Goal: Task Accomplishment & Management: Manage account settings

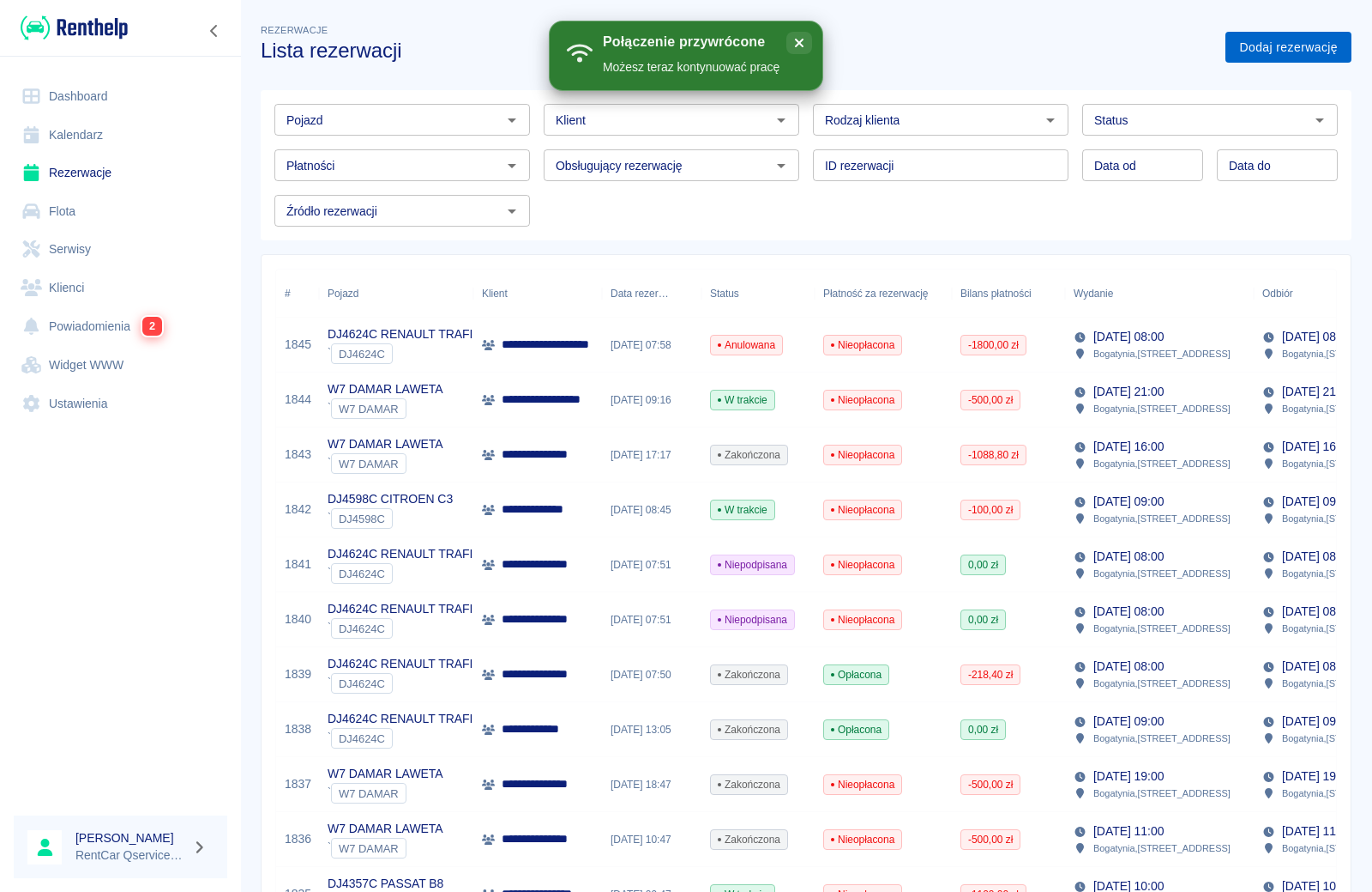
click at [1255, 44] on link "Dodaj rezerwację" at bounding box center [1289, 46] width 126 height 31
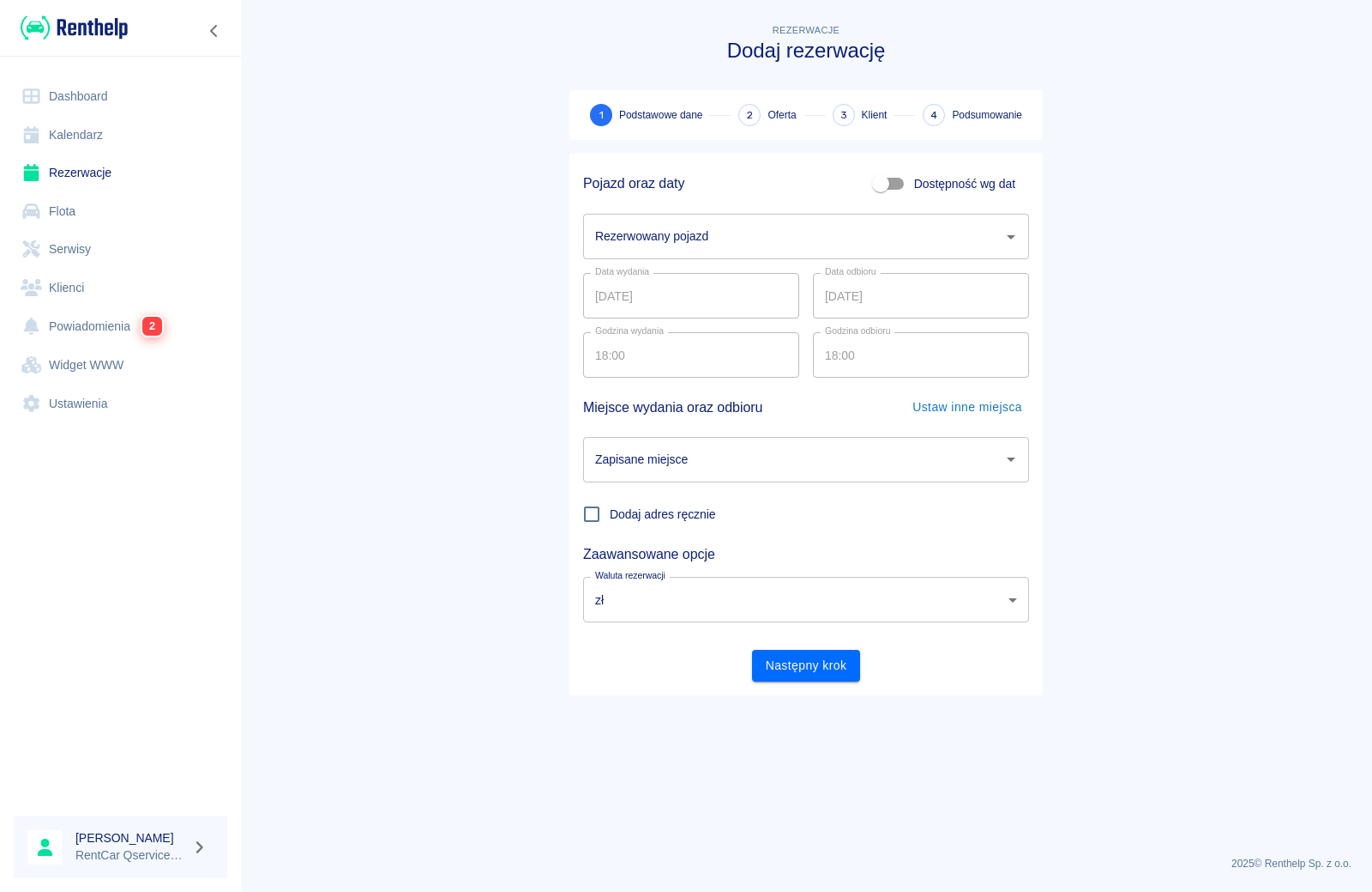
click at [739, 255] on div "Rezerwowany pojazd" at bounding box center [806, 236] width 446 height 46
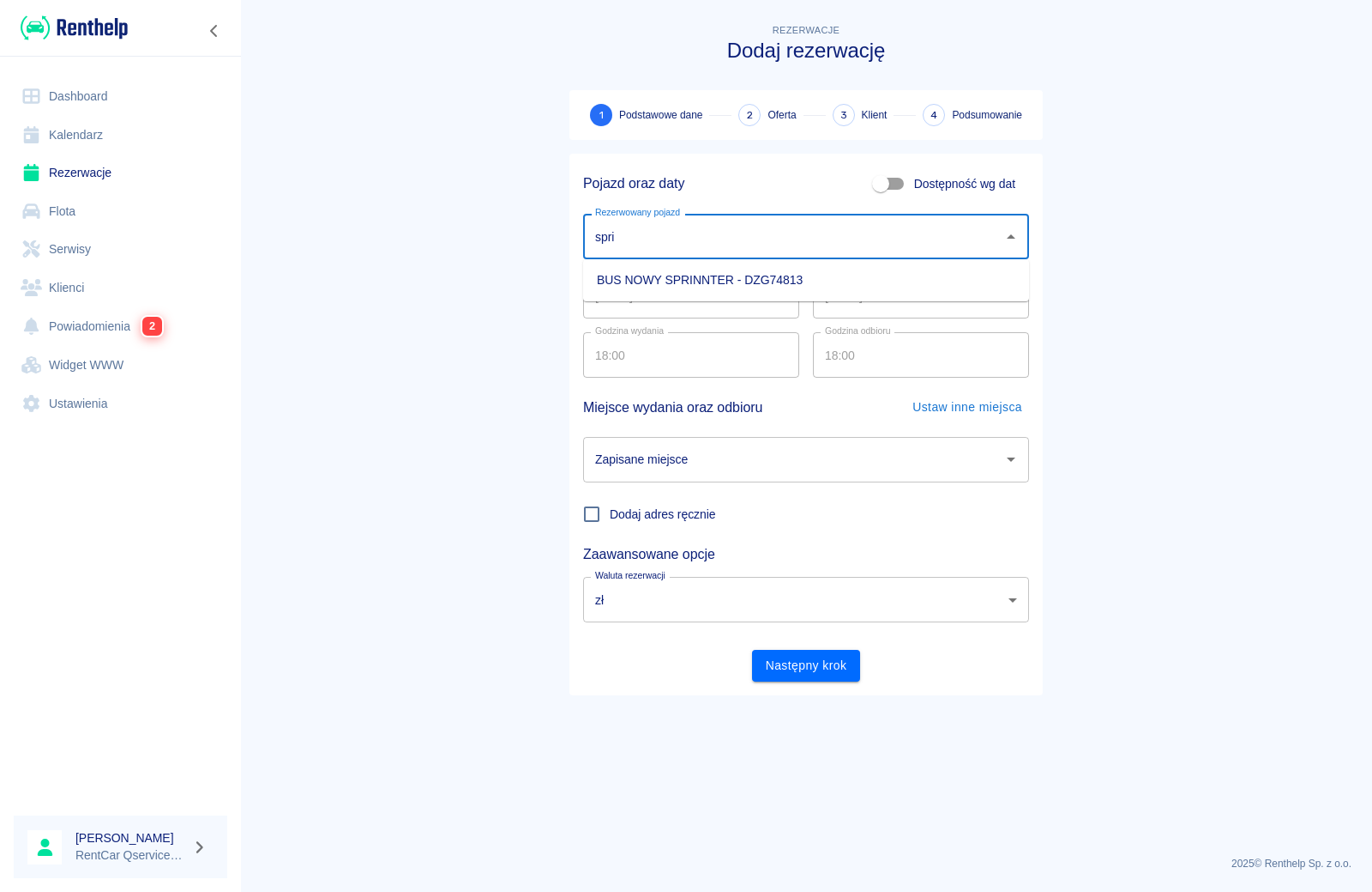
click at [742, 281] on li "BUS NOWY SPRINNTER - DZG74813" at bounding box center [806, 281] width 446 height 28
type input "BUS NOWY SPRINNTER - DZG74813"
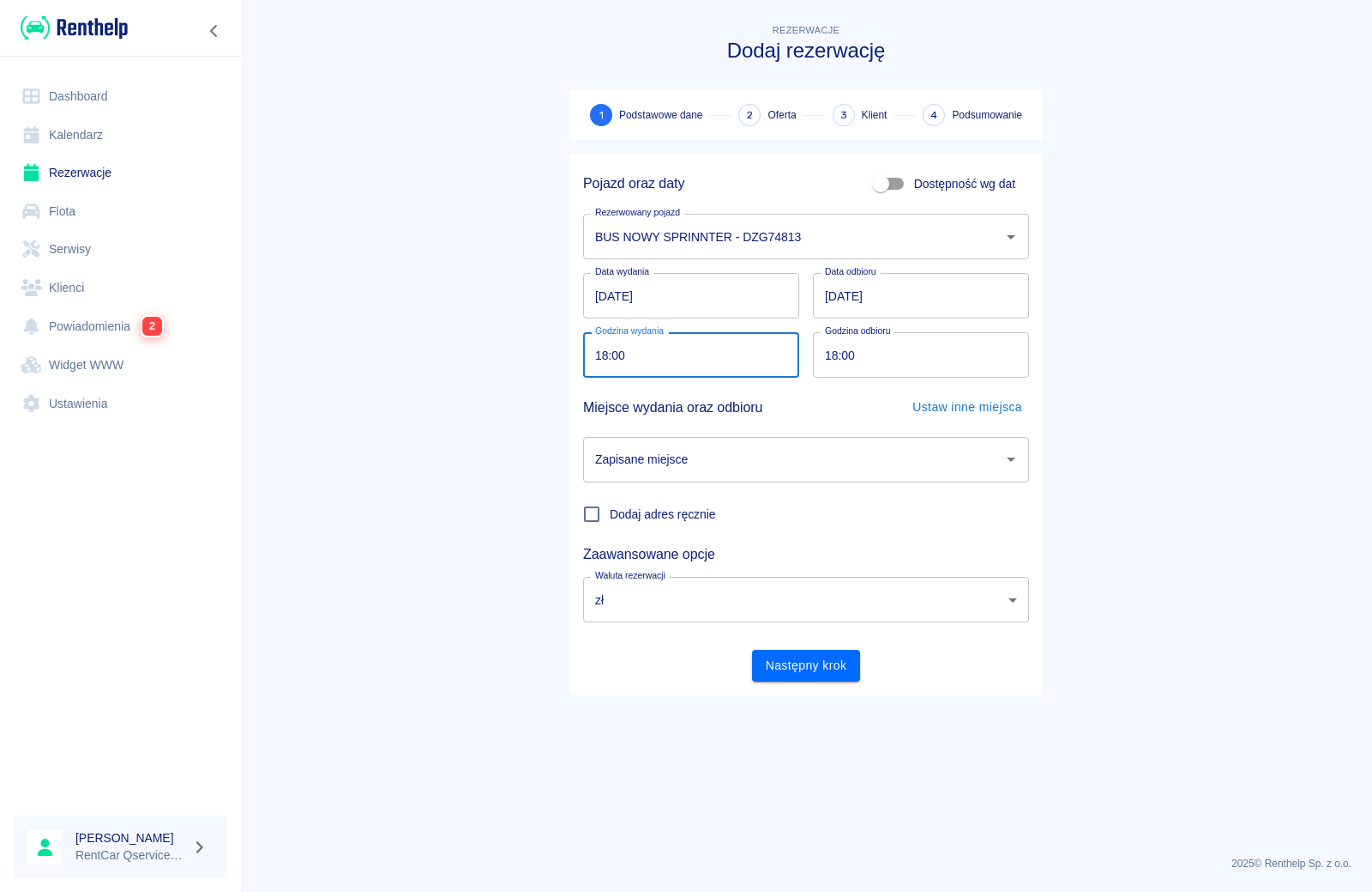
click at [654, 339] on input "18:00" at bounding box center [685, 355] width 204 height 46
type input "09:00"
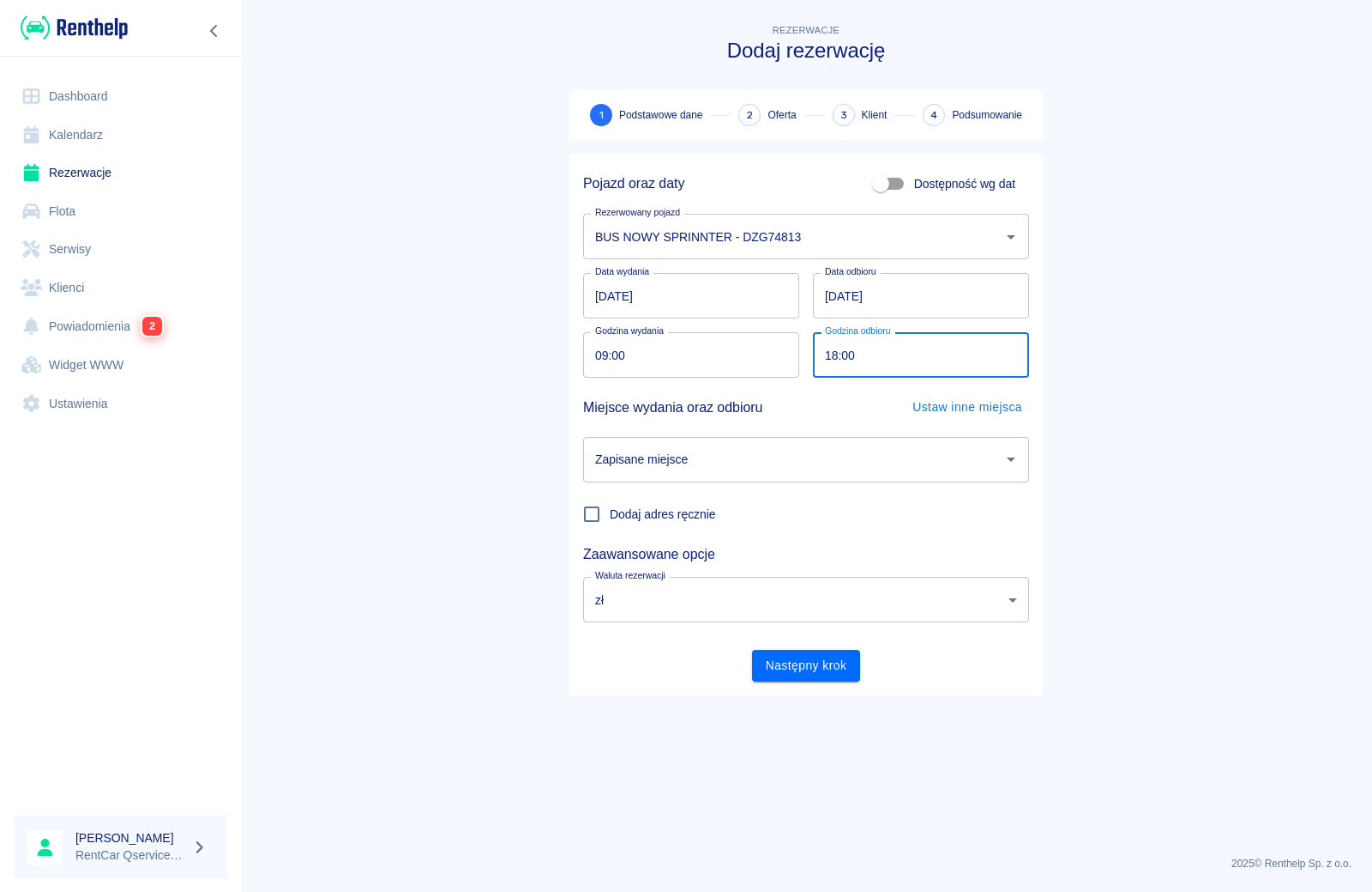
click at [837, 355] on input "18:00" at bounding box center [914, 355] width 204 height 46
type input "09:00"
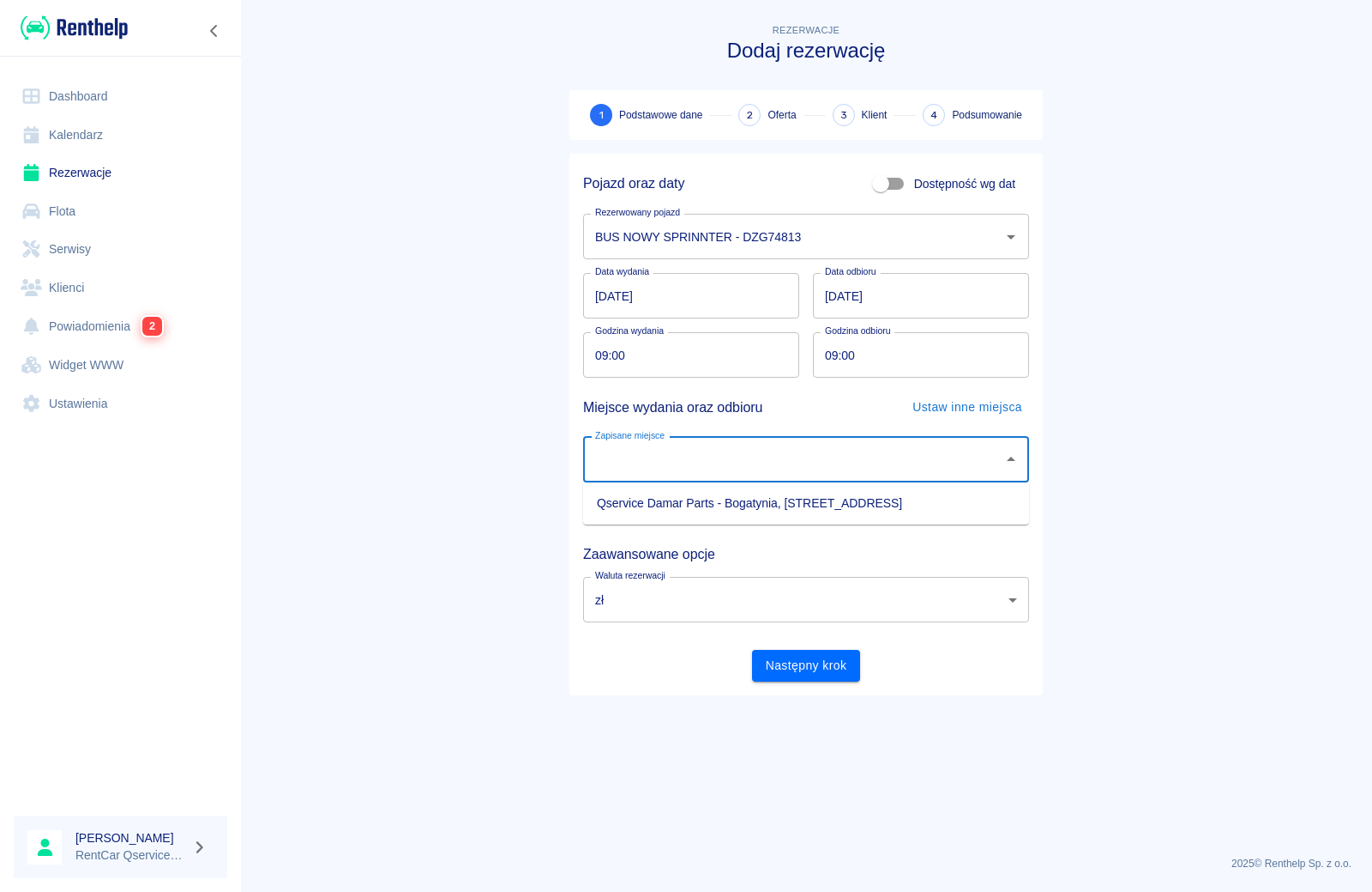
click at [718, 462] on input "Zapisane miejsce" at bounding box center [793, 460] width 405 height 30
drag, startPoint x: 695, startPoint y: 510, endPoint x: 712, endPoint y: 520, distance: 19.7
click at [695, 507] on li "Qservice Damar Parts - Bogatynia, [STREET_ADDRESS]" at bounding box center [806, 503] width 446 height 28
type input "Qservice Damar Parts - Bogatynia, [STREET_ADDRESS]"
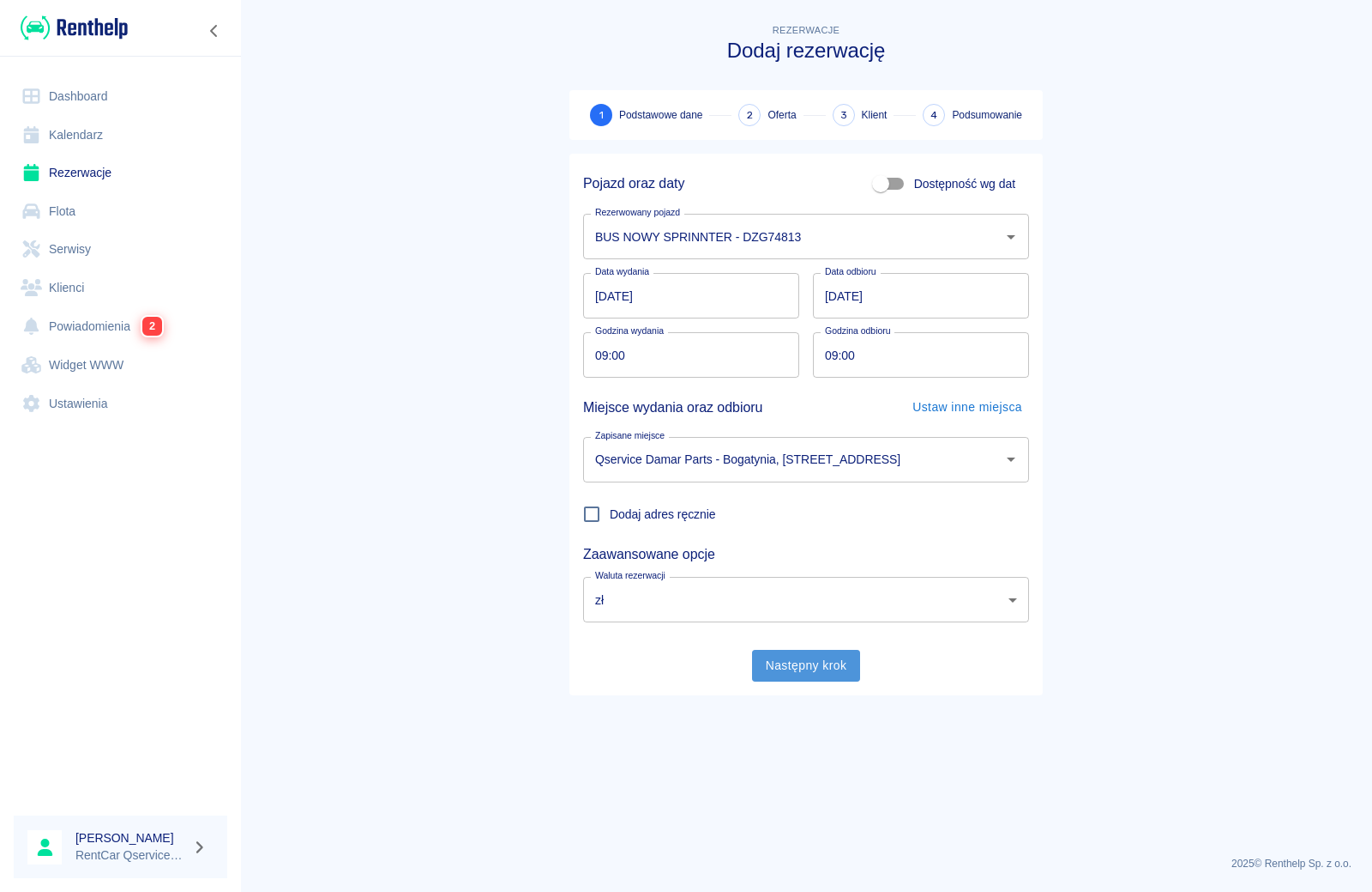
click at [806, 680] on button "Następny krok" at bounding box center [806, 664] width 109 height 31
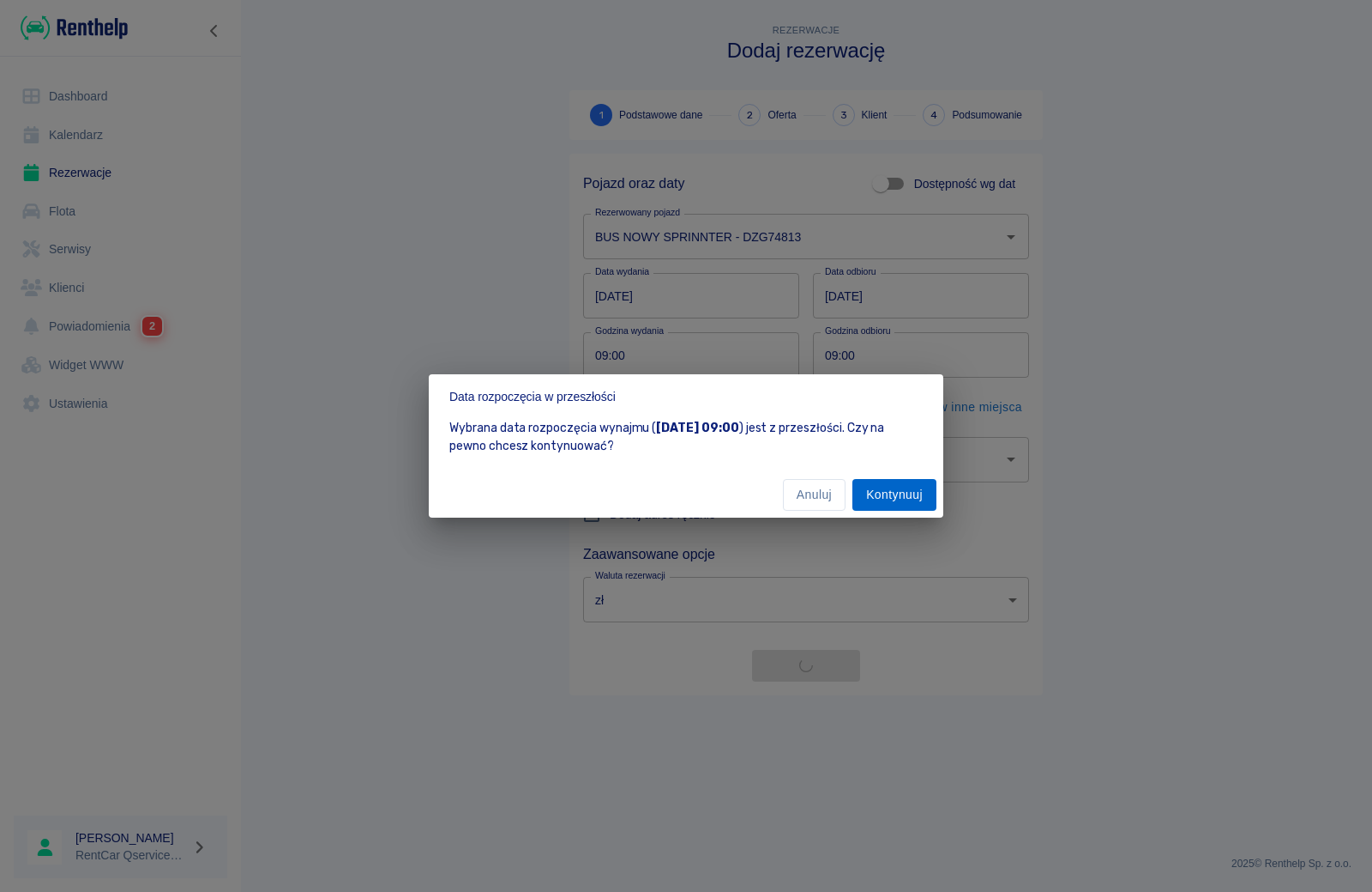
click at [889, 481] on button "Kontynuuj" at bounding box center [894, 494] width 84 height 31
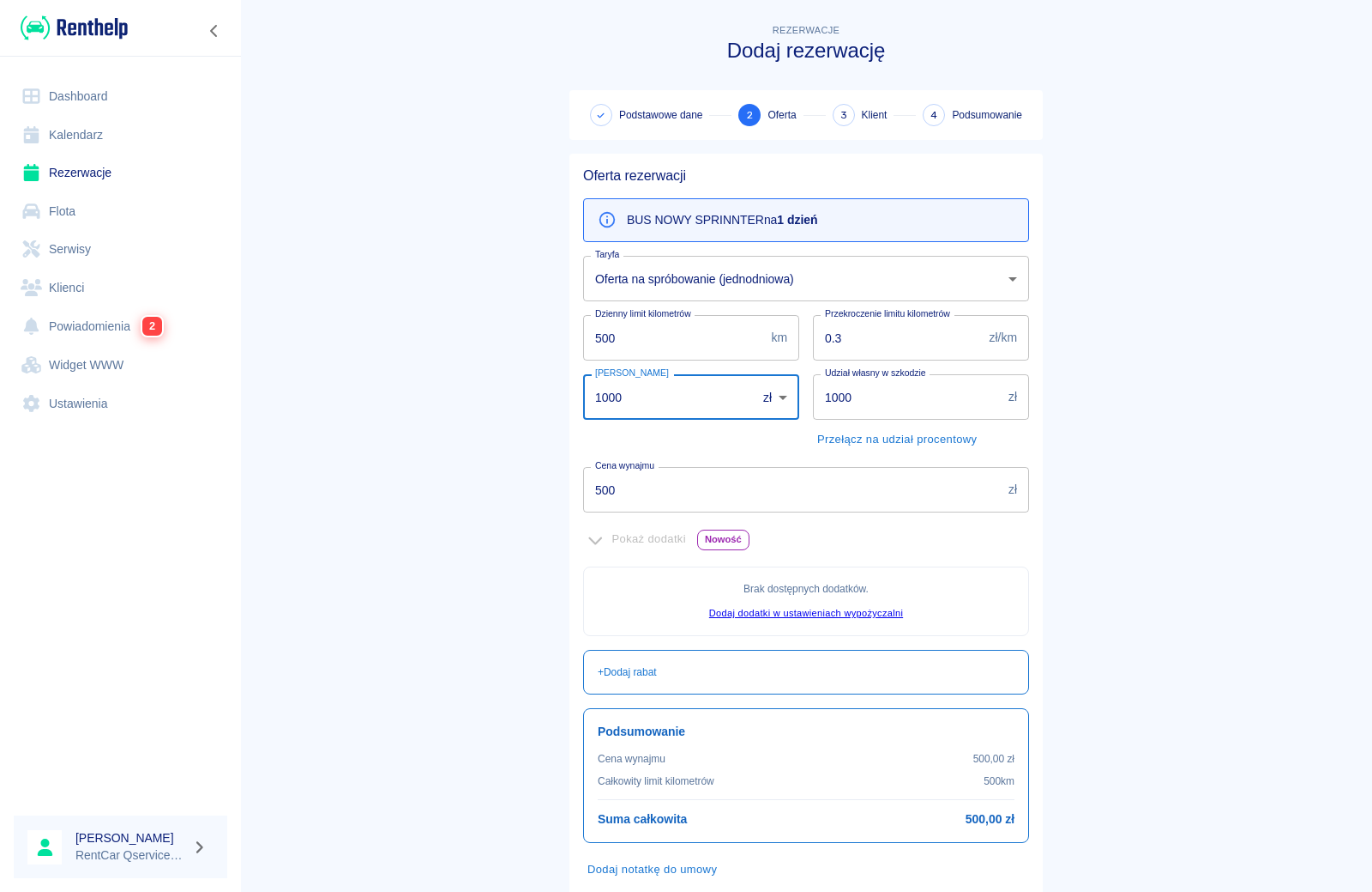
click at [650, 398] on input "1000" at bounding box center [664, 397] width 161 height 46
type input "1"
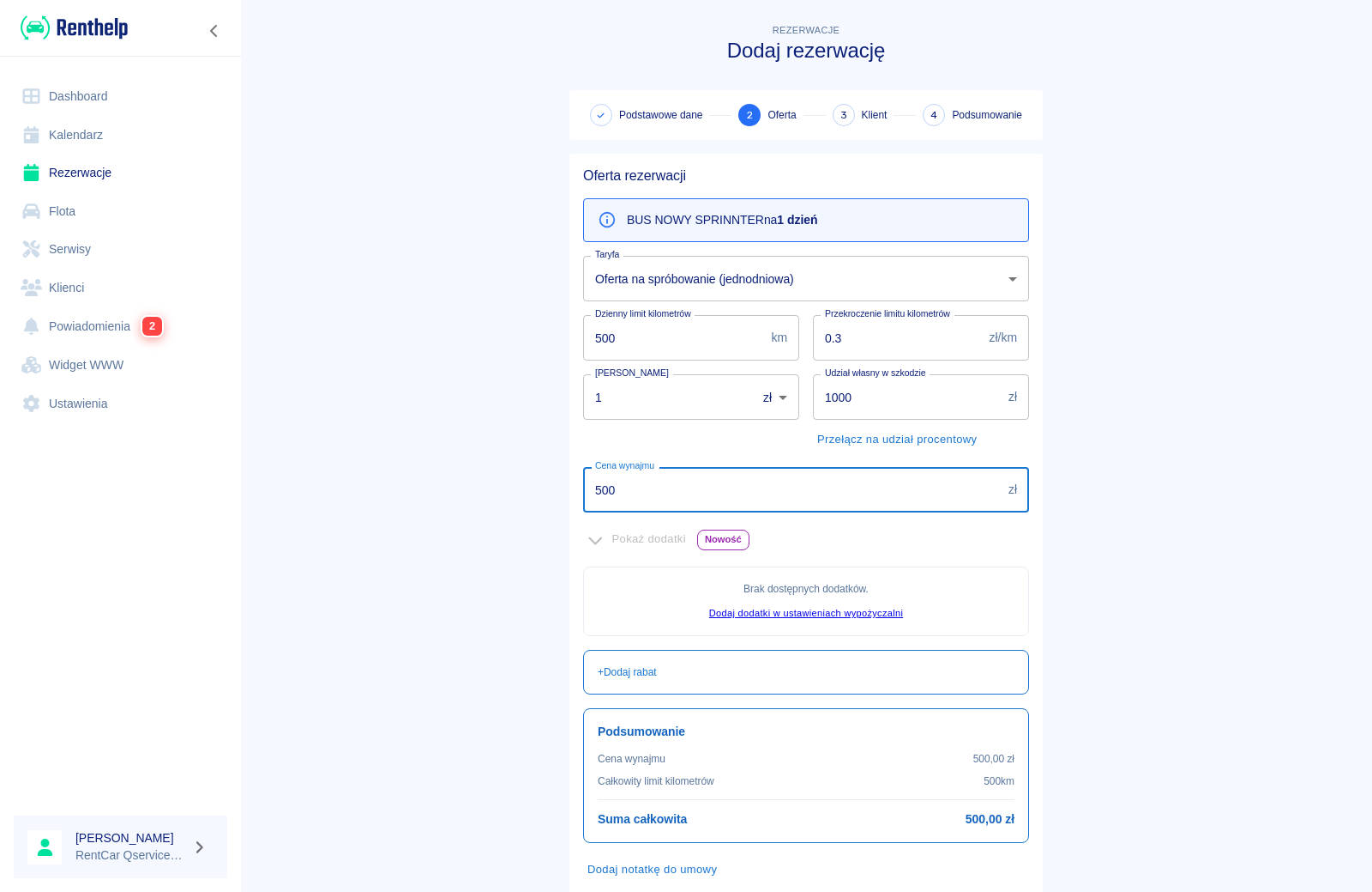
click at [645, 482] on input "500" at bounding box center [793, 489] width 419 height 46
click at [471, 680] on main "Rezerwacje Dodaj rezerwację Podstawowe dane 2 Oferta 3 Klient 4 Podsumowanie Of…" at bounding box center [805, 481] width 1132 height 920
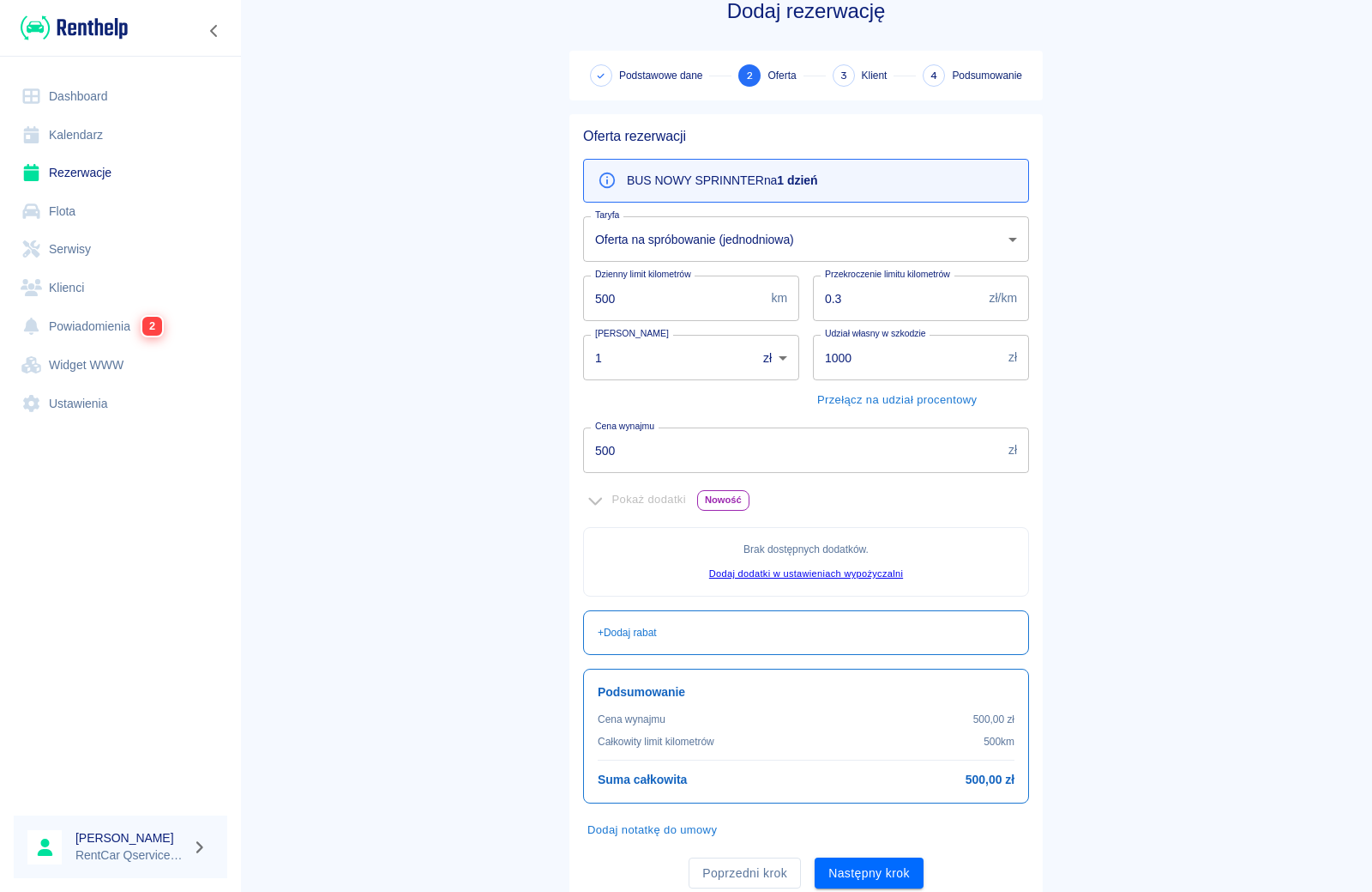
scroll to position [100, 0]
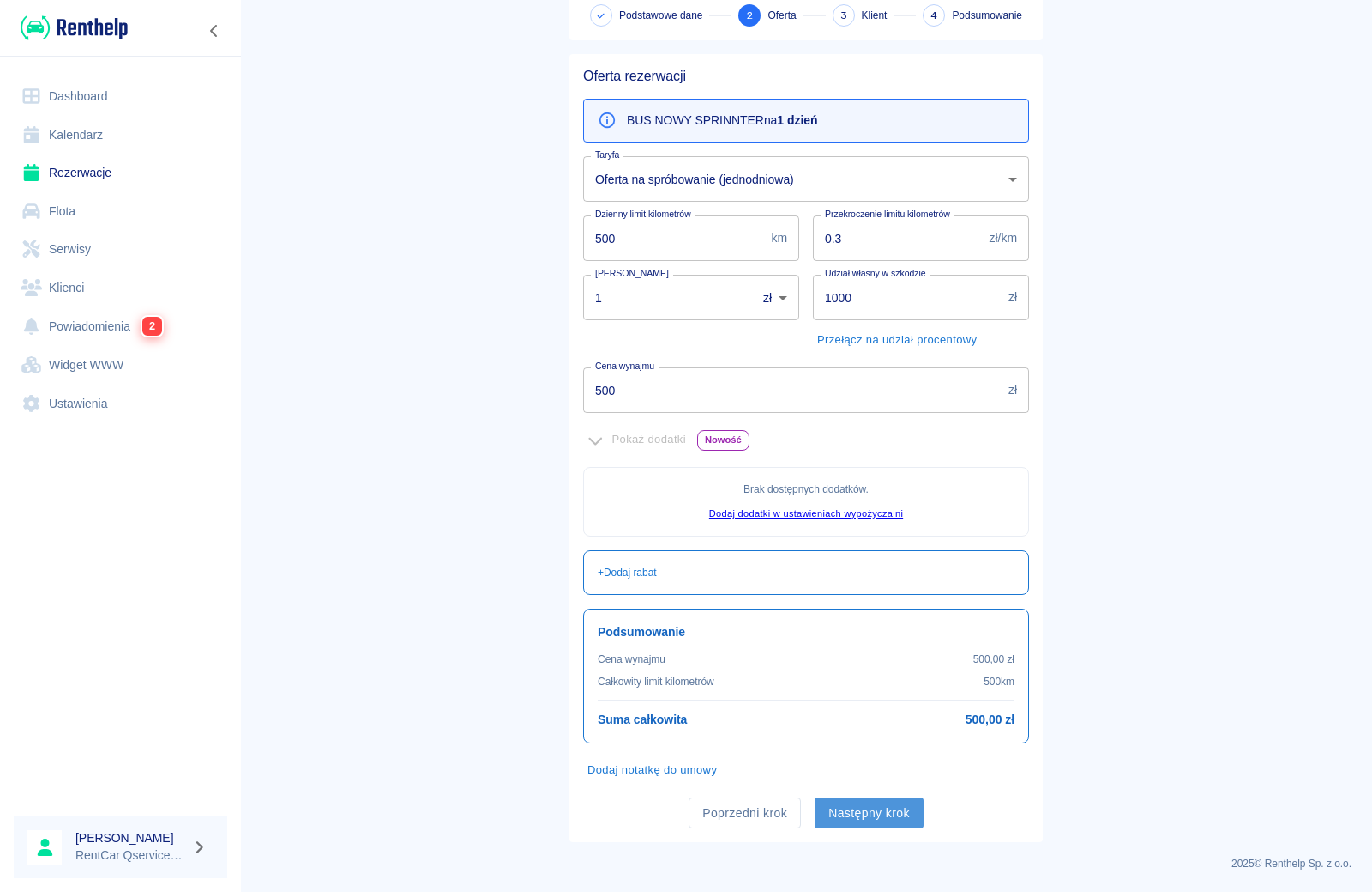
click at [881, 810] on button "Następny krok" at bounding box center [869, 812] width 109 height 31
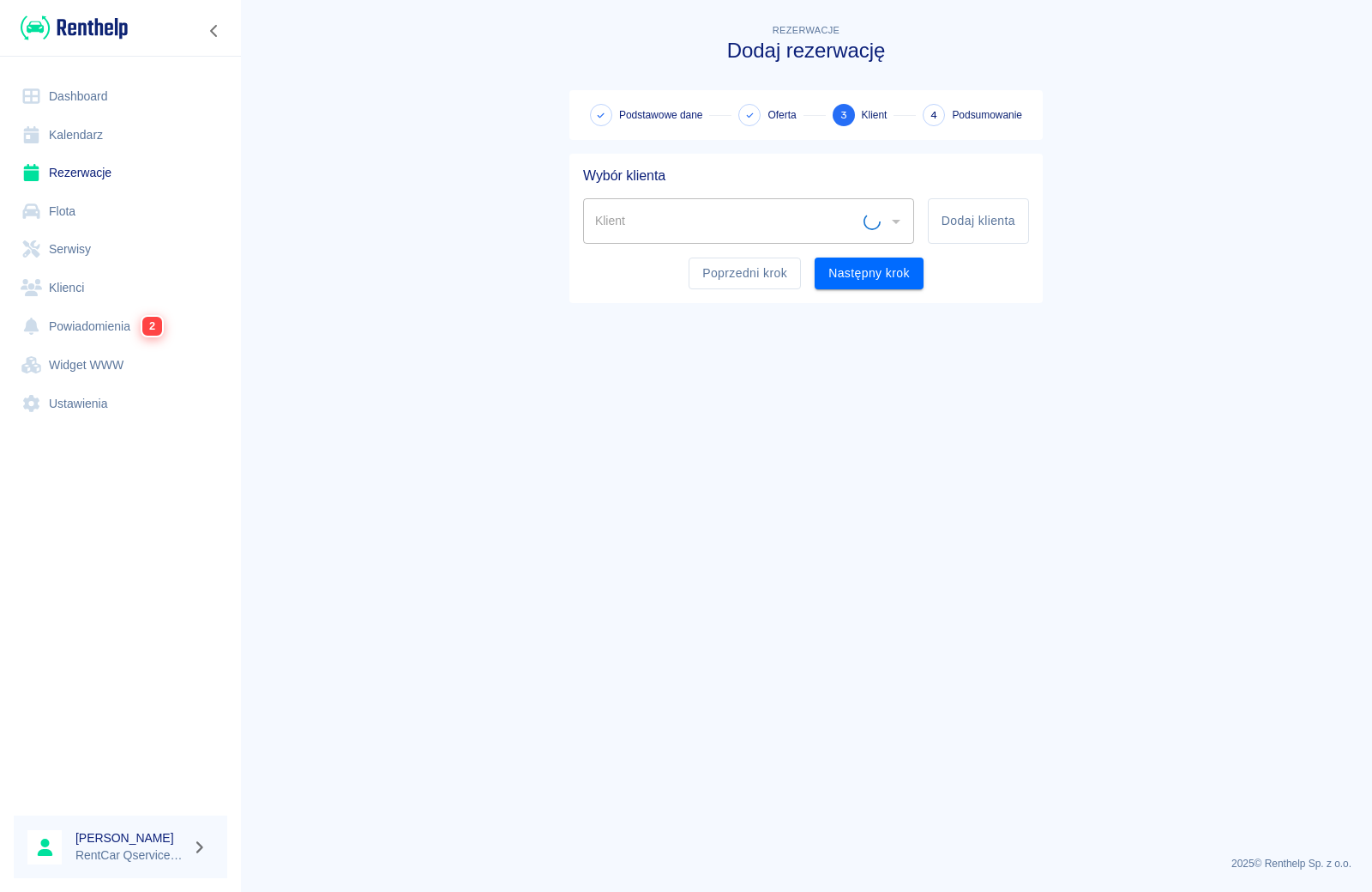
scroll to position [0, 0]
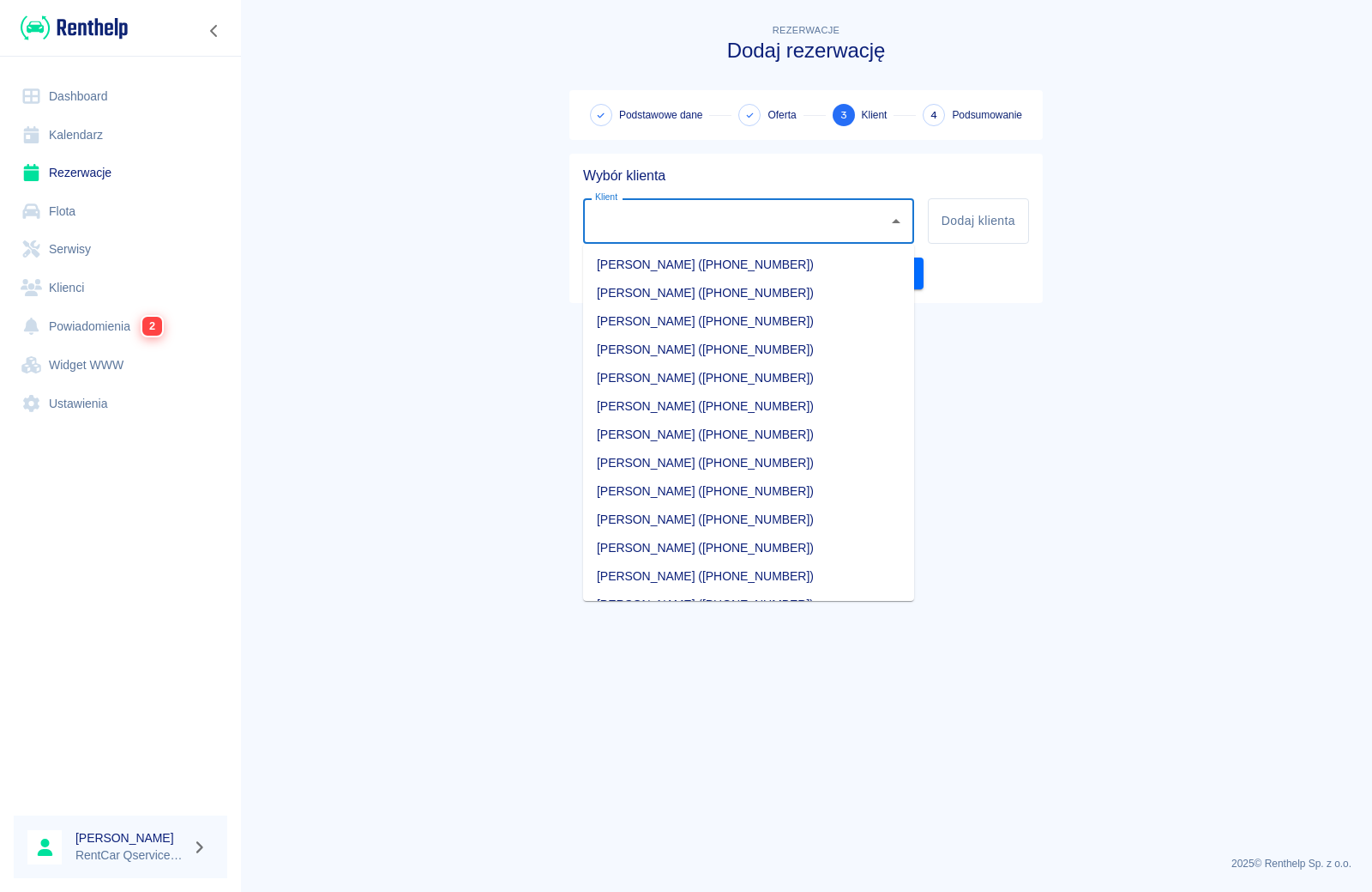
click at [878, 236] on input "Klient" at bounding box center [736, 221] width 290 height 30
type input "a"
type input "m"
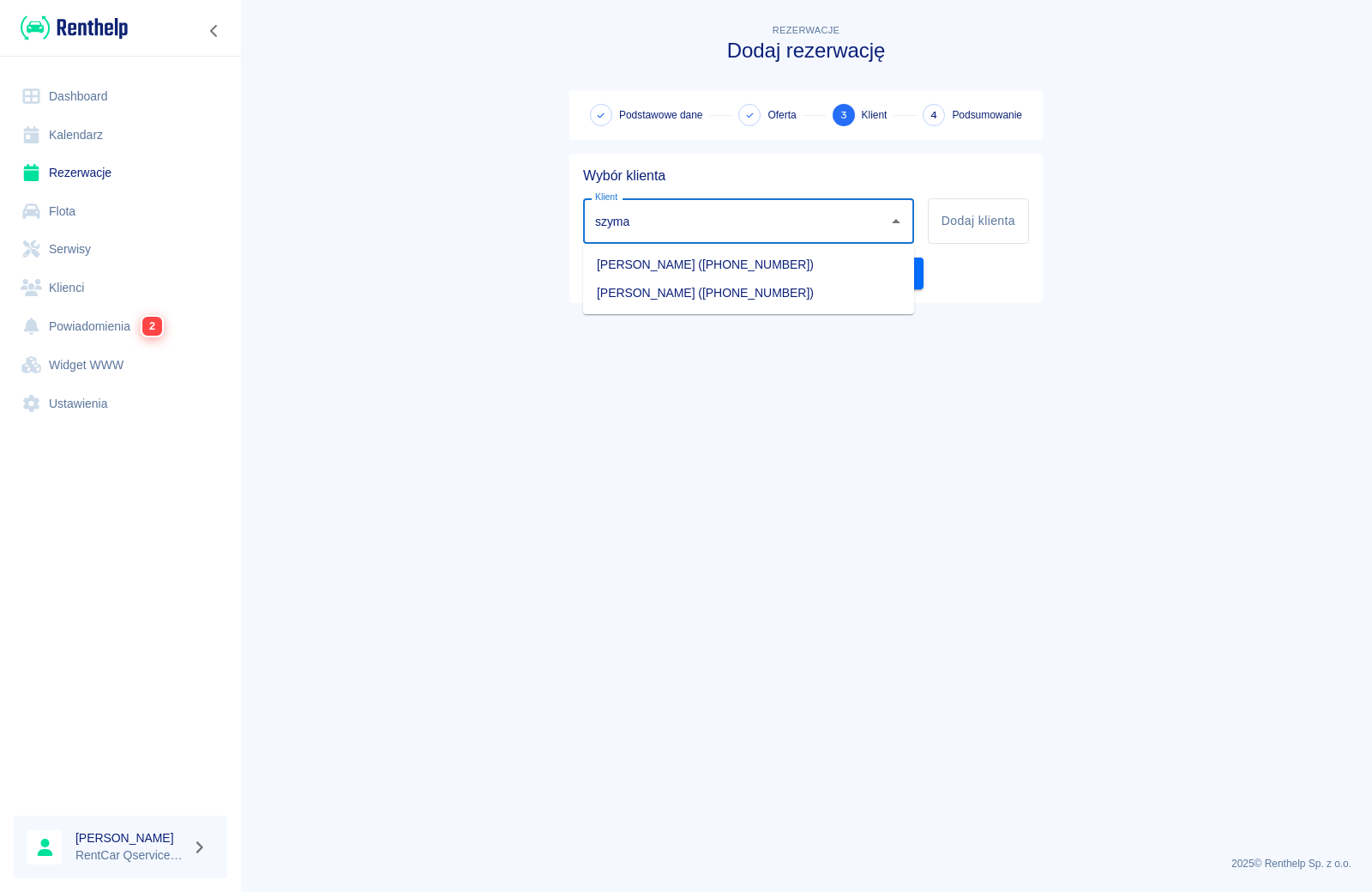
click at [641, 291] on li "[PERSON_NAME] ([PHONE_NUMBER])" at bounding box center [749, 293] width 331 height 28
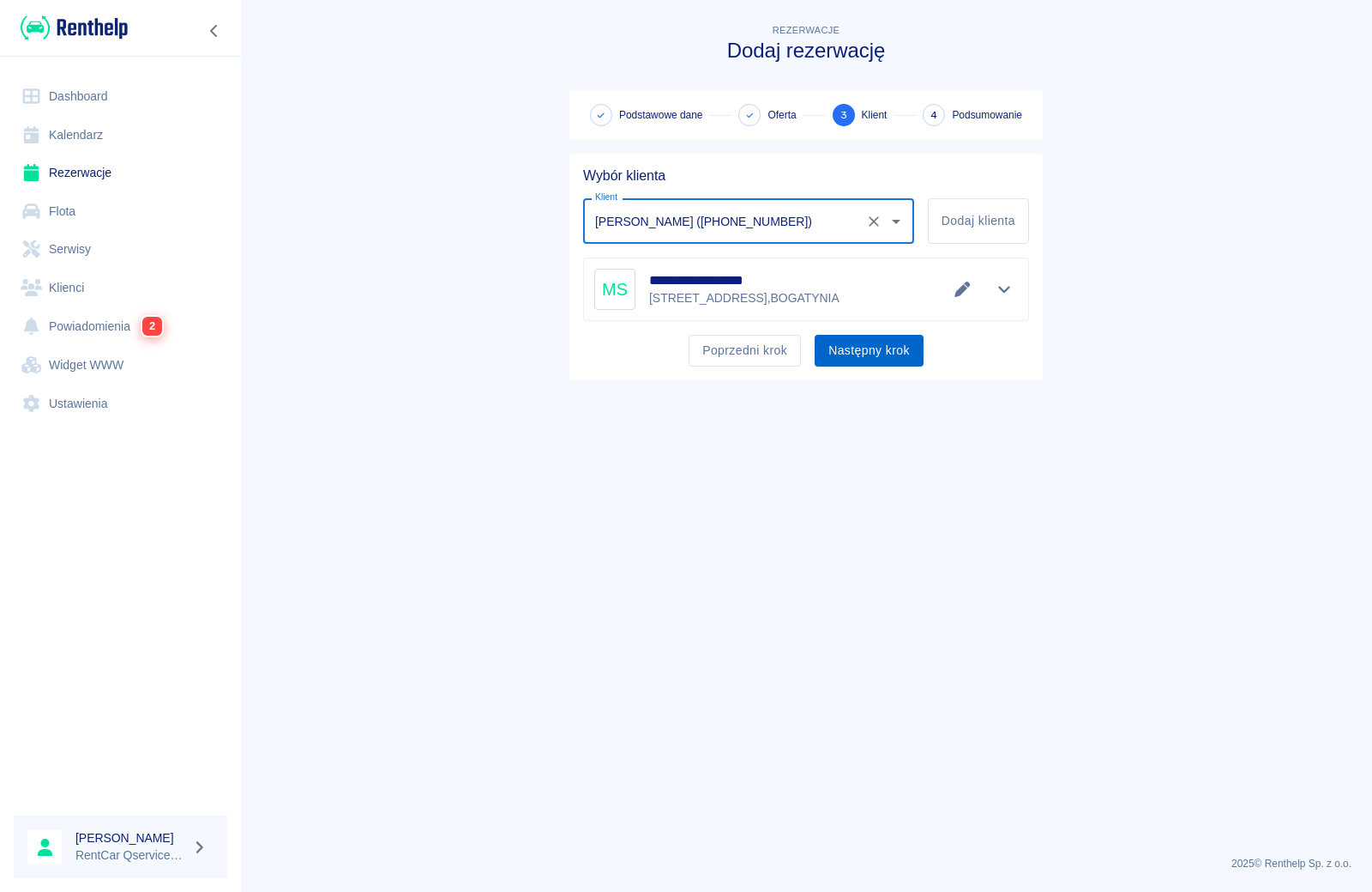
type input "[PERSON_NAME] ([PHONE_NUMBER])"
click at [894, 349] on button "Następny krok" at bounding box center [869, 350] width 109 height 31
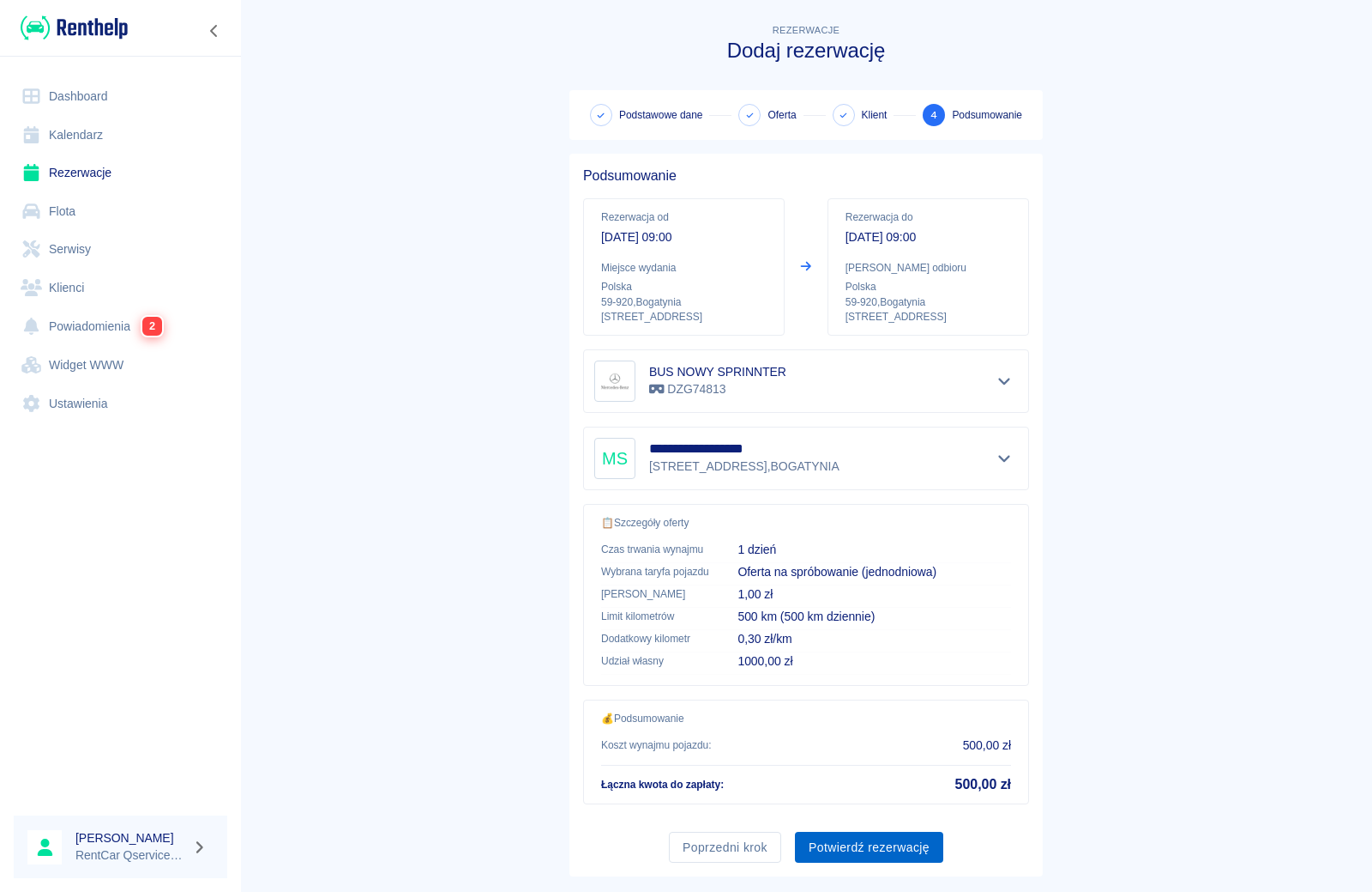
click at [859, 847] on button "Potwierdź rezerwację" at bounding box center [869, 846] width 149 height 31
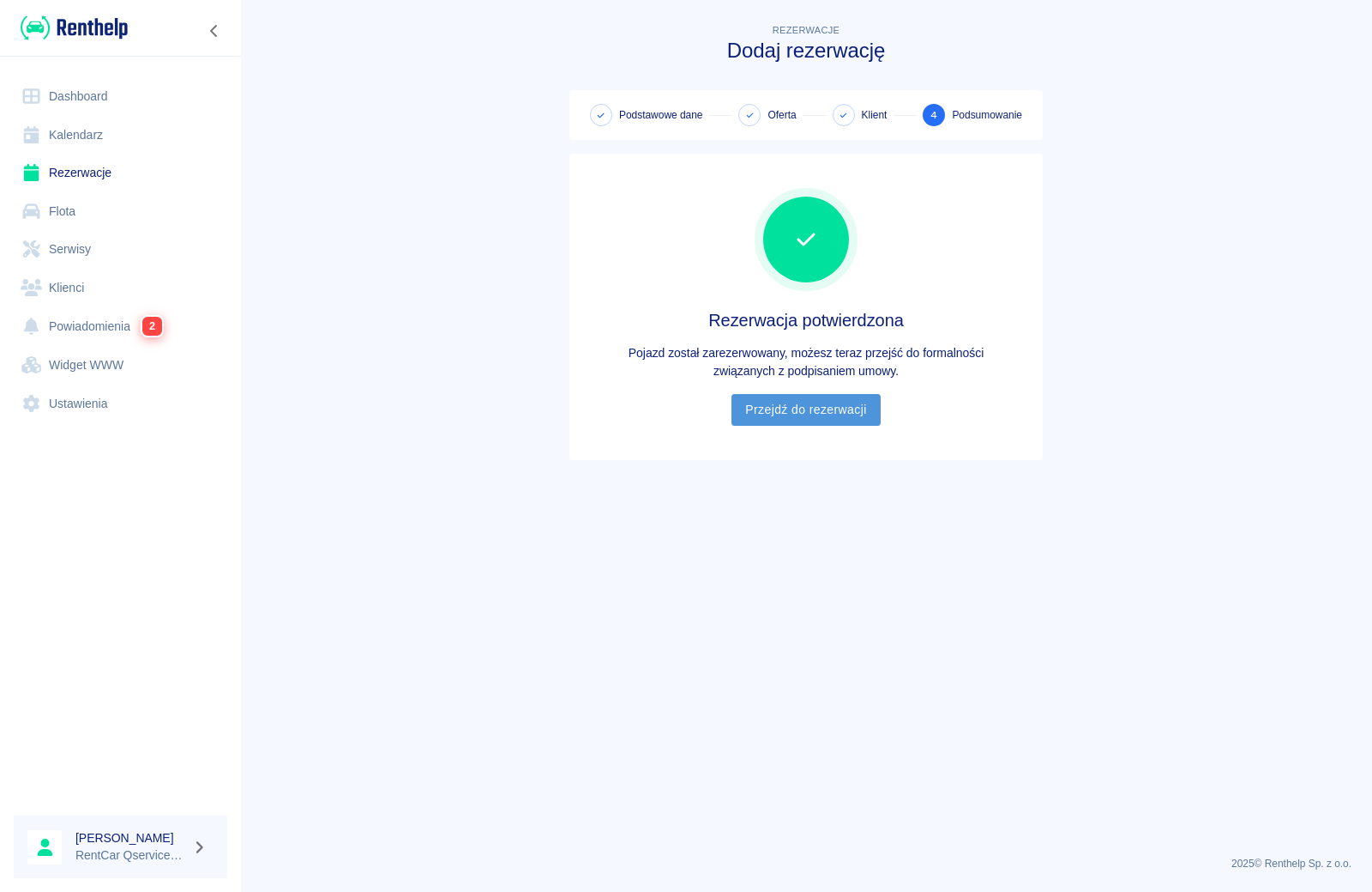
click at [792, 425] on link "Przejdź do rezerwacji" at bounding box center [805, 410] width 149 height 31
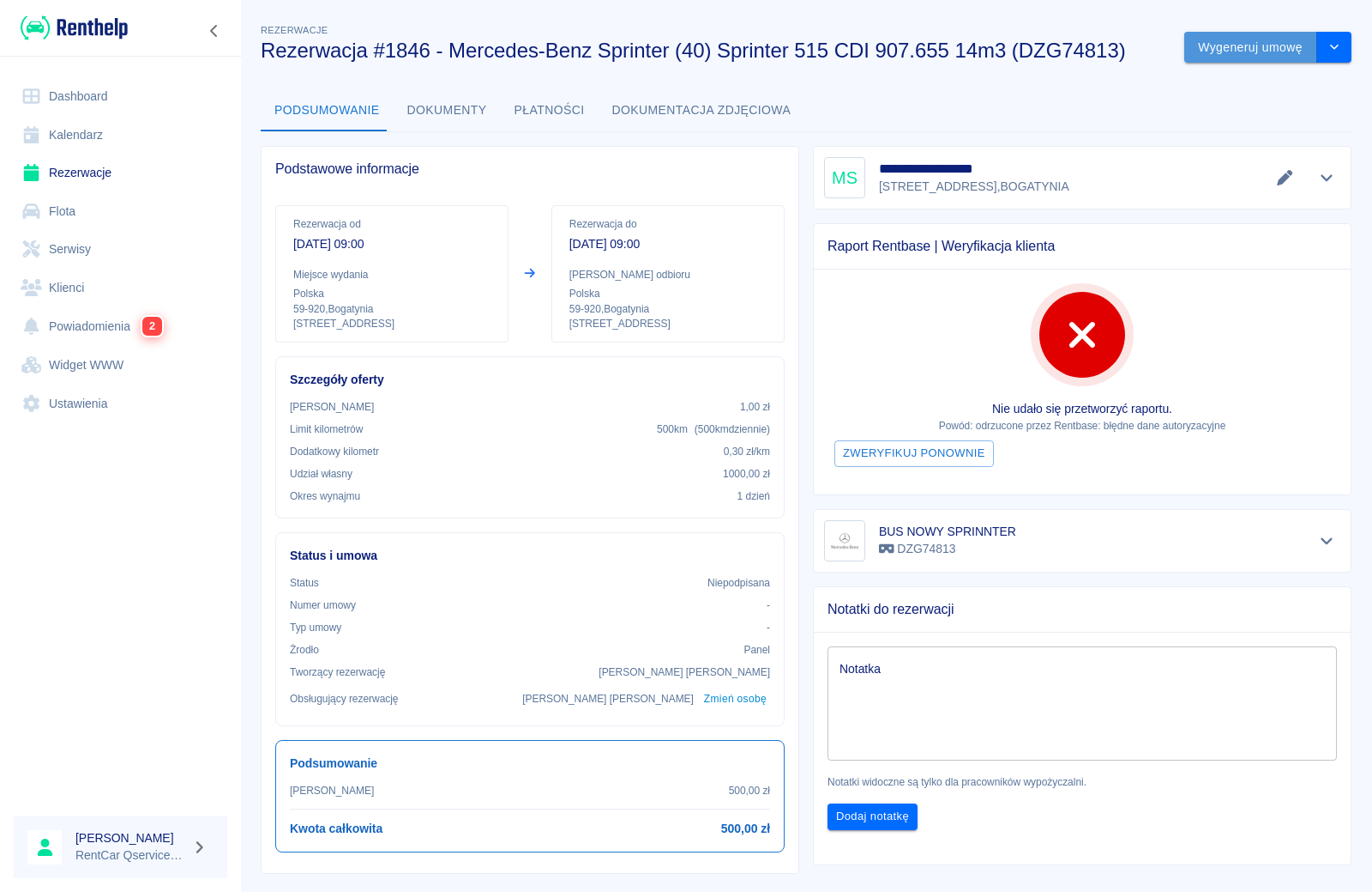
click at [1252, 49] on button "Wygeneruj umowę" at bounding box center [1251, 46] width 133 height 31
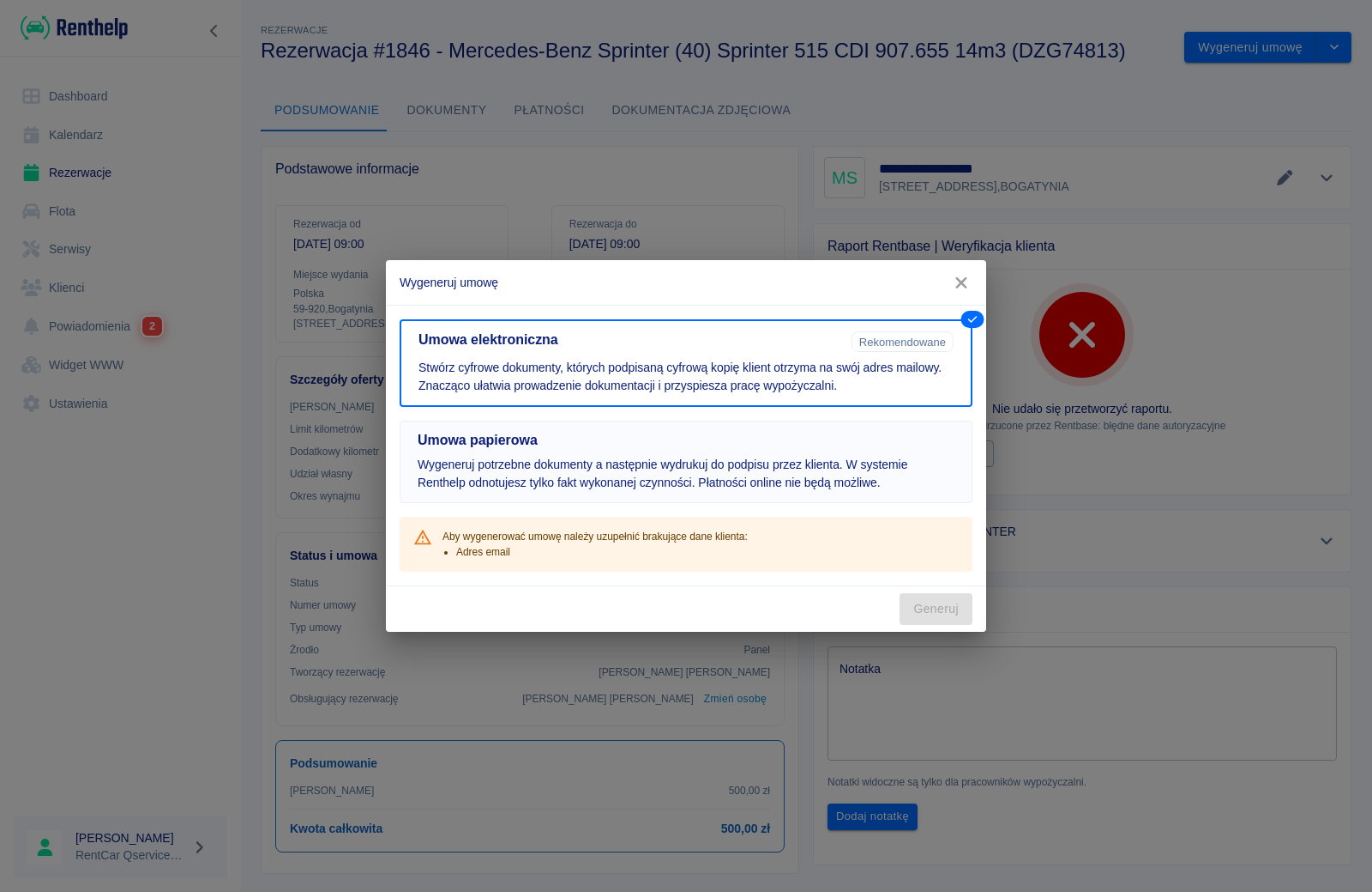
click at [742, 481] on p "Wygeneruj potrzebne dokumenty a następnie wydrukuj do podpisu przez klienta. W …" at bounding box center [686, 474] width 537 height 36
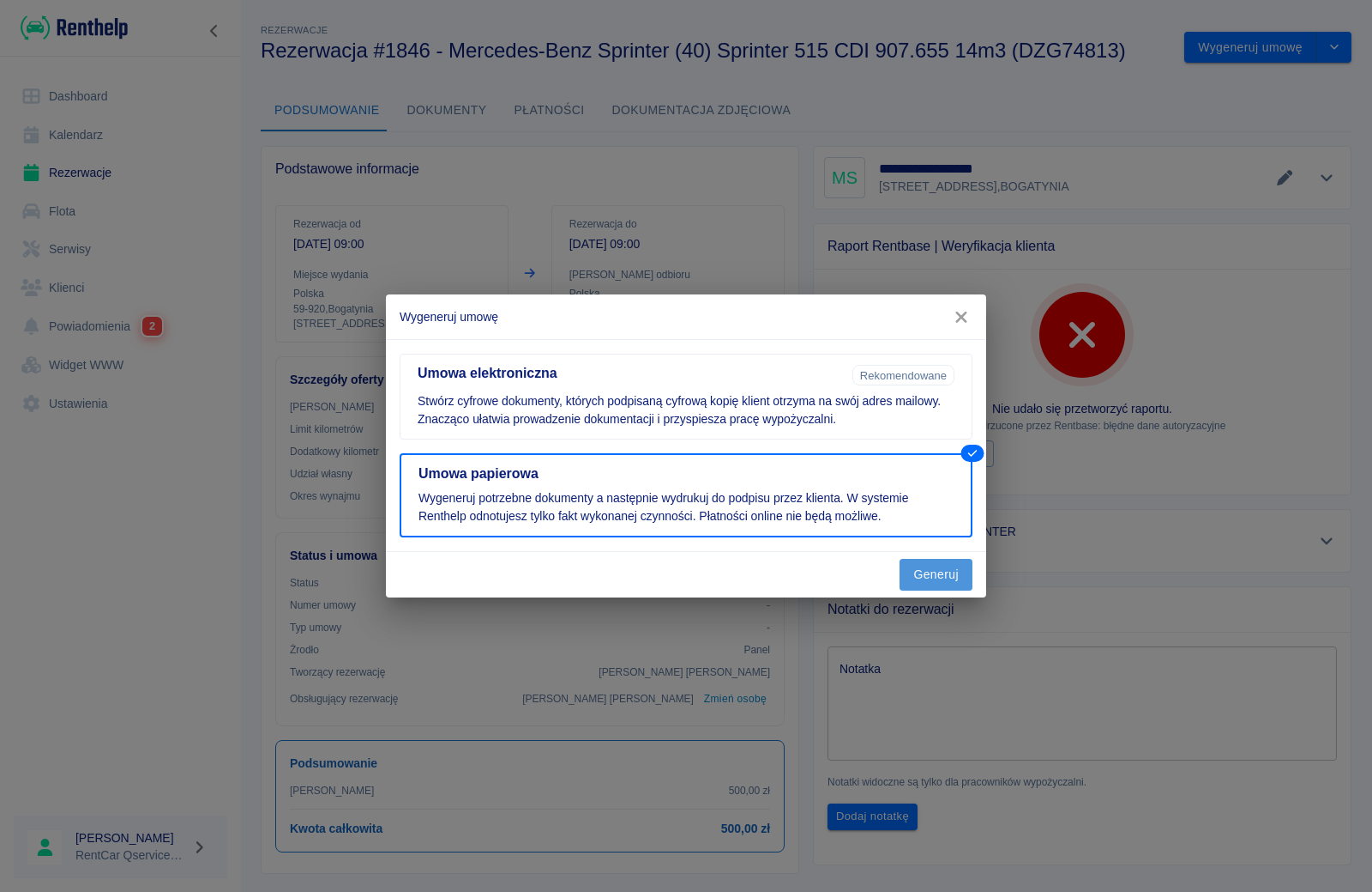
click at [928, 575] on button "Generuj" at bounding box center [936, 573] width 73 height 31
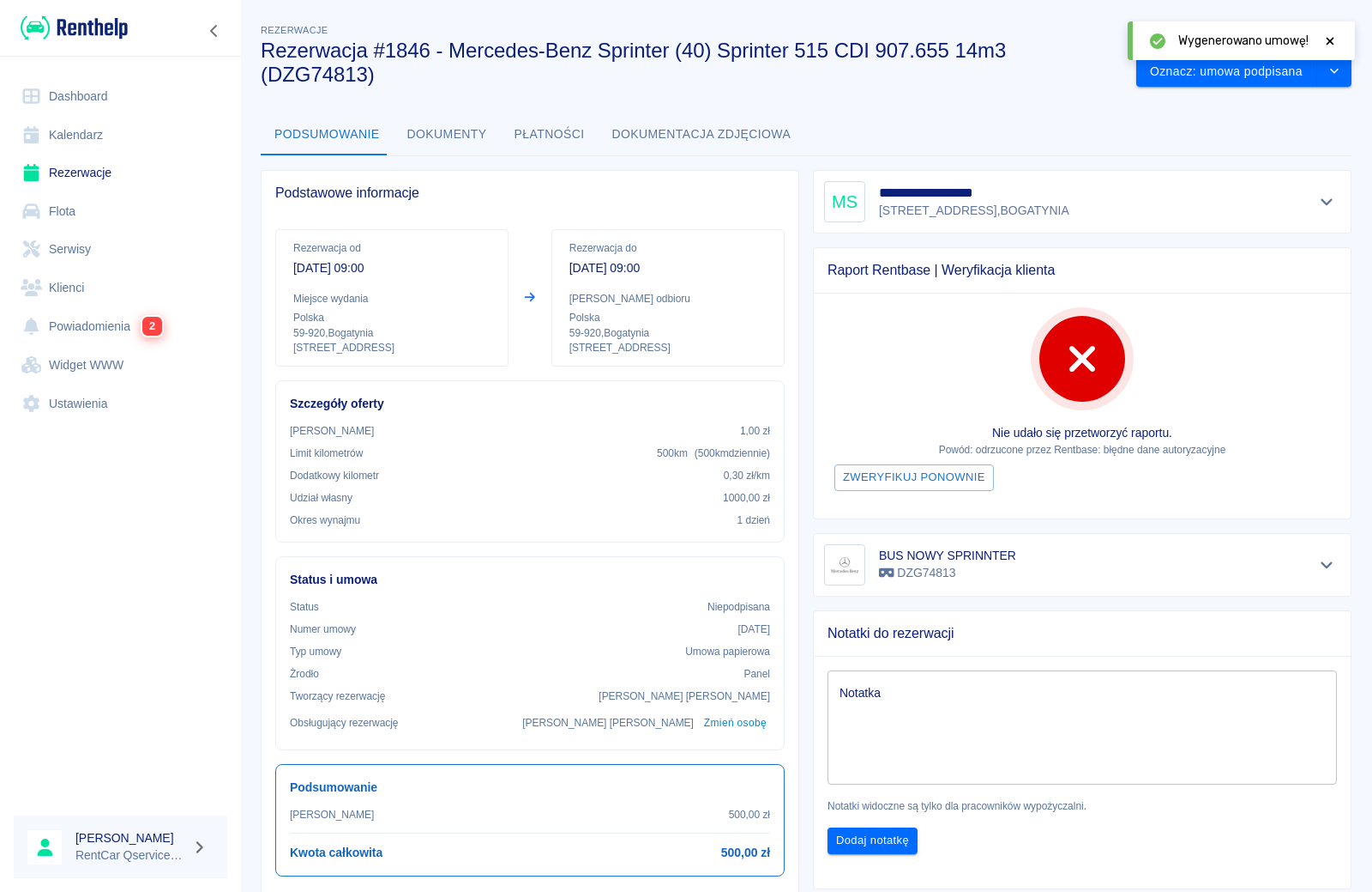
click at [1328, 44] on icon at bounding box center [1330, 41] width 15 height 12
click at [1264, 56] on button "Oznacz: umowa podpisana" at bounding box center [1226, 71] width 181 height 31
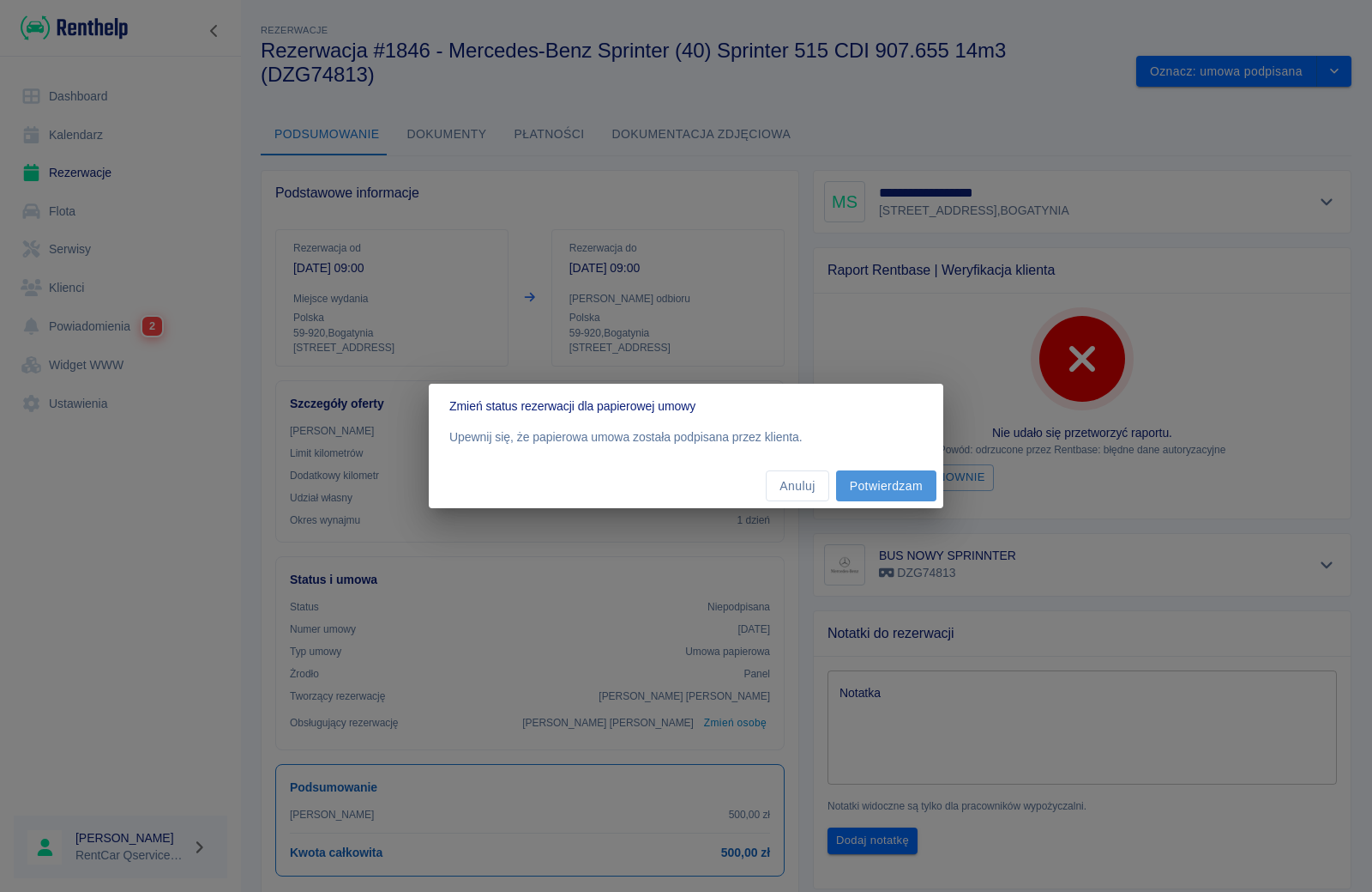
click at [881, 482] on button "Potwierdzam" at bounding box center [887, 485] width 100 height 31
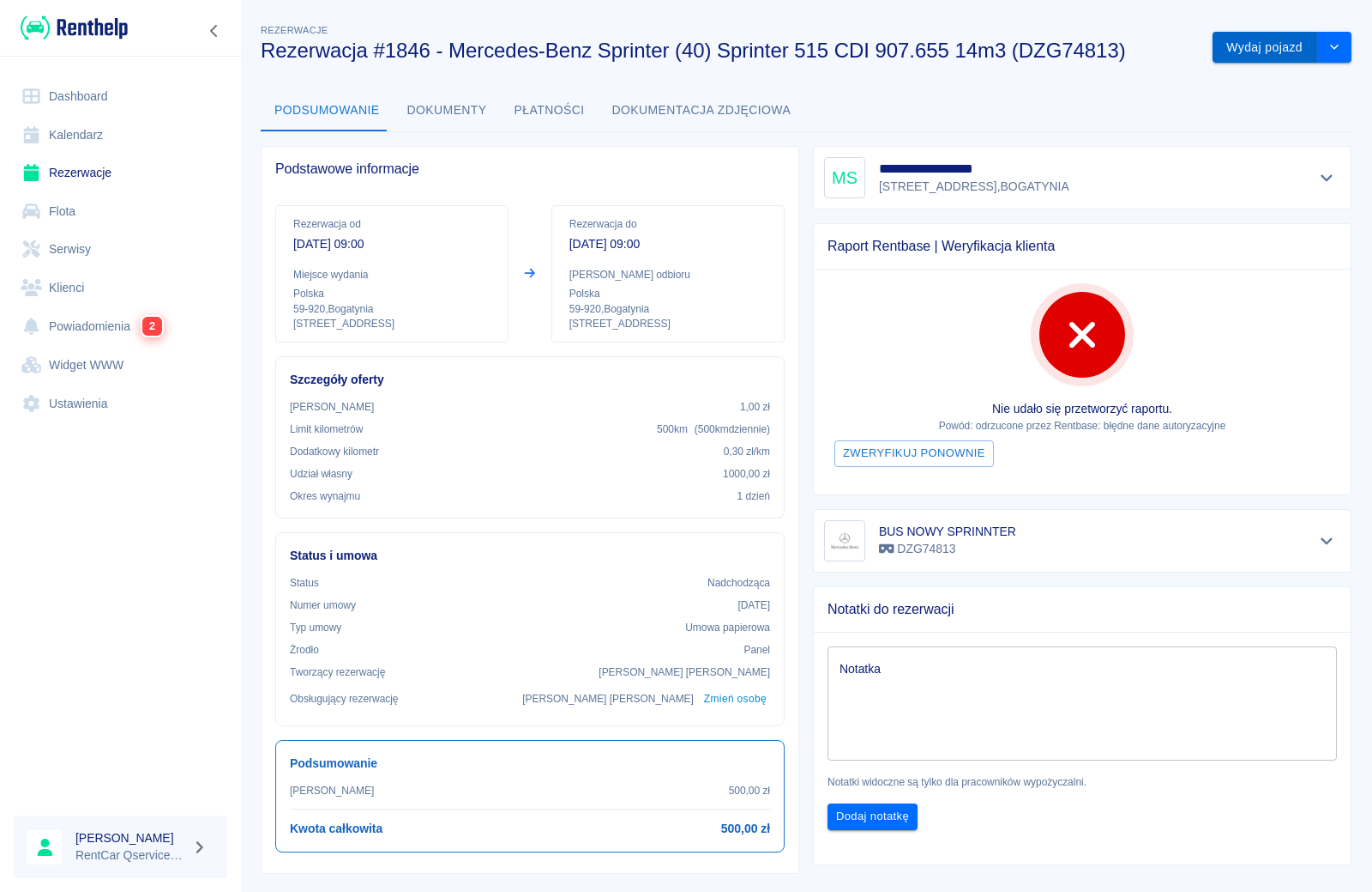
click at [1266, 41] on button "Wydaj pojazd" at bounding box center [1265, 46] width 104 height 31
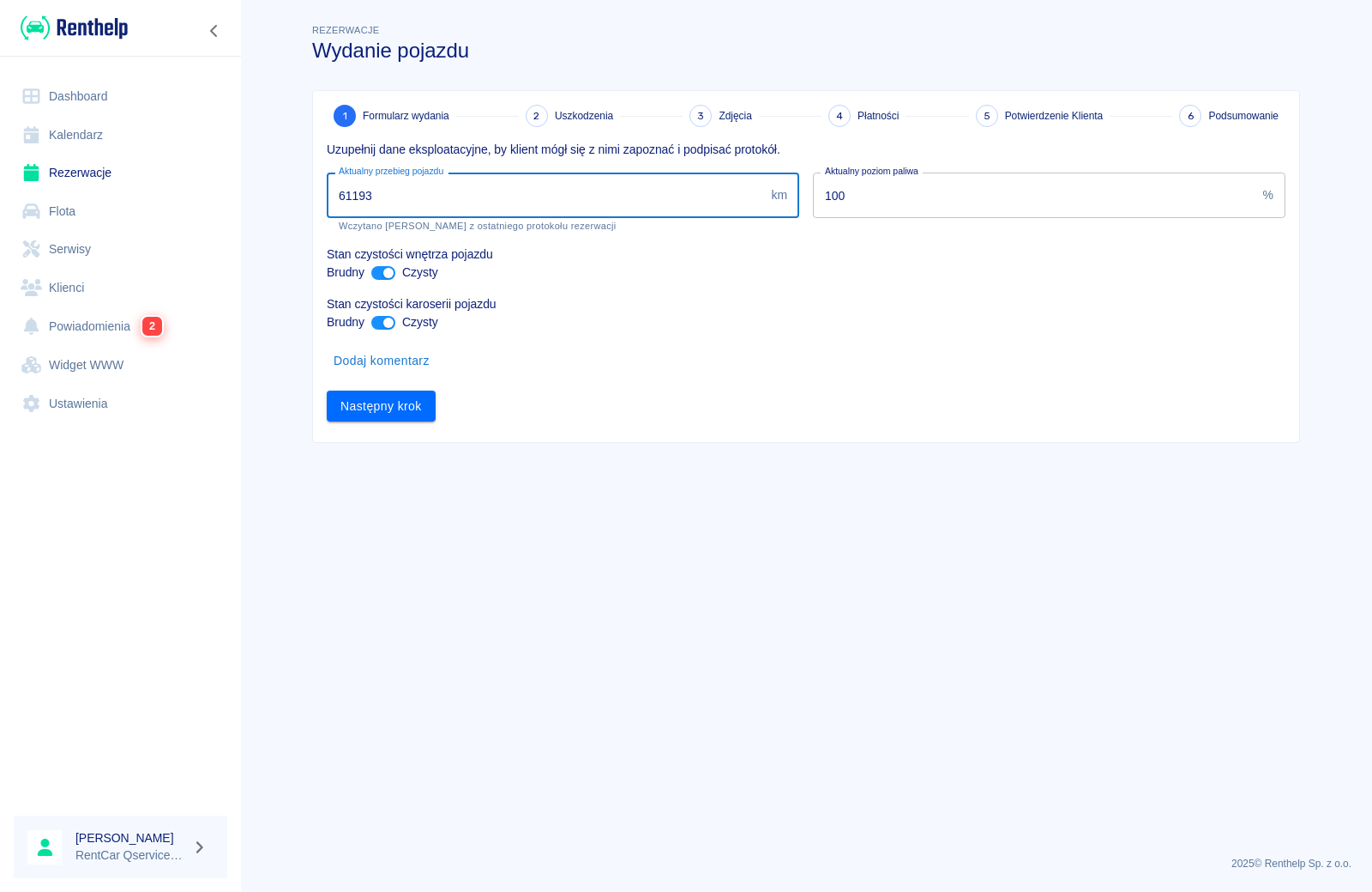
click at [438, 189] on input "61193" at bounding box center [546, 195] width 438 height 46
type input "62295"
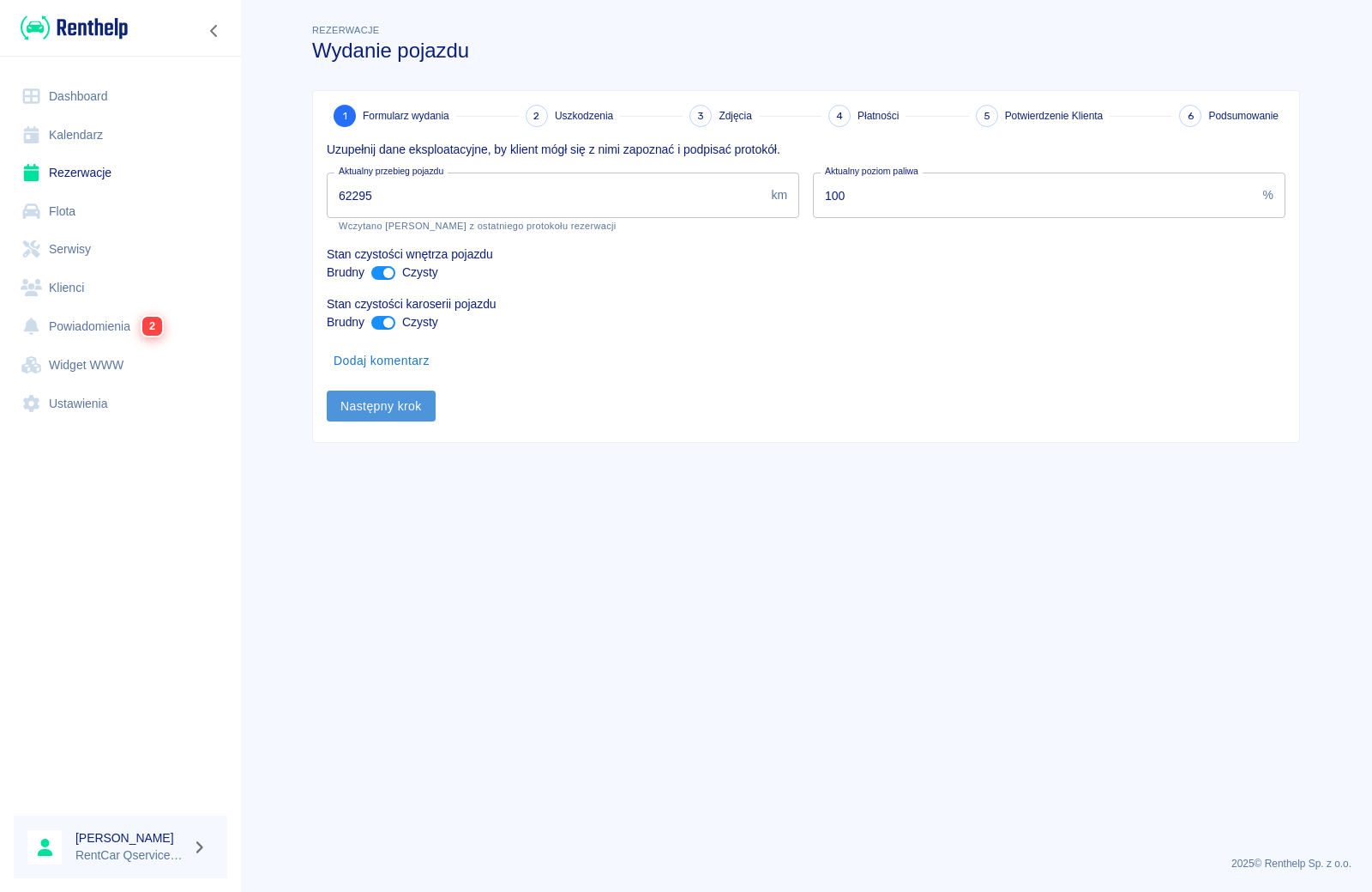
click at [397, 404] on button "Następny krok" at bounding box center [381, 406] width 109 height 31
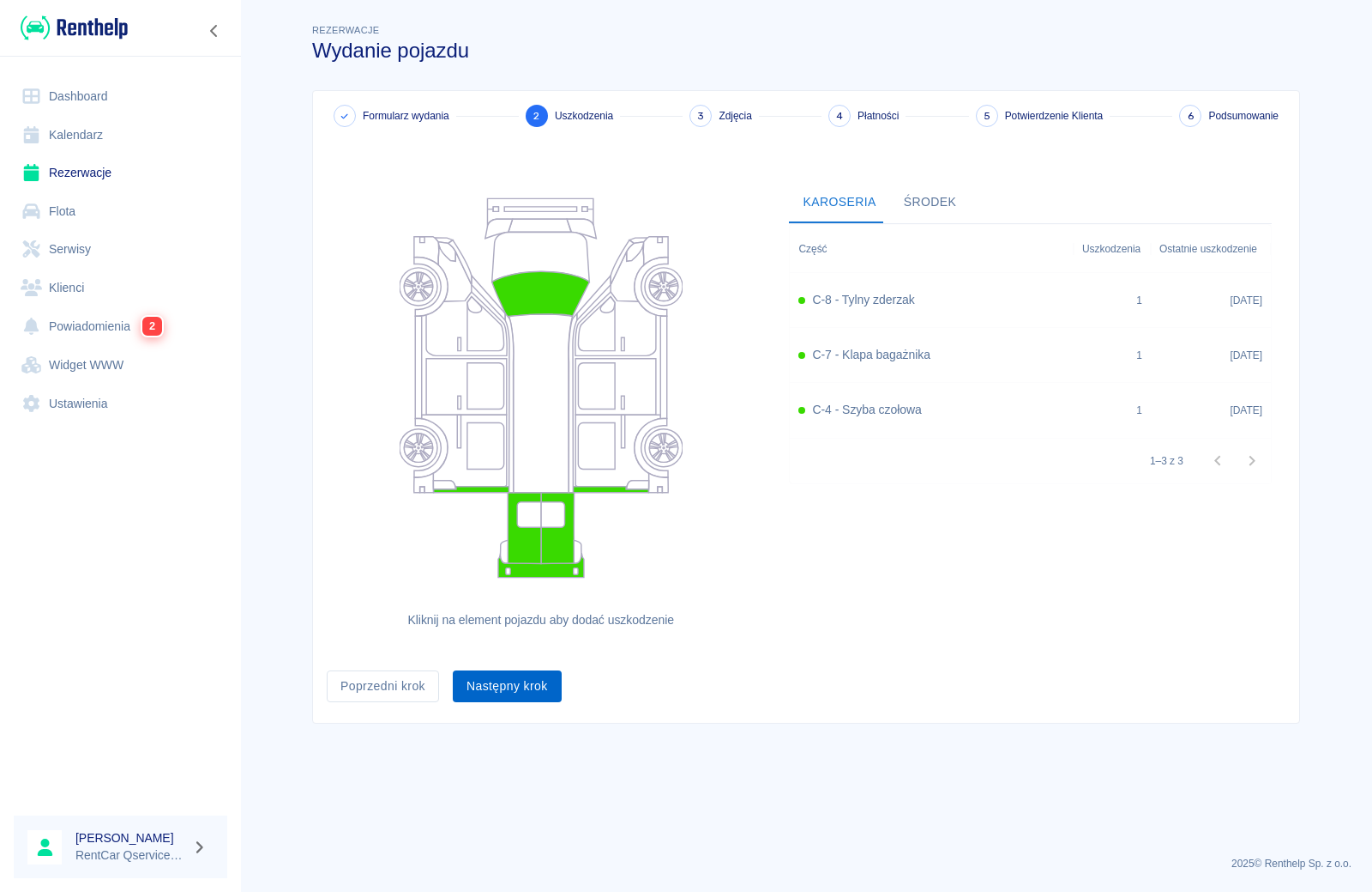
click at [501, 690] on button "Następny krok" at bounding box center [507, 685] width 109 height 31
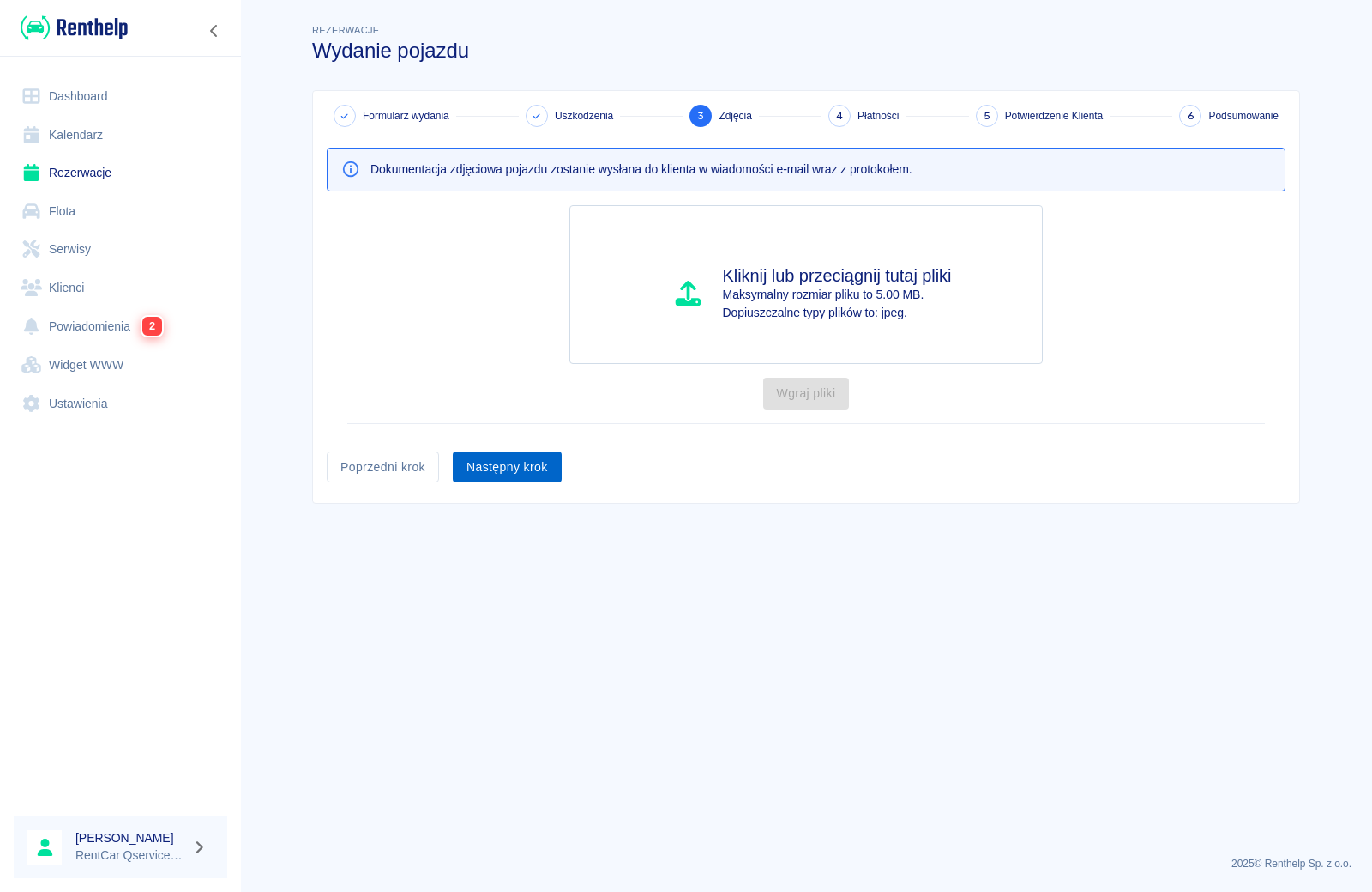
click at [513, 471] on button "Następny krok" at bounding box center [507, 466] width 109 height 31
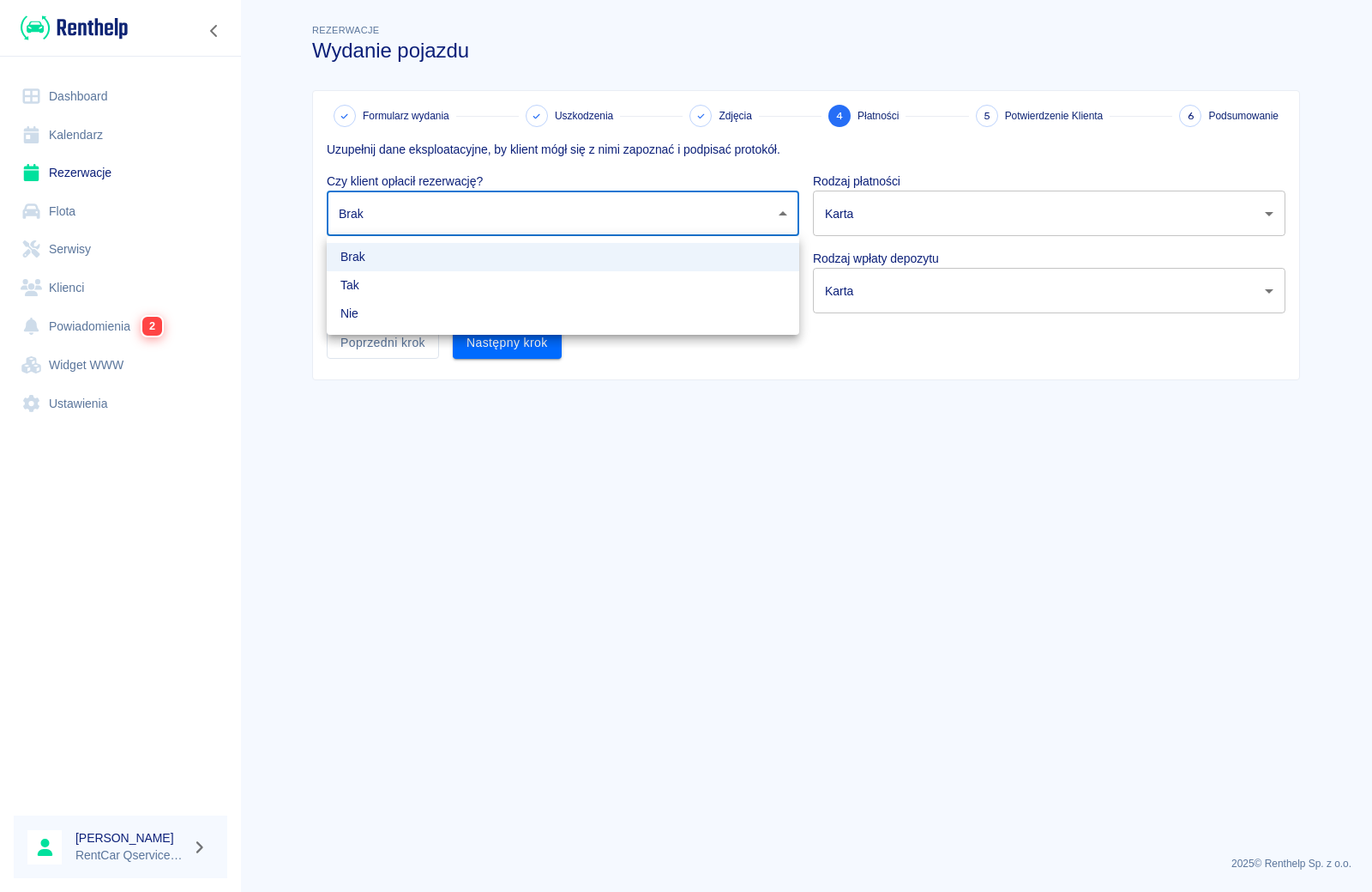
click at [474, 223] on body "Używamy plików Cookies, by zapewnić Ci najlepsze możliwe doświadczenie. Aby dow…" at bounding box center [686, 446] width 1372 height 892
click at [467, 314] on li "Nie" at bounding box center [563, 314] width 473 height 28
type input "false"
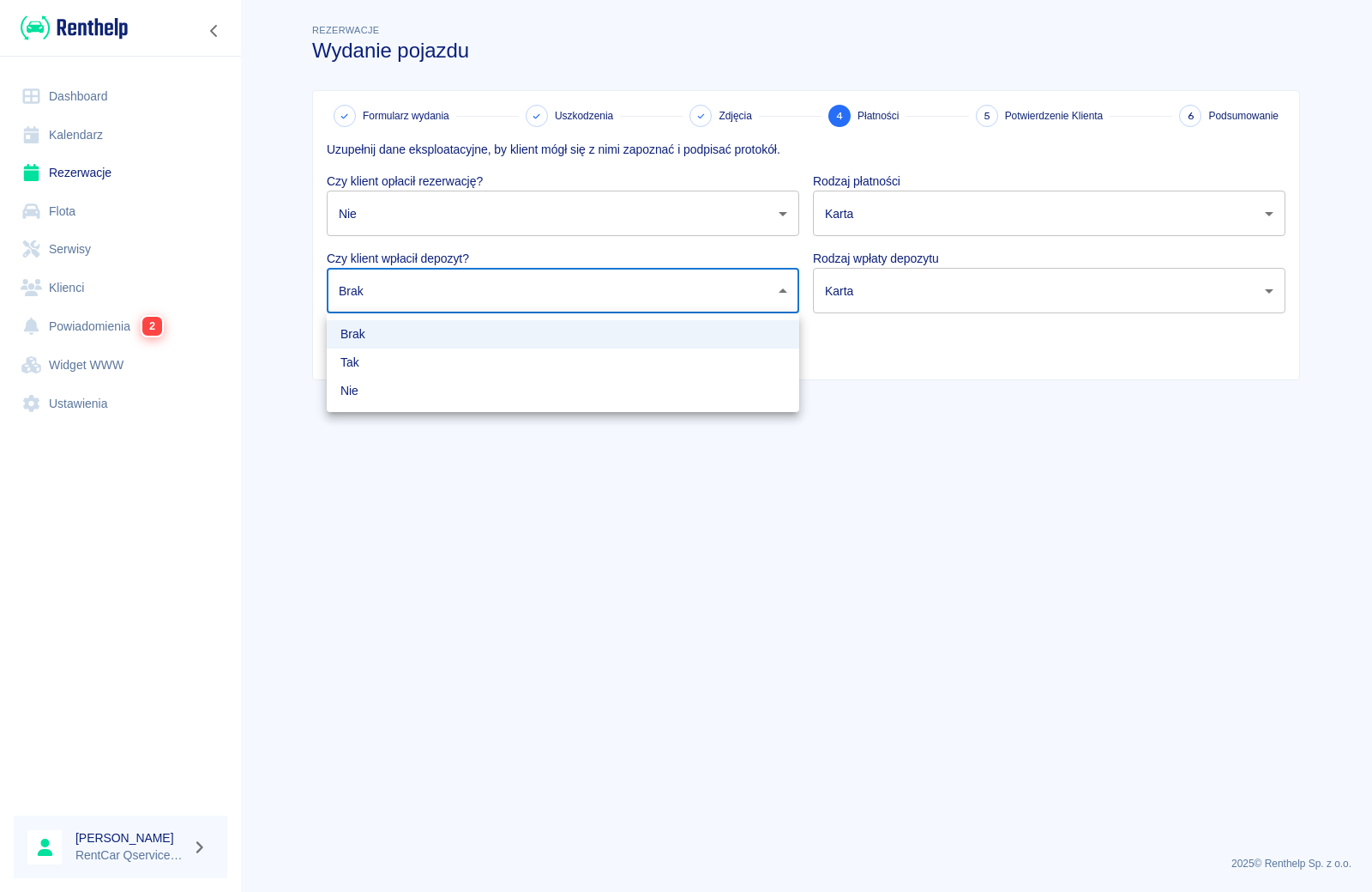
click at [461, 288] on body "Używamy plików Cookies, by zapewnić Ci najlepsze możliwe doświadczenie. Aby dow…" at bounding box center [686, 446] width 1372 height 892
click at [459, 387] on li "Nie" at bounding box center [563, 391] width 473 height 28
type input "false"
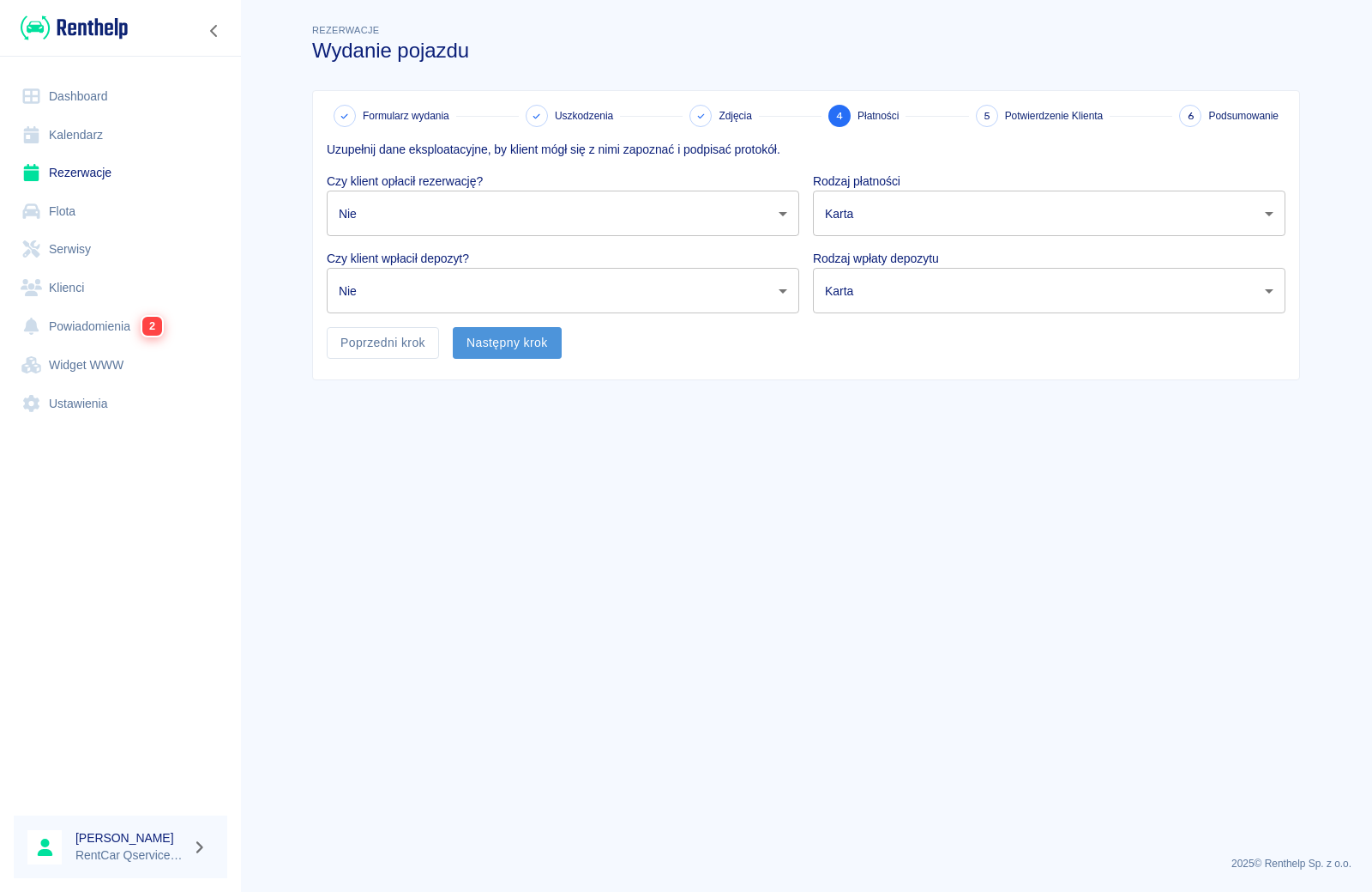
click at [467, 344] on button "Następny krok" at bounding box center [507, 342] width 109 height 31
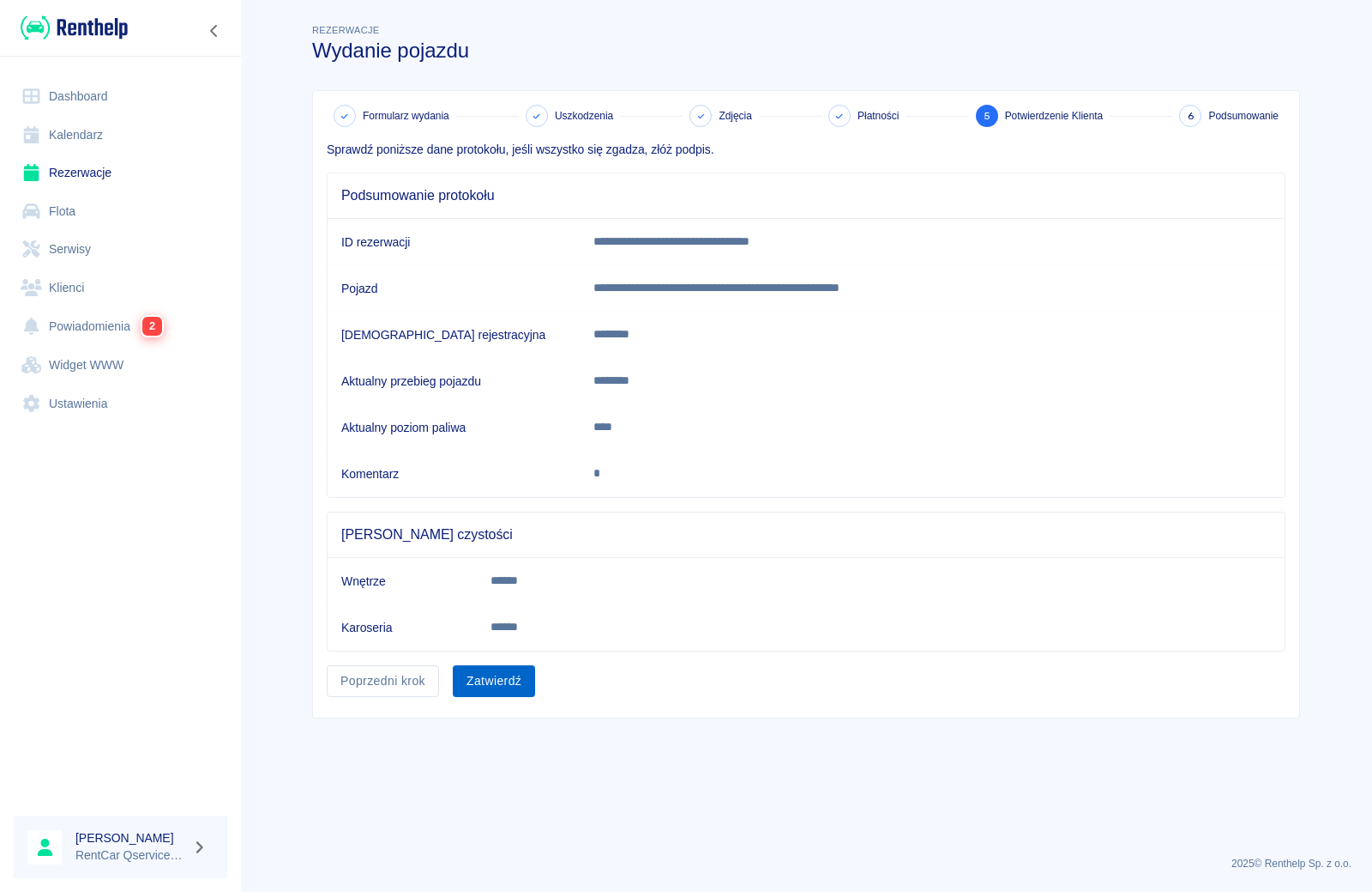
click at [484, 675] on button "Zatwierdź" at bounding box center [494, 681] width 82 height 31
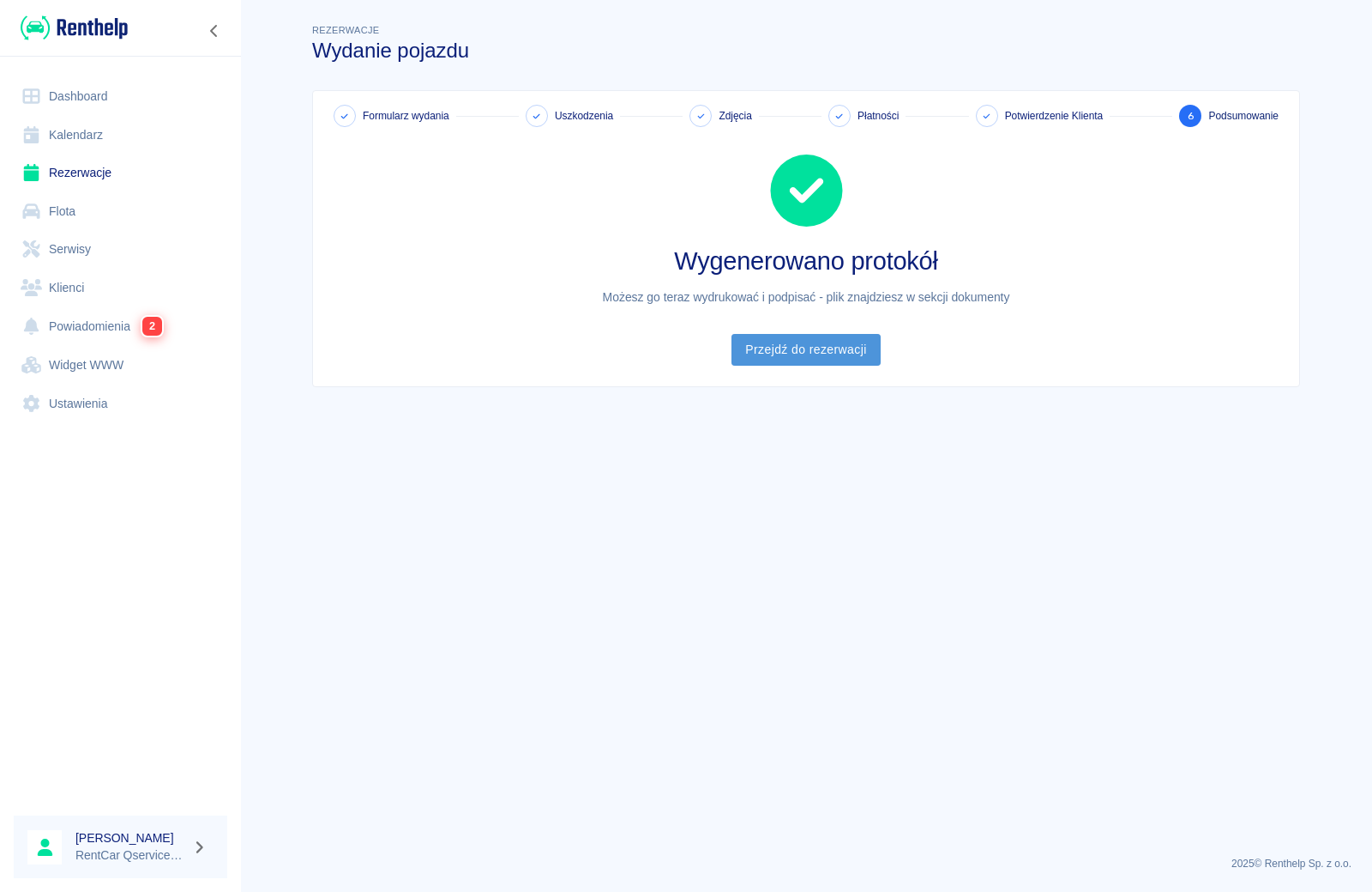
click at [808, 348] on link "Przejdź do rezerwacji" at bounding box center [805, 349] width 149 height 31
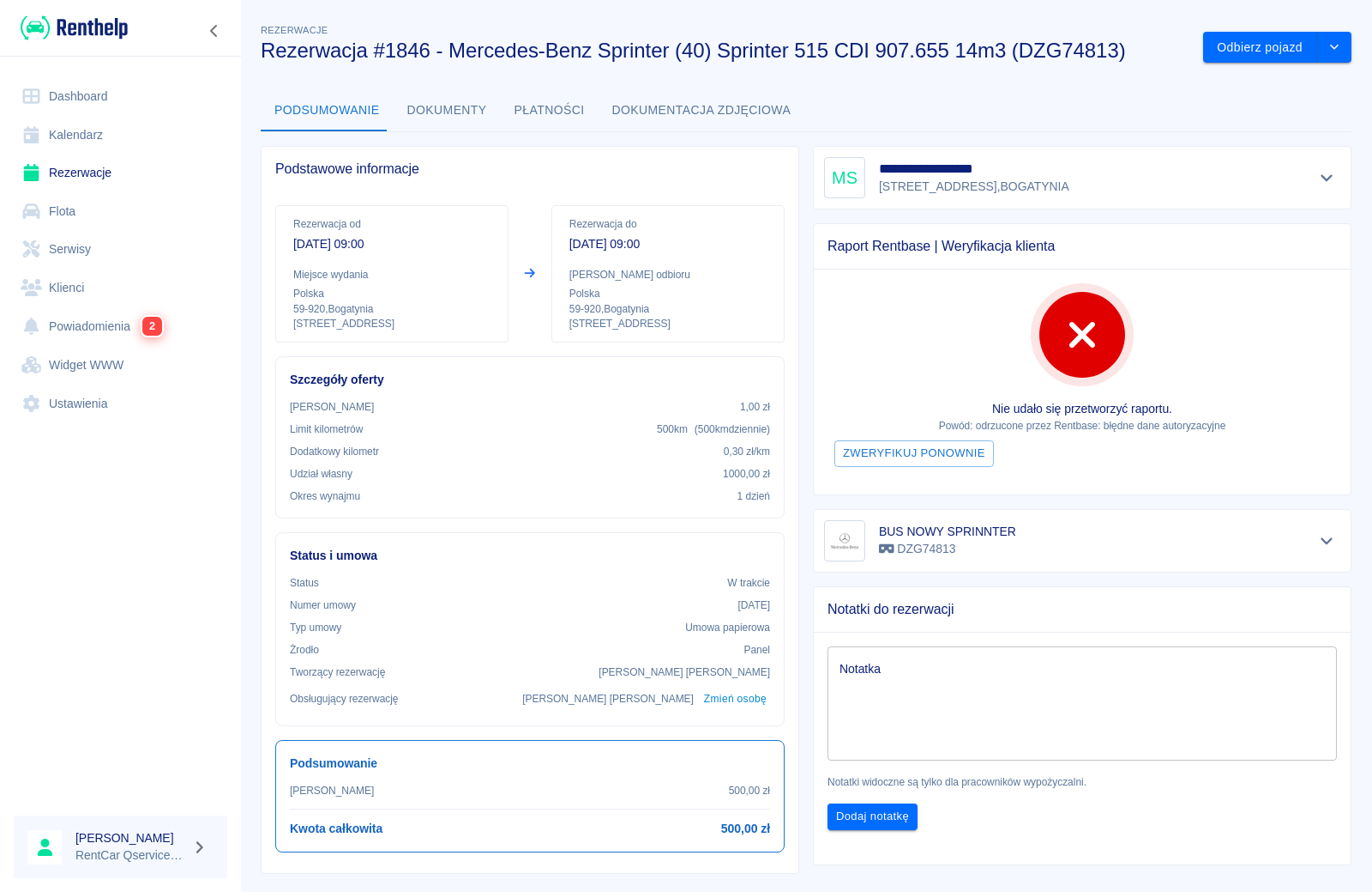
click at [77, 173] on link "Rezerwacje" at bounding box center [119, 173] width 213 height 39
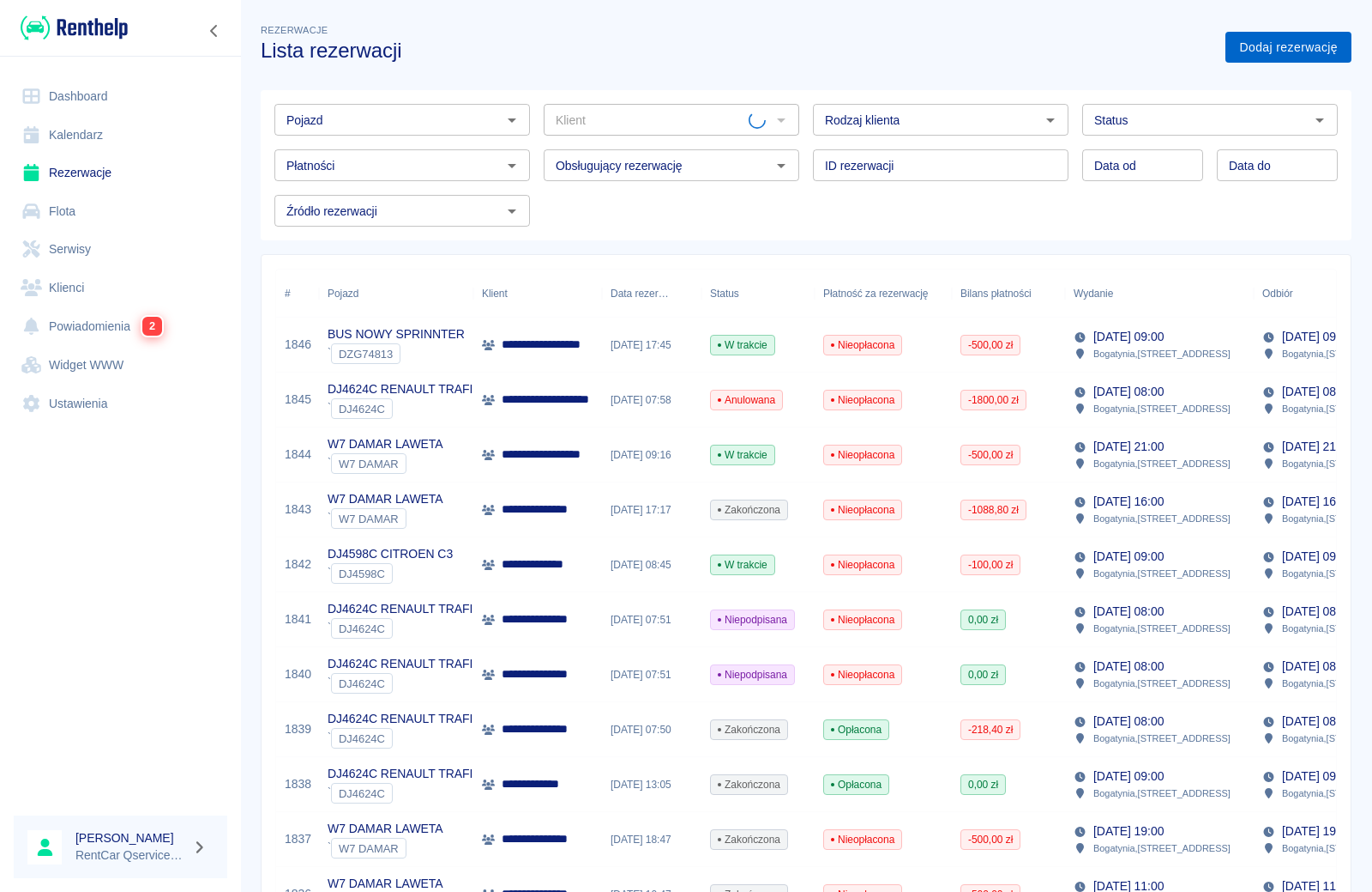
click at [1277, 46] on link "Dodaj rezerwację" at bounding box center [1289, 46] width 126 height 31
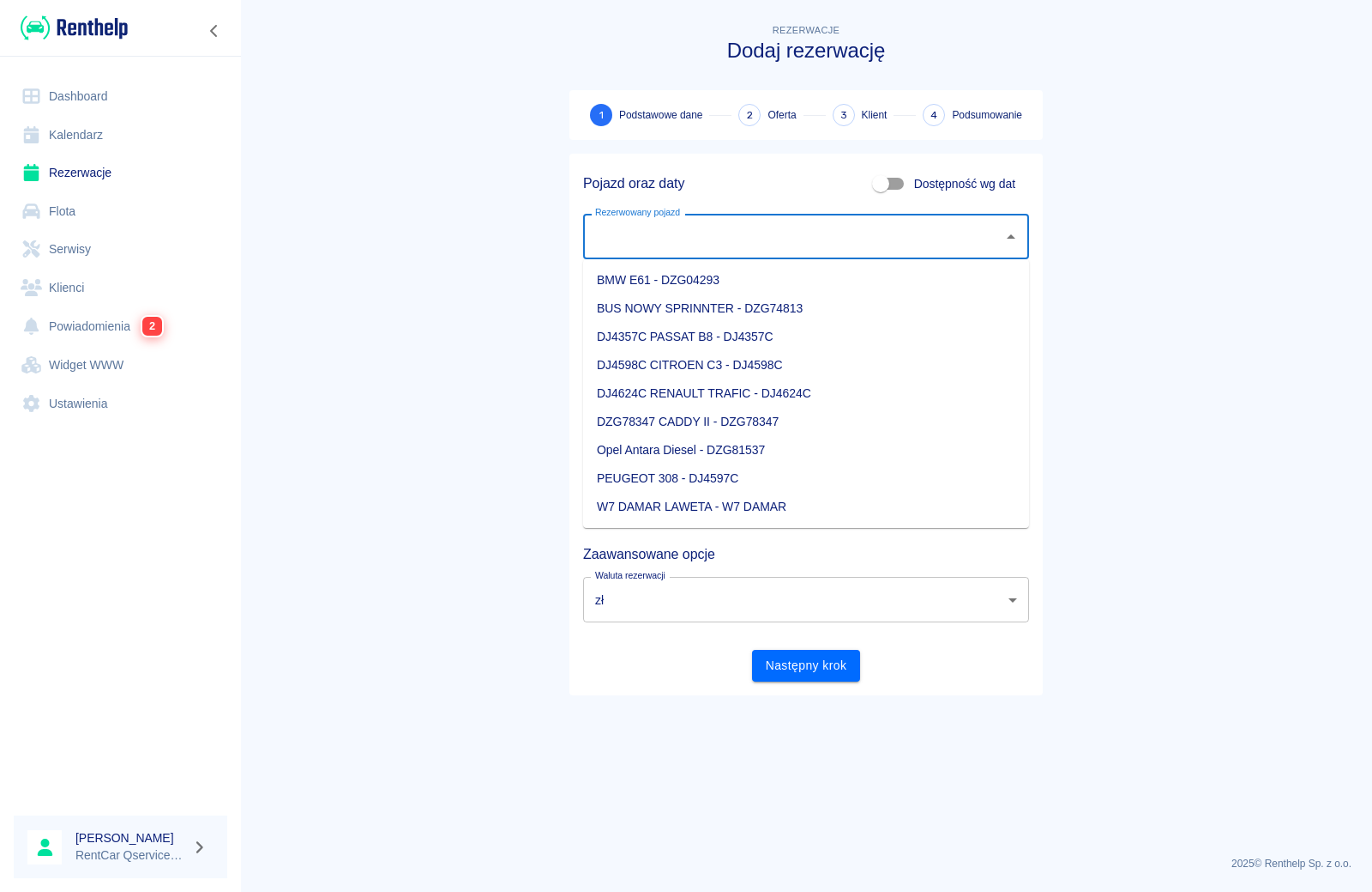
click at [739, 247] on input "Rezerwowany pojazd" at bounding box center [793, 237] width 405 height 30
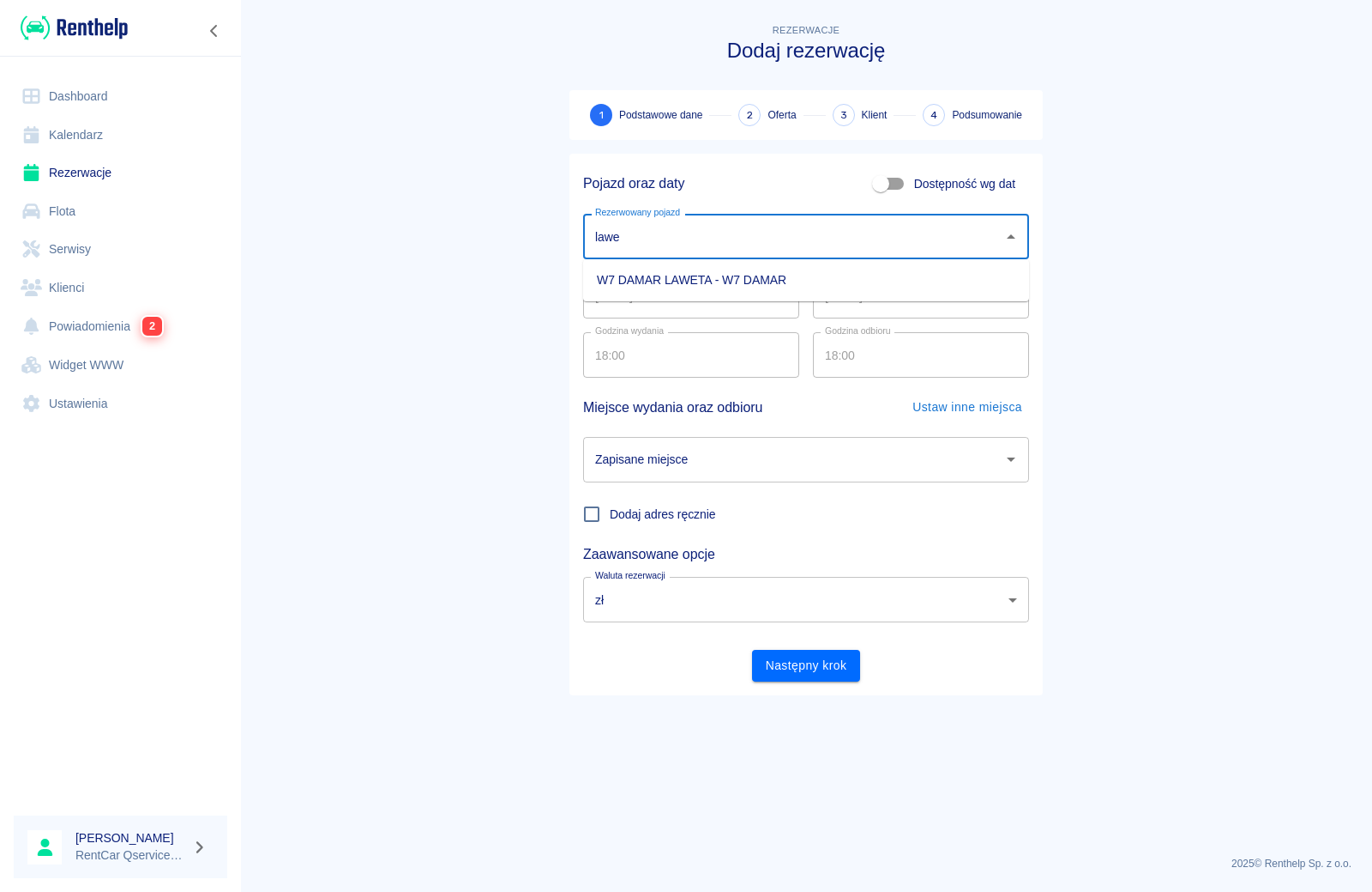
click at [715, 281] on li "W7 DAMAR LAWETA - W7 DAMAR" at bounding box center [806, 281] width 446 height 28
type input "W7 DAMAR LAWETA - W7 DAMAR"
click at [735, 466] on input "Zapisane miejsce" at bounding box center [793, 460] width 405 height 30
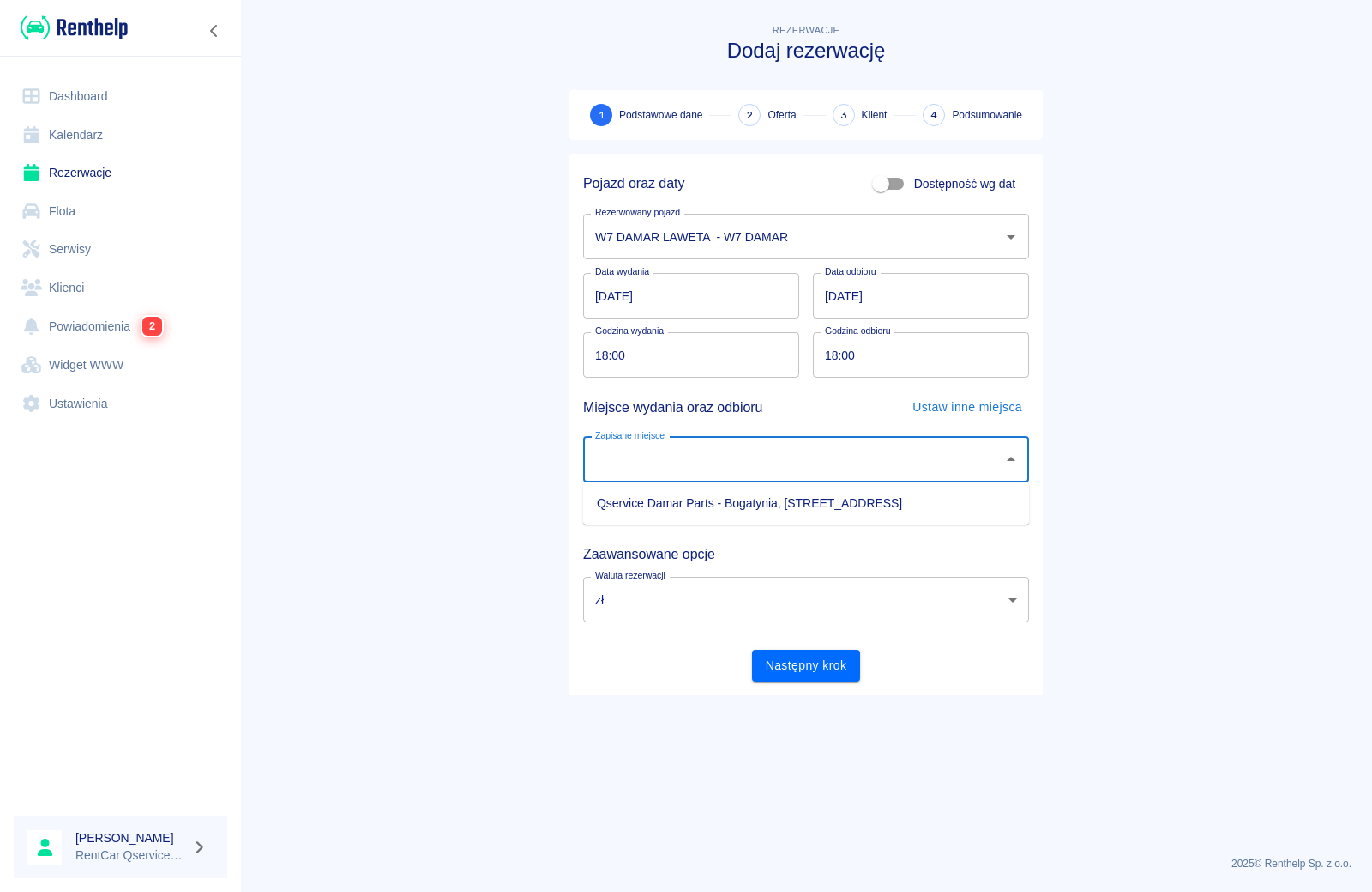
click at [740, 500] on li "Qservice Damar Parts - Bogatynia, [STREET_ADDRESS]" at bounding box center [806, 503] width 446 height 28
type input "Qservice Damar Parts - Bogatynia, [STREET_ADDRESS]"
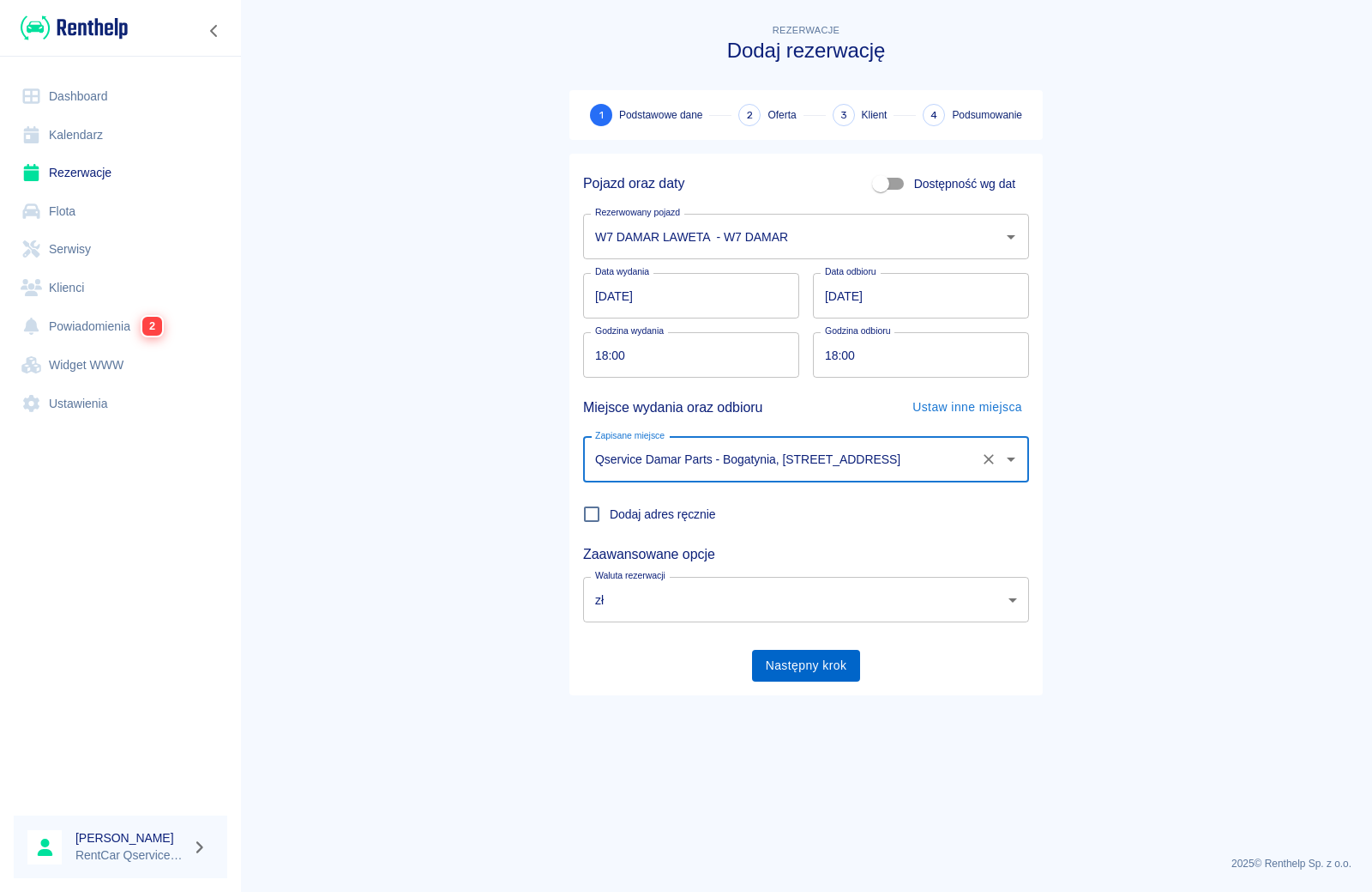
click at [802, 662] on button "Następny krok" at bounding box center [806, 664] width 109 height 31
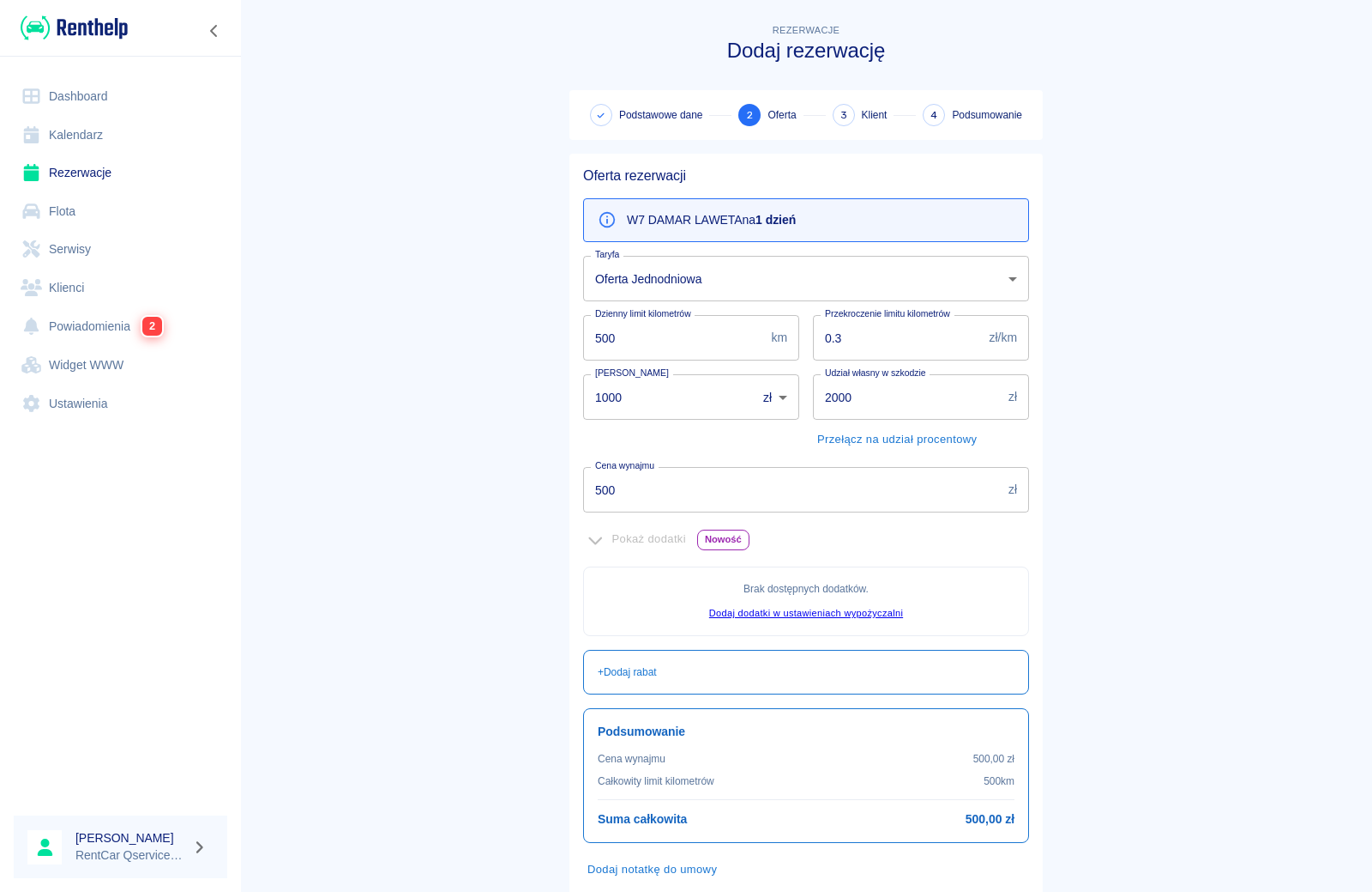
click at [670, 399] on input "1000" at bounding box center [664, 397] width 161 height 46
type input "1"
drag, startPoint x: 651, startPoint y: 487, endPoint x: 302, endPoint y: 476, distance: 349.2
click at [335, 476] on main "Rezerwacje Dodaj rezerwację Podstawowe dane 2 Oferta 3 Klient 4 Podsumowanie Of…" at bounding box center [805, 481] width 1132 height 920
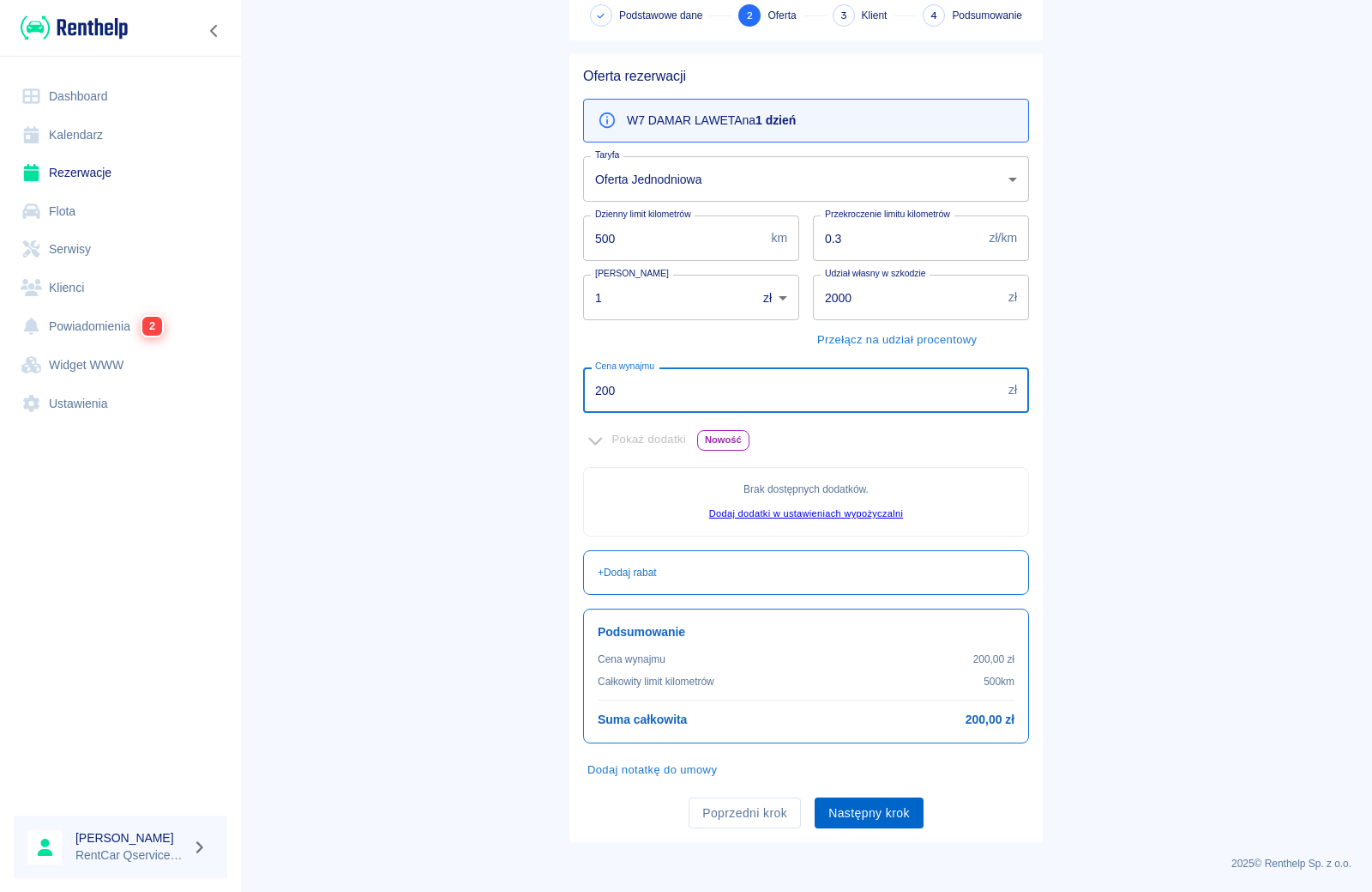
type input "200"
click at [850, 802] on button "Następny krok" at bounding box center [869, 812] width 109 height 31
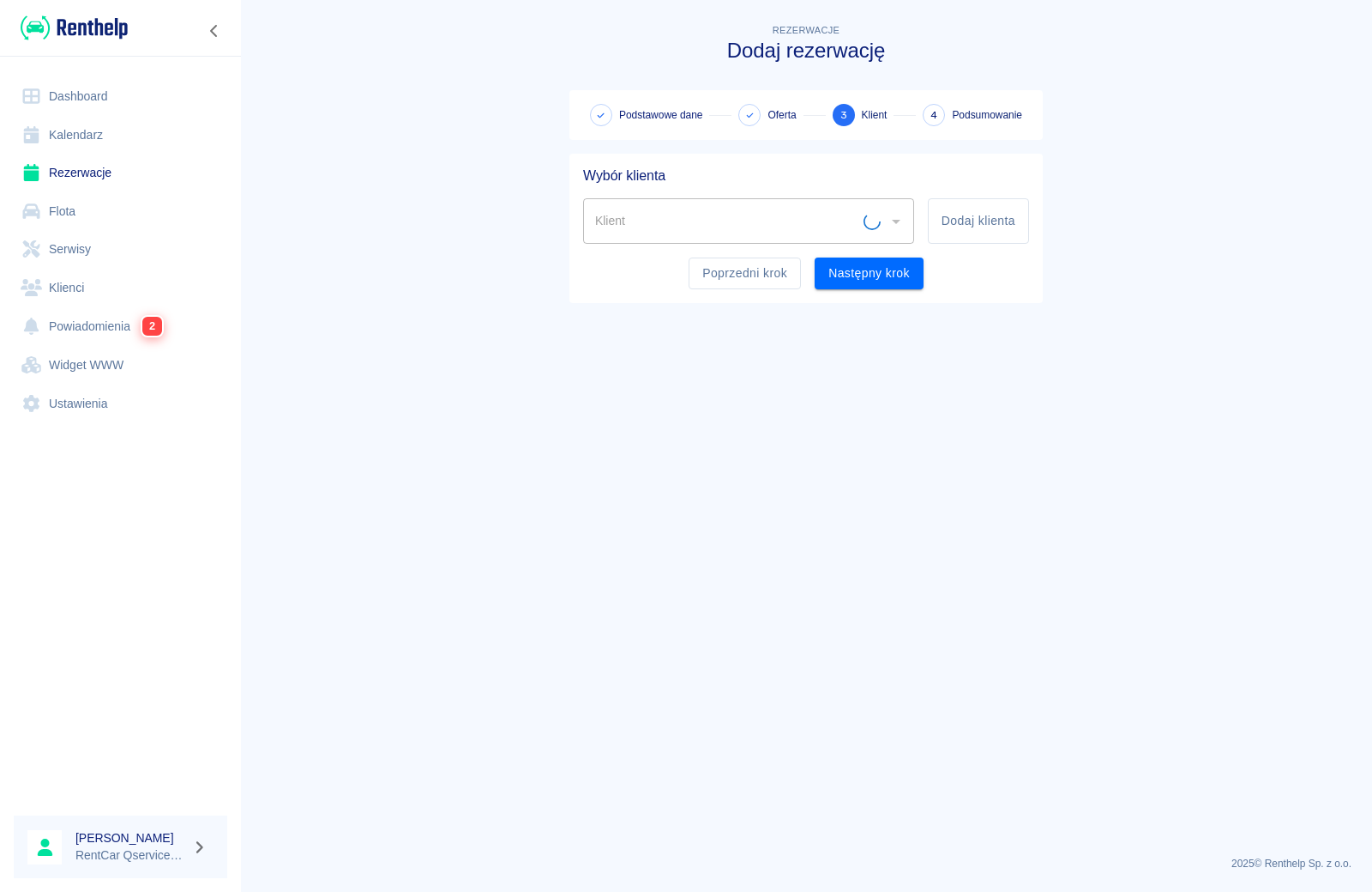
scroll to position [0, 0]
click at [769, 224] on input "Klient" at bounding box center [736, 221] width 290 height 30
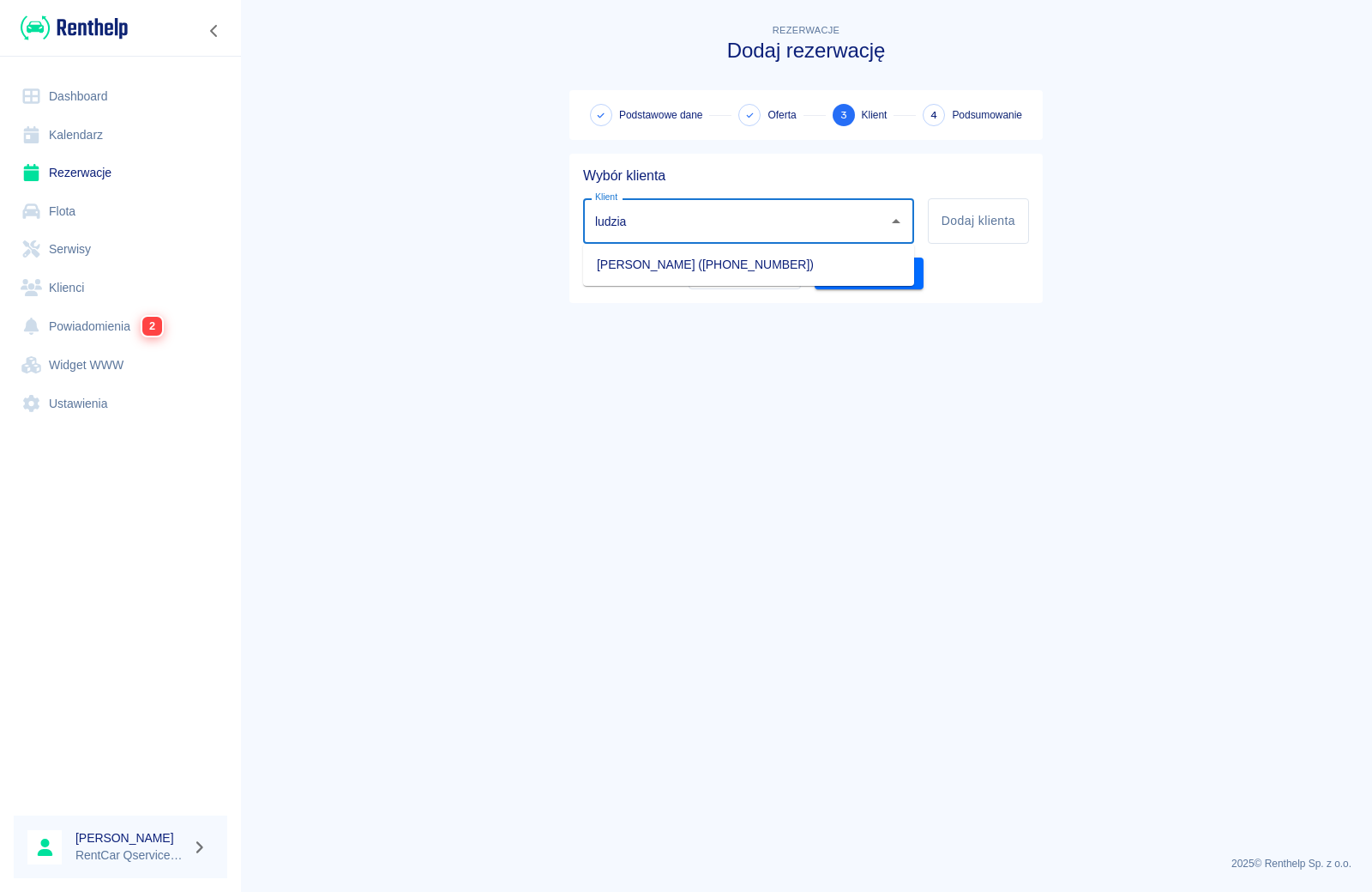
click at [670, 265] on li "[PERSON_NAME] ([PHONE_NUMBER])" at bounding box center [749, 264] width 331 height 28
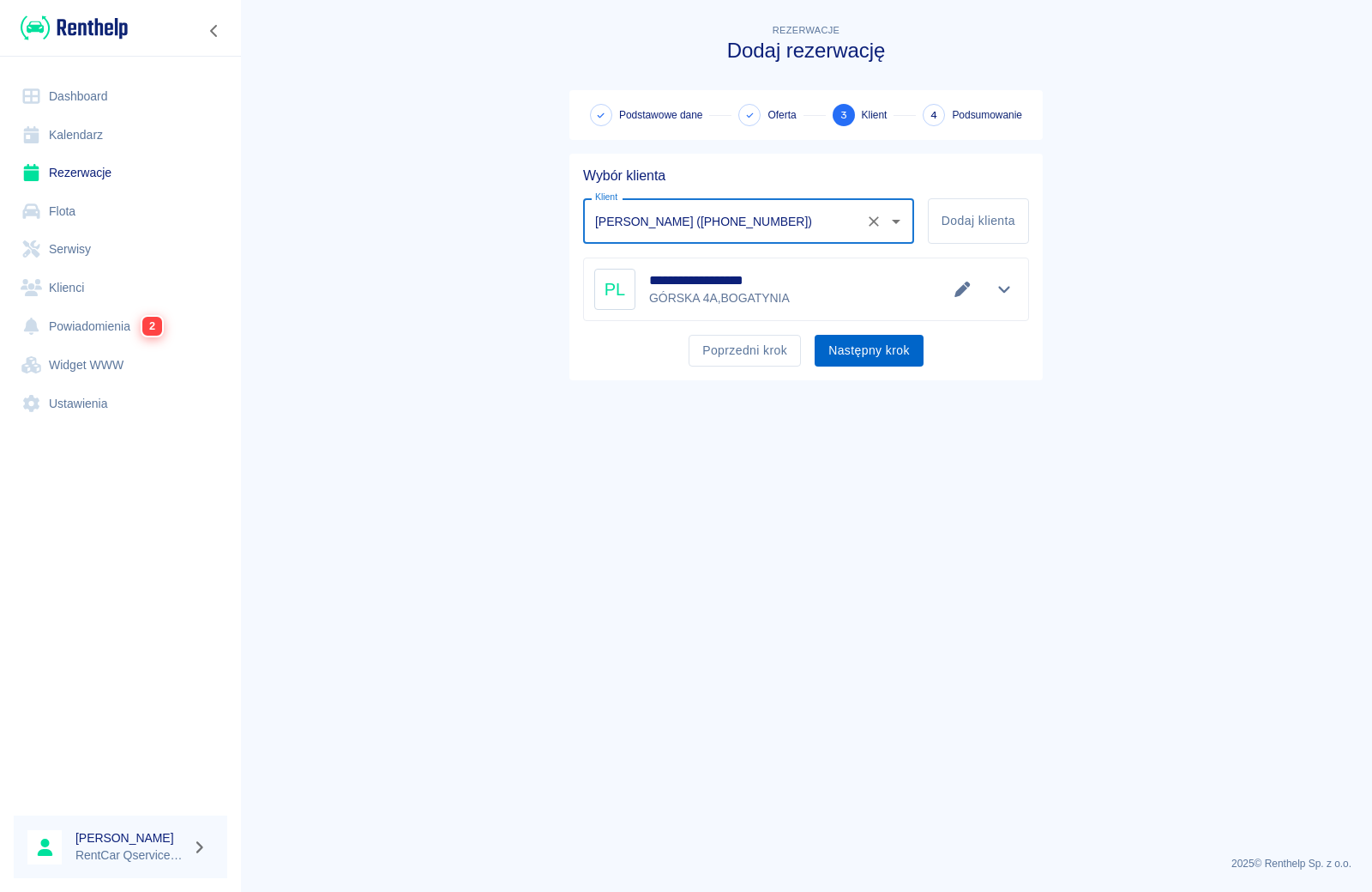
type input "[PERSON_NAME] ([PHONE_NUMBER])"
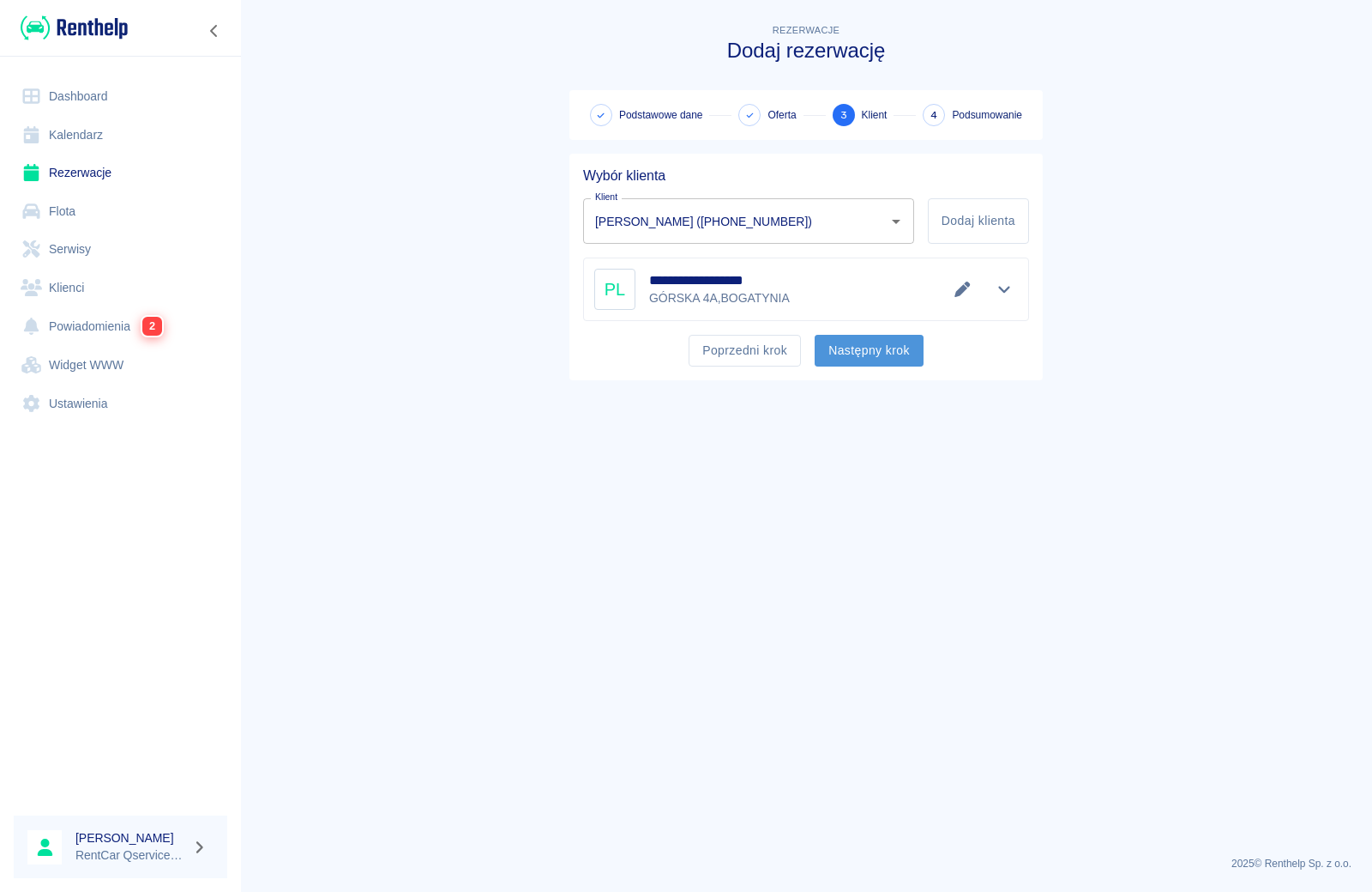
click at [886, 358] on button "Następny krok" at bounding box center [869, 350] width 109 height 31
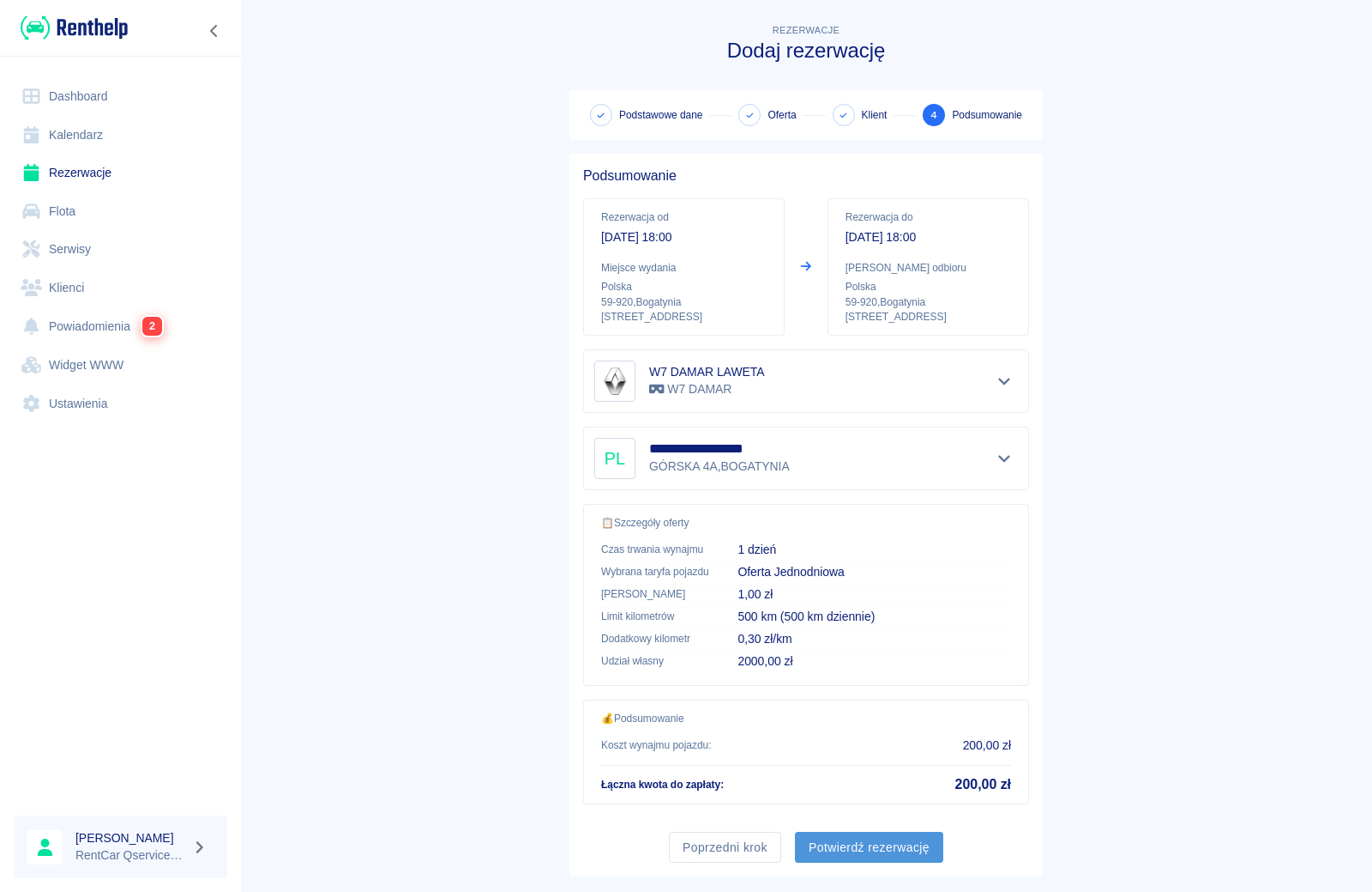
click at [874, 856] on button "Potwierdź rezerwację" at bounding box center [869, 846] width 149 height 31
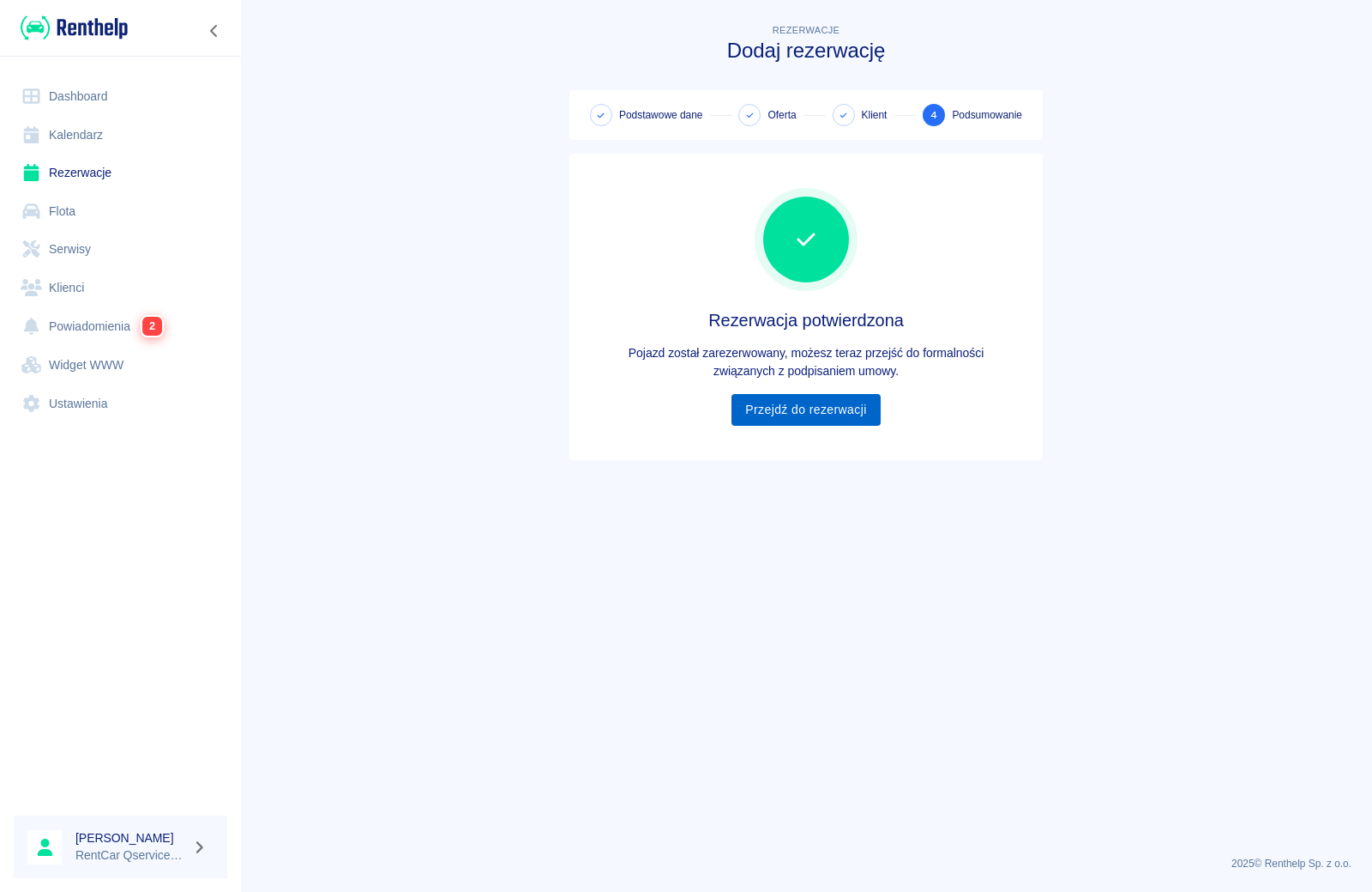
click at [808, 412] on link "Przejdź do rezerwacji" at bounding box center [805, 410] width 149 height 31
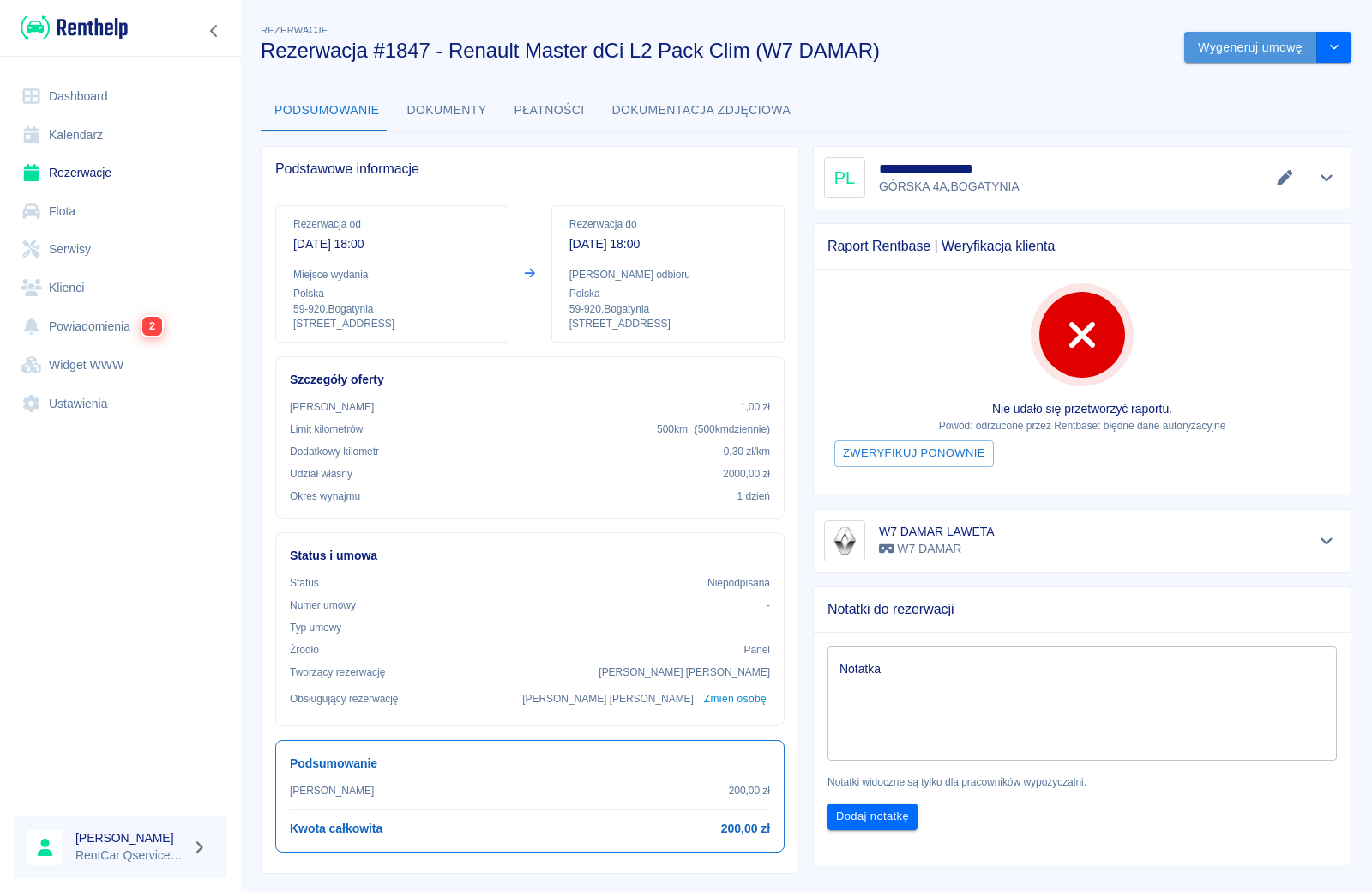
click at [1270, 53] on button "Wygeneruj umowę" at bounding box center [1251, 46] width 133 height 31
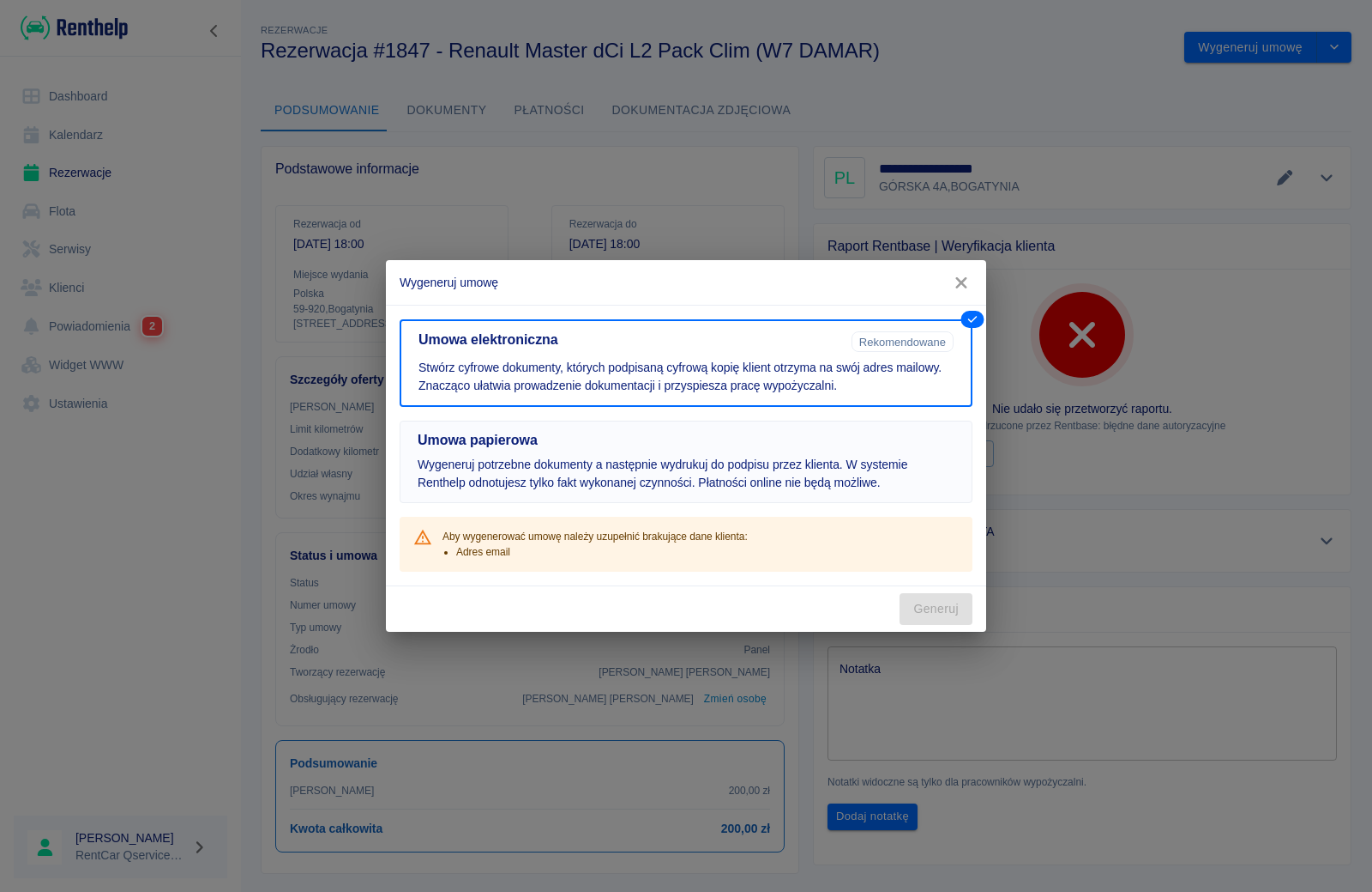
click at [693, 472] on p "Wygeneruj potrzebne dokumenty a następnie wydrukuj do podpisu przez klienta. W …" at bounding box center [686, 474] width 537 height 36
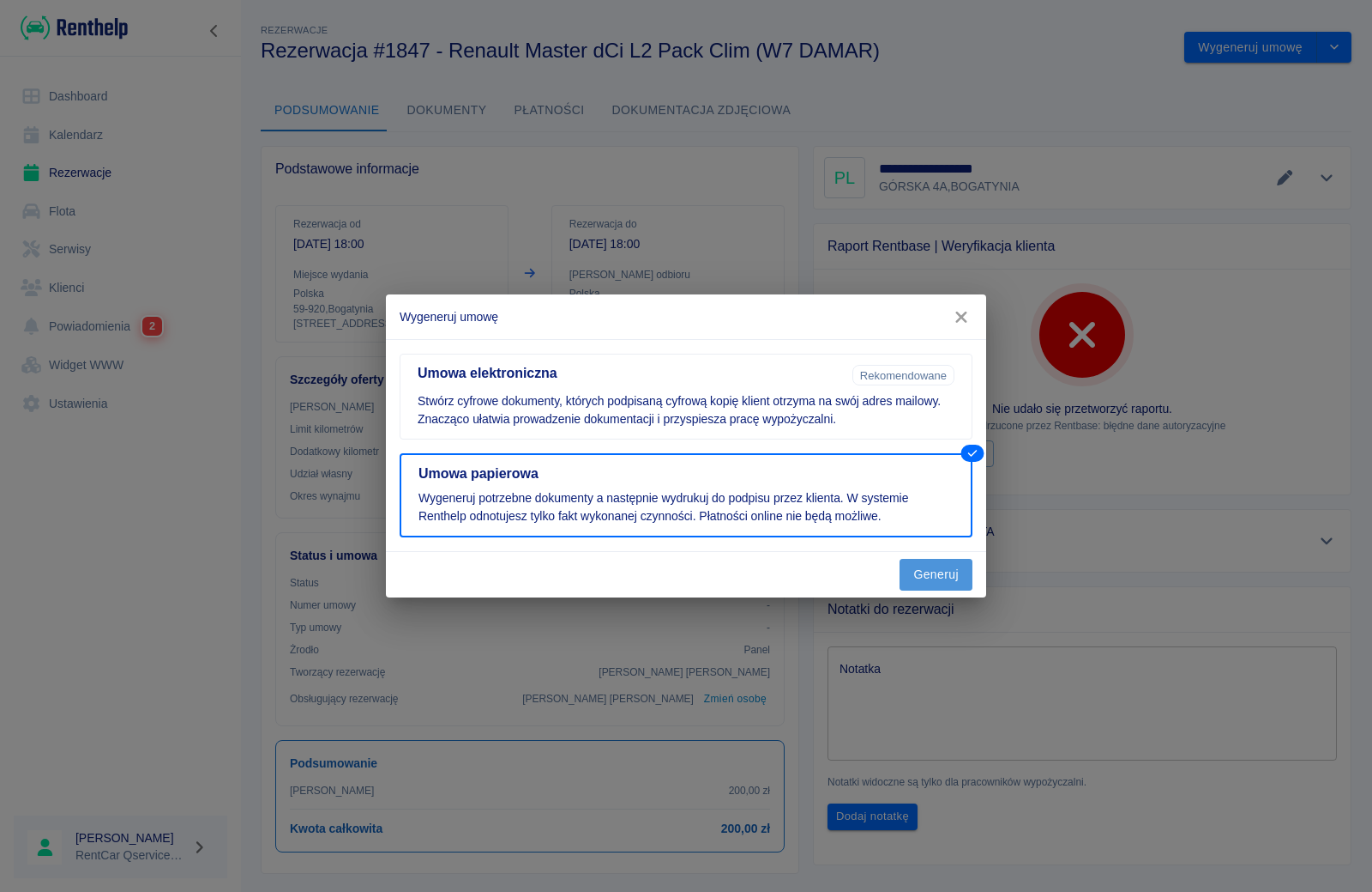
click at [944, 573] on button "Generuj" at bounding box center [936, 573] width 73 height 31
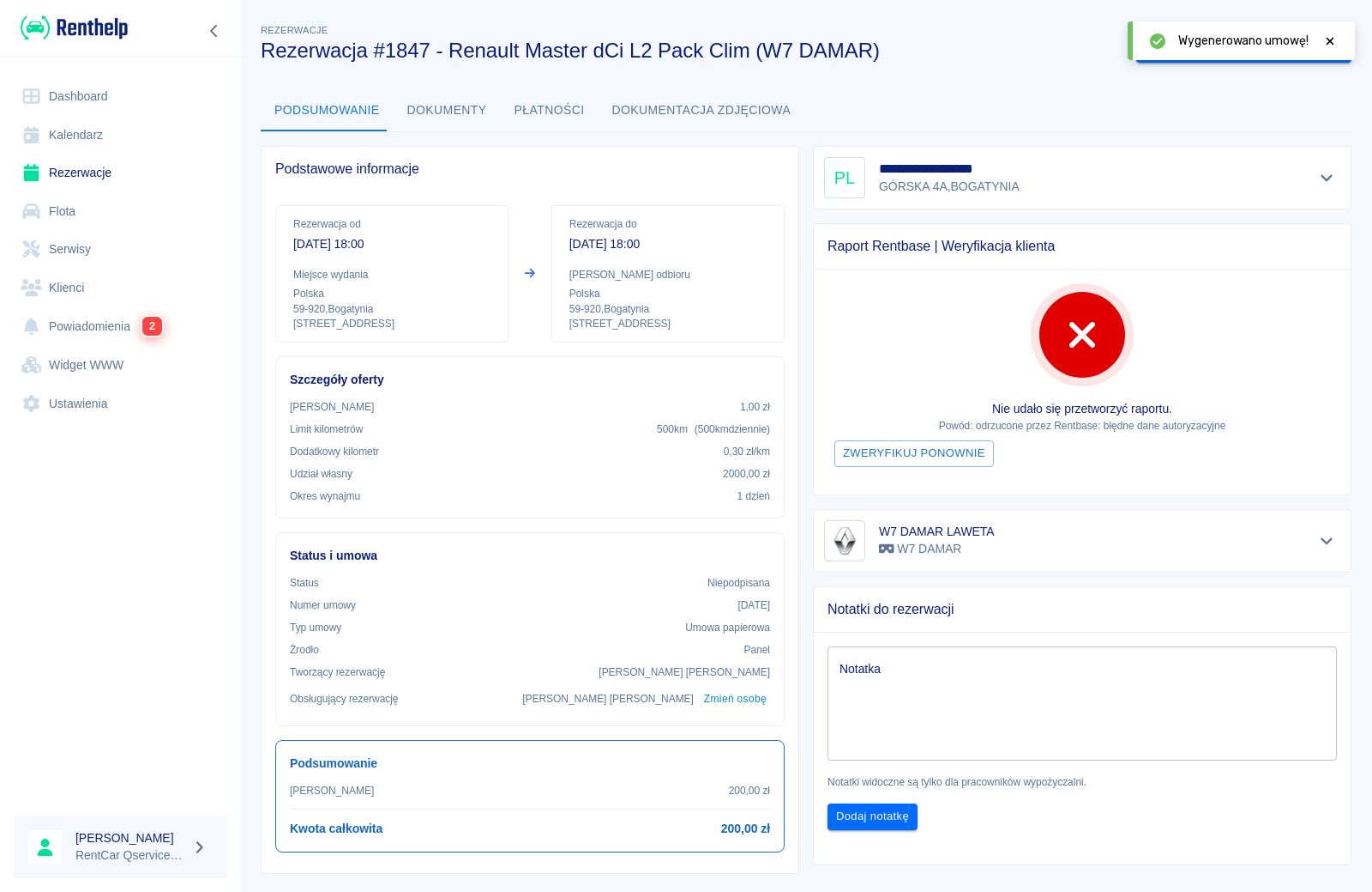
click at [1328, 43] on icon at bounding box center [1330, 41] width 8 height 8
click at [1252, 52] on button "Oznacz: umowa podpisana" at bounding box center [1226, 46] width 181 height 31
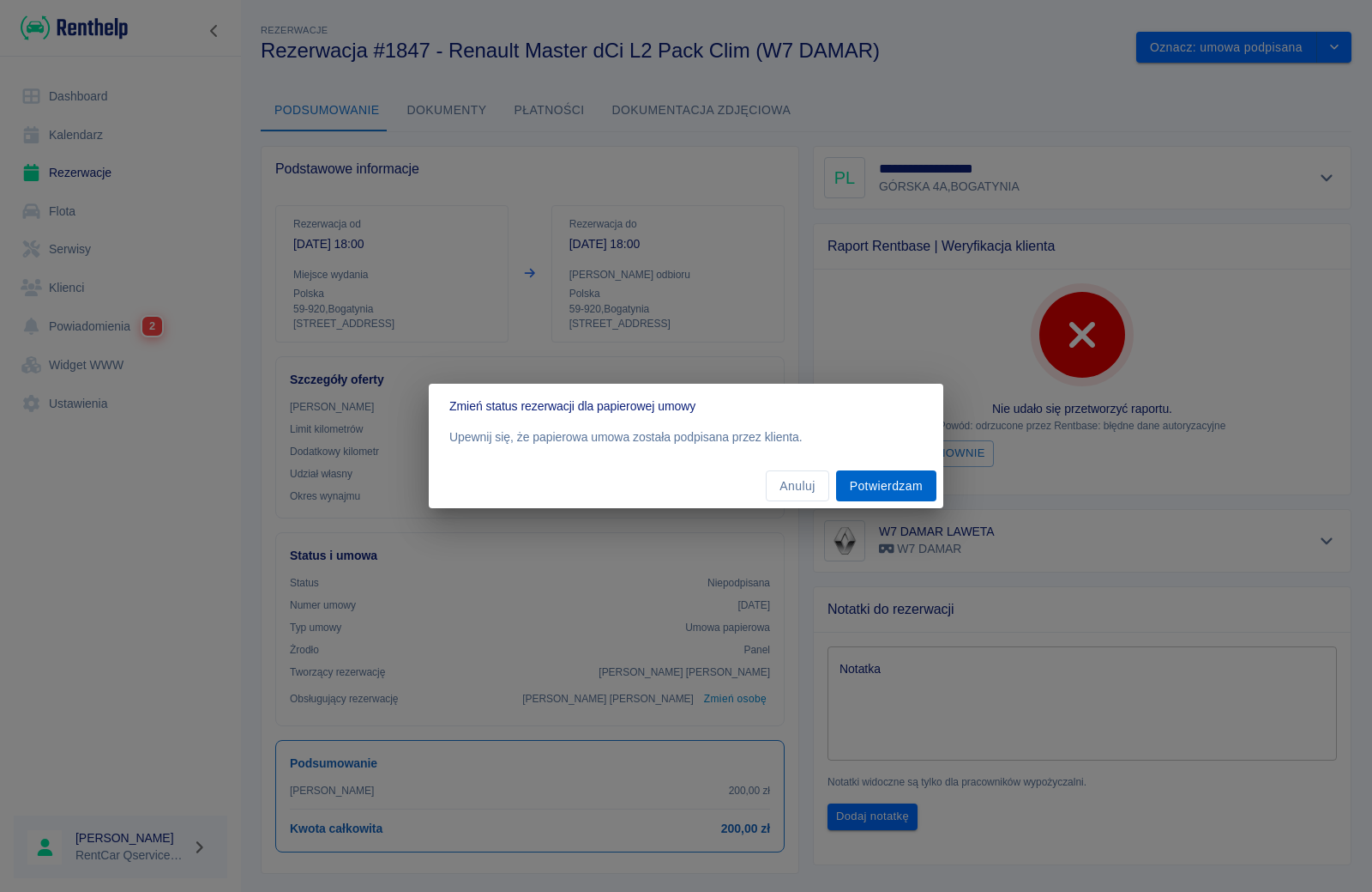
click at [875, 482] on button "Potwierdzam" at bounding box center [887, 485] width 100 height 31
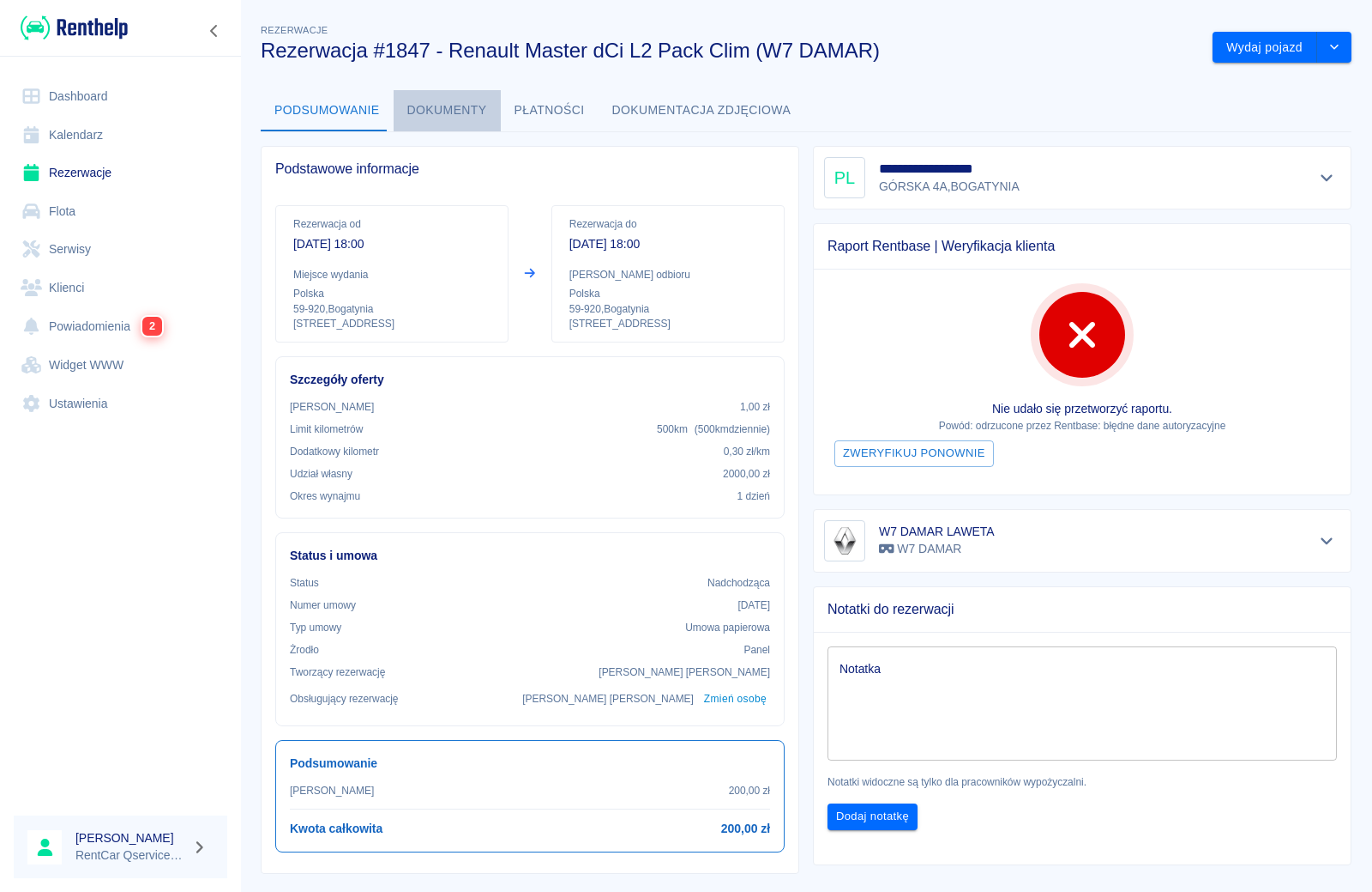
click at [453, 115] on button "Dokumenty" at bounding box center [447, 110] width 107 height 41
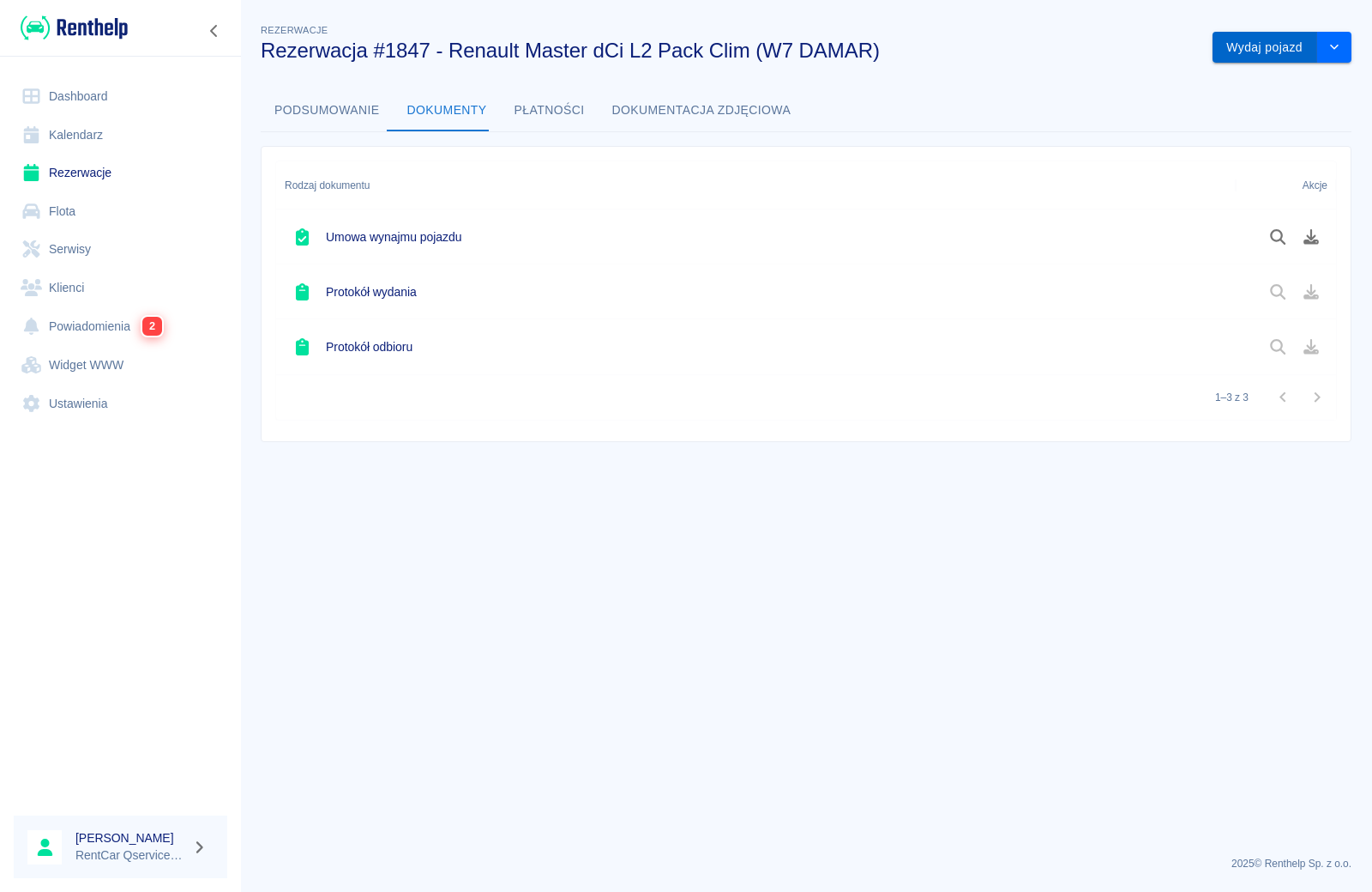
click at [1305, 49] on button "Wydaj pojazd" at bounding box center [1265, 46] width 104 height 31
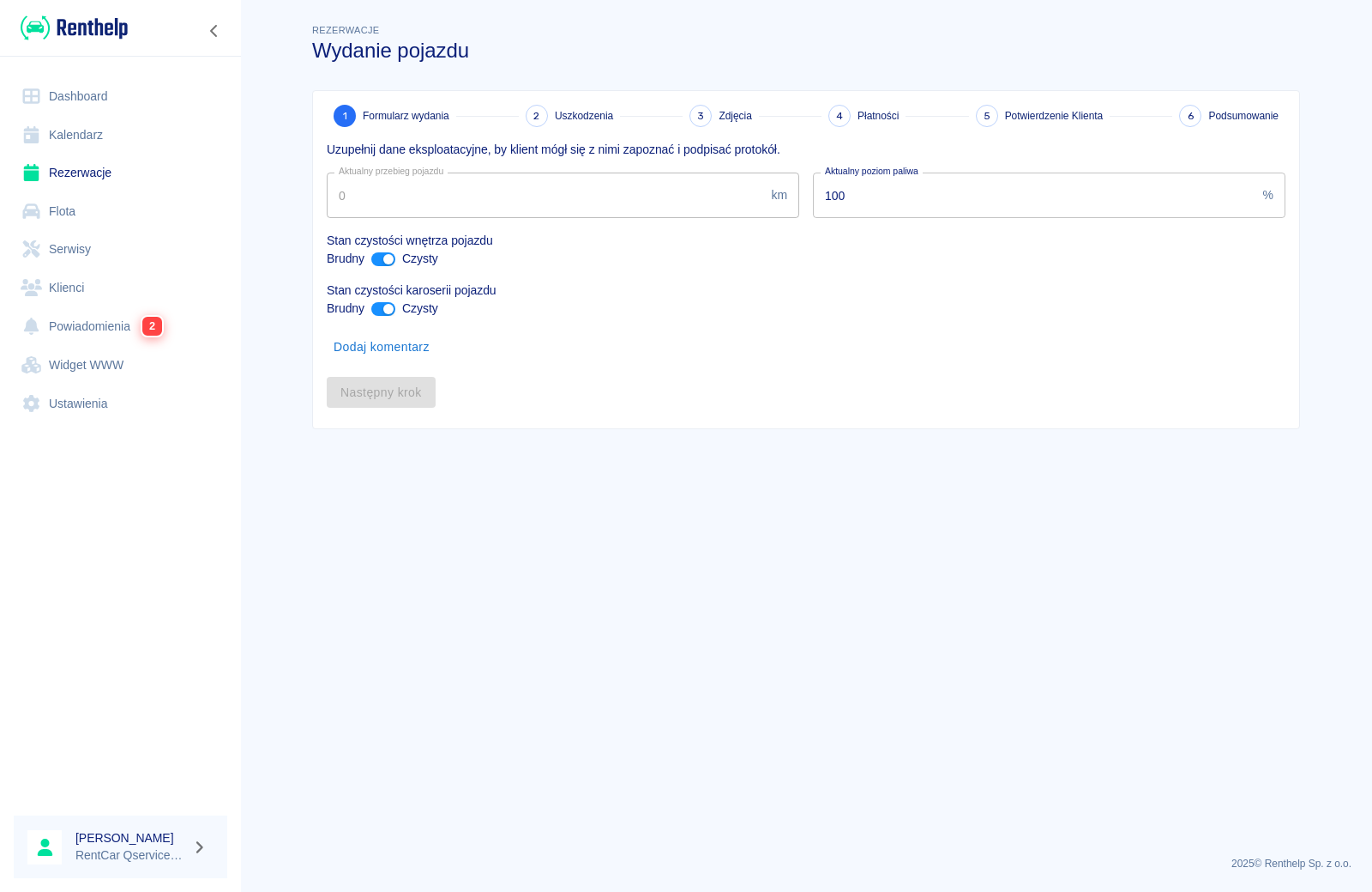
type input "97441"
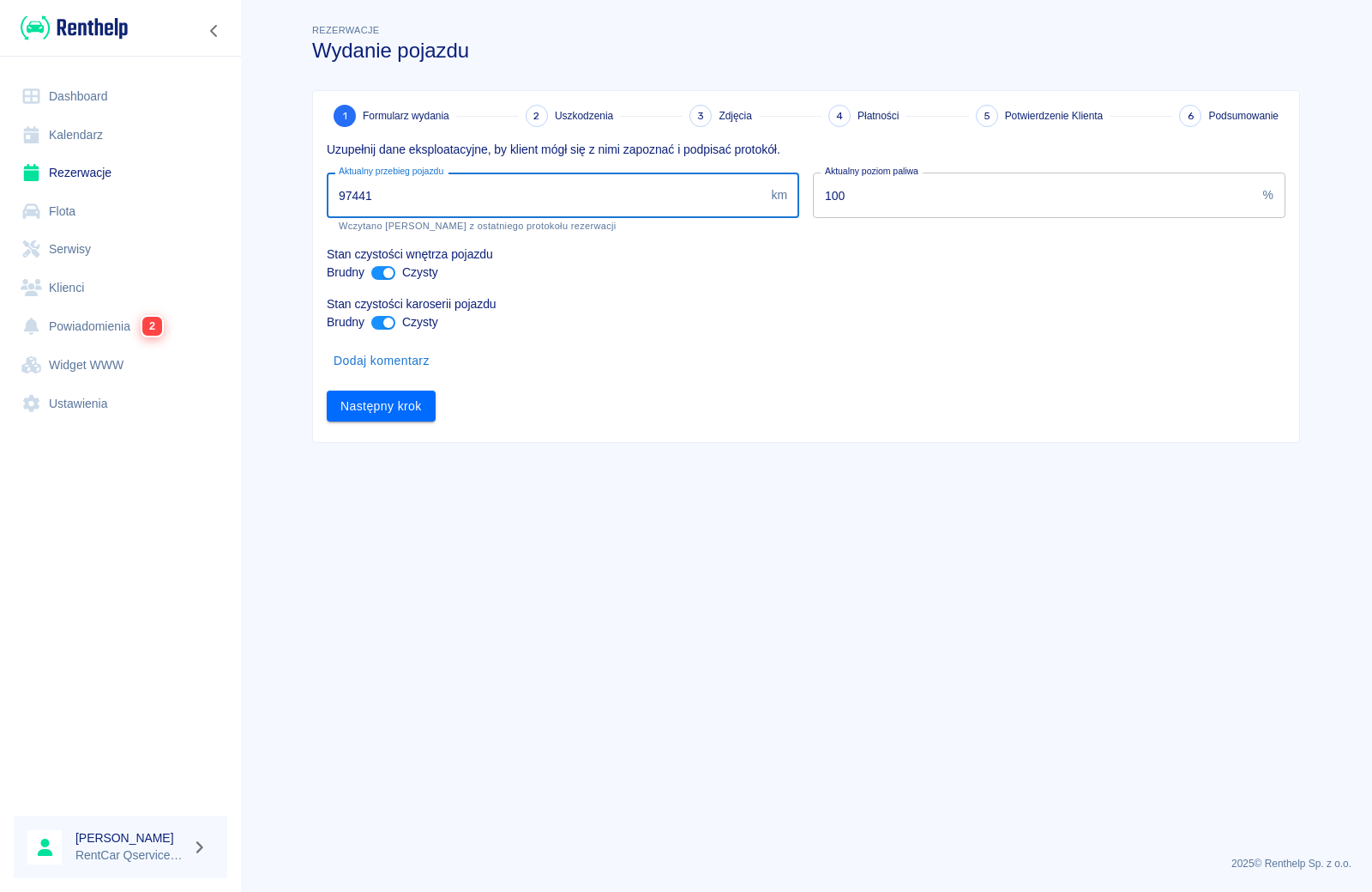
click at [579, 204] on input "97441" at bounding box center [546, 195] width 438 height 46
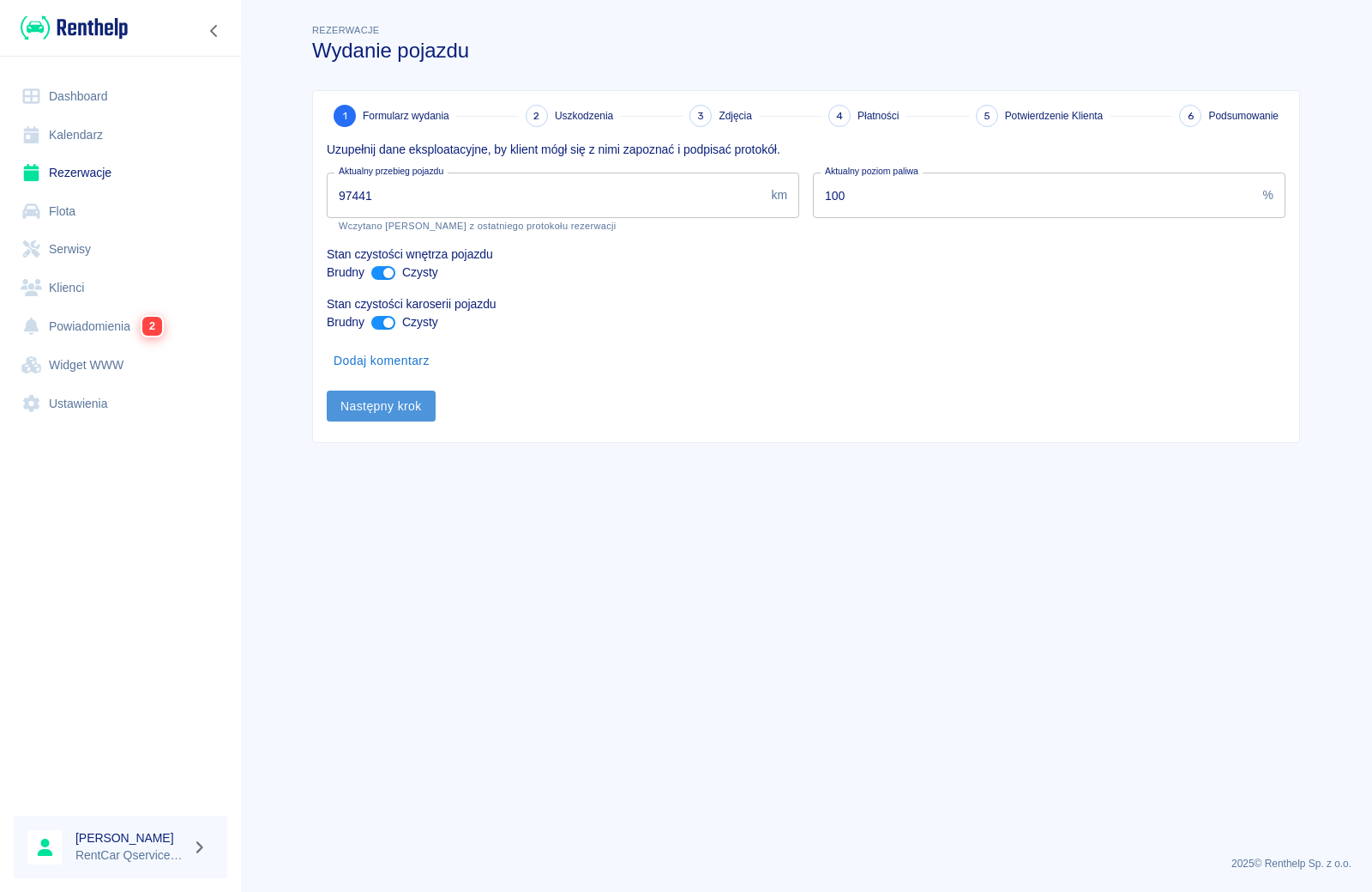
click at [399, 400] on button "Następny krok" at bounding box center [381, 406] width 109 height 31
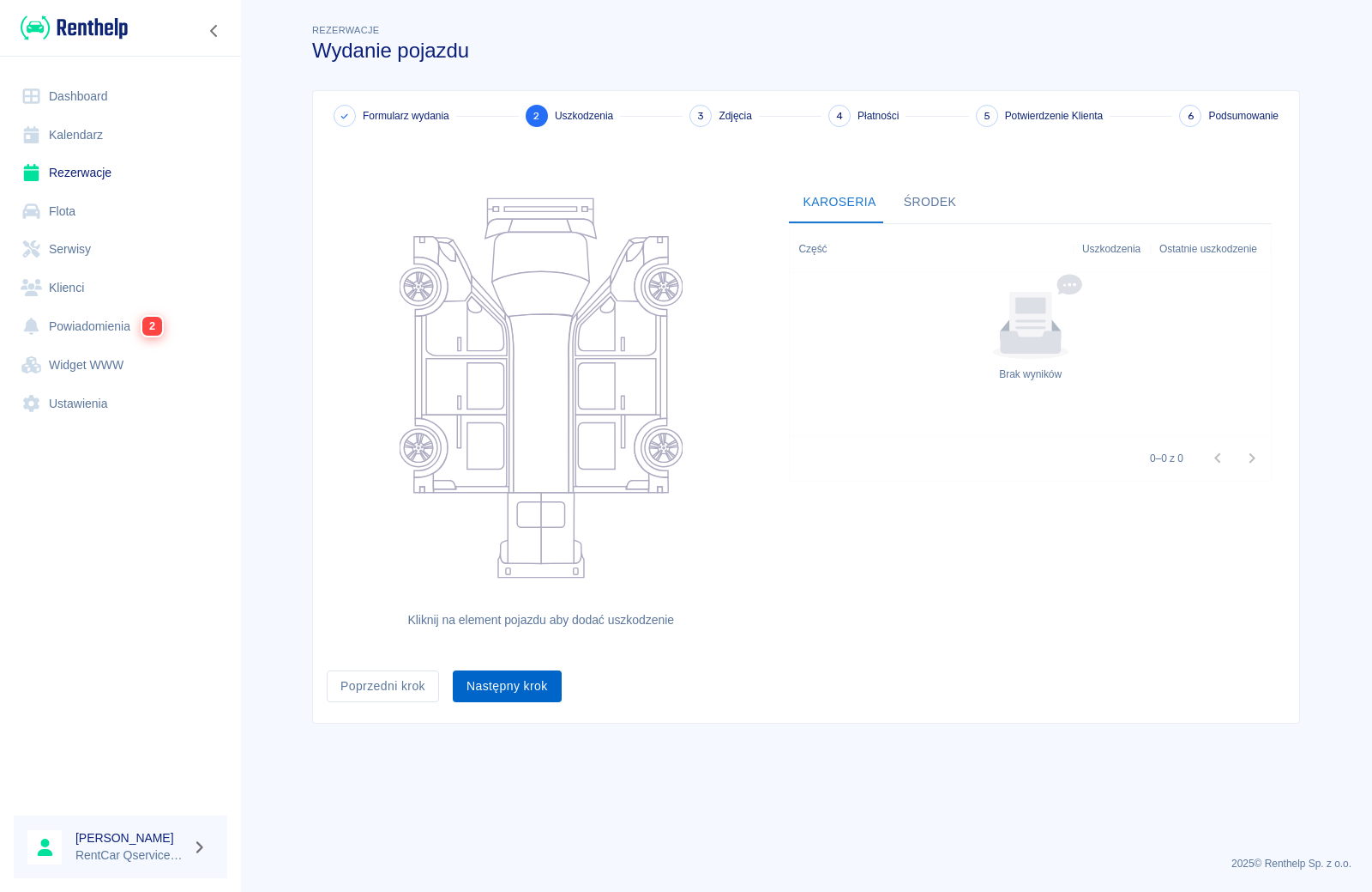
drag, startPoint x: 494, startPoint y: 668, endPoint x: 498, endPoint y: 677, distance: 9.8
click at [497, 673] on div "Następny krok" at bounding box center [500, 680] width 122 height 46
click at [498, 685] on button "Następny krok" at bounding box center [507, 685] width 109 height 31
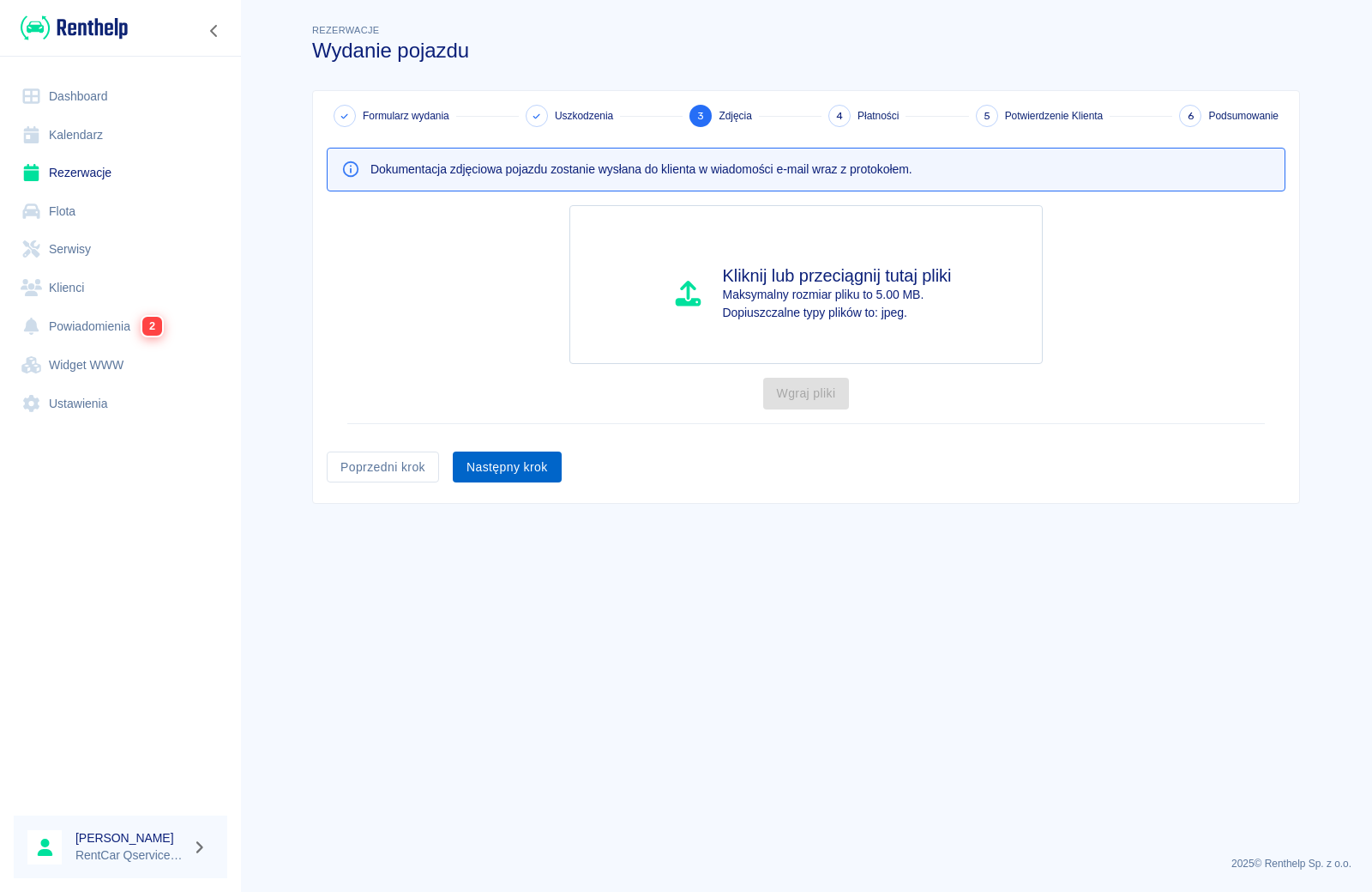
click at [493, 475] on button "Następny krok" at bounding box center [507, 466] width 109 height 31
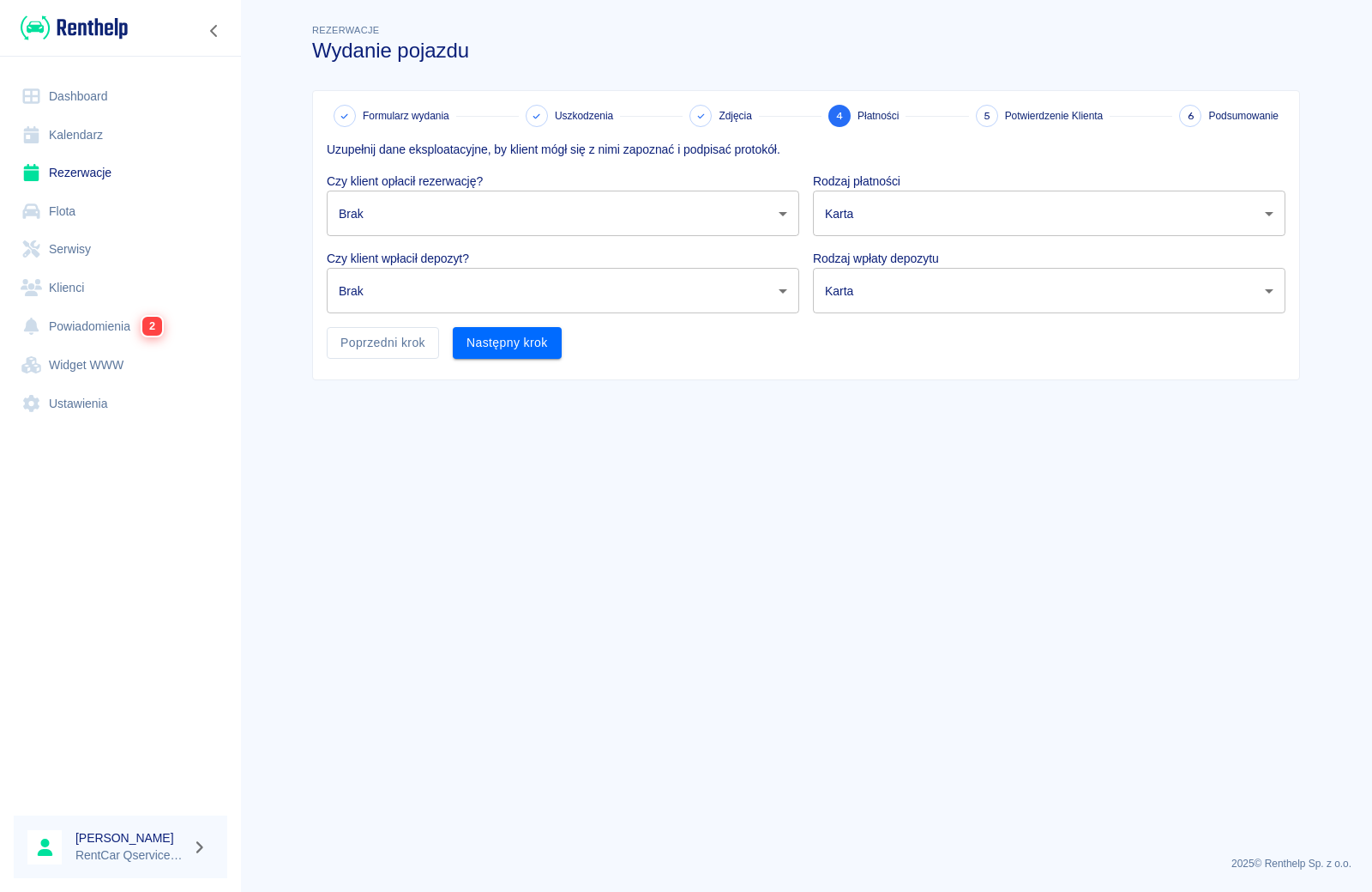
click at [460, 210] on body "Używamy plików Cookies, by zapewnić Ci najlepsze możliwe doświadczenie. Aby dow…" at bounding box center [686, 446] width 1372 height 892
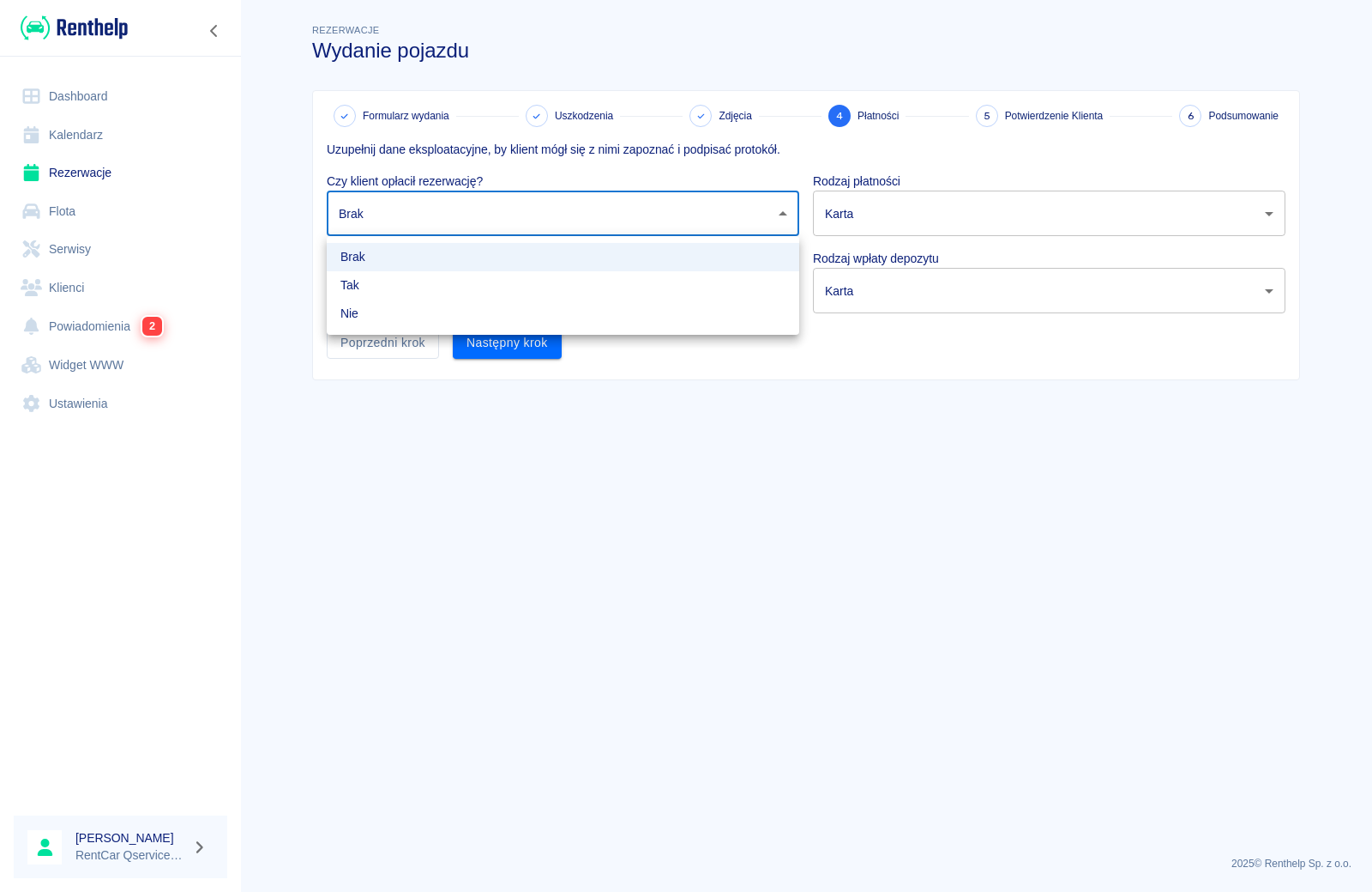
click at [470, 318] on li "Nie" at bounding box center [563, 314] width 473 height 28
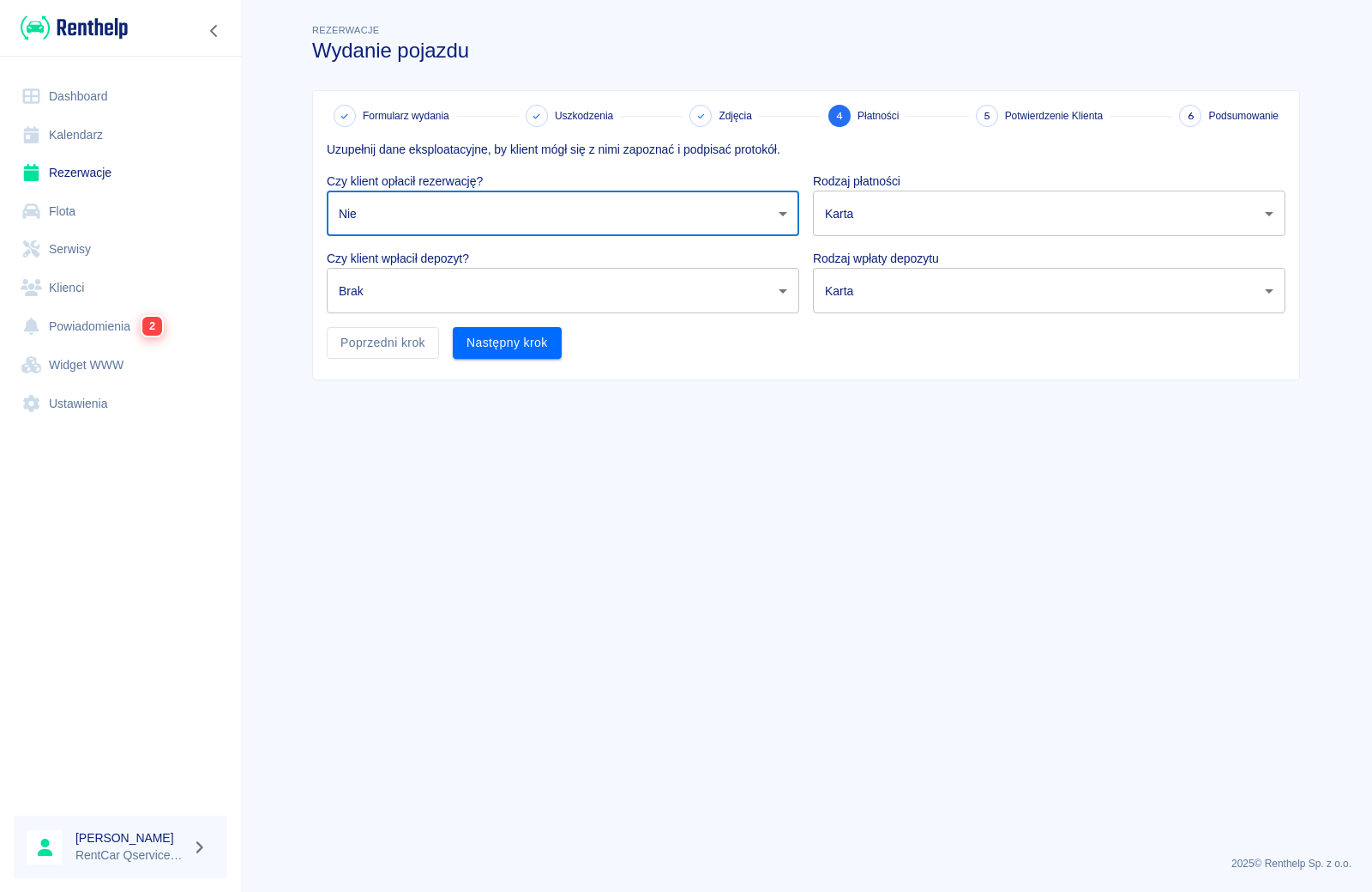
click at [457, 218] on body "Używamy plików Cookies, by zapewnić Ci najlepsze możliwe doświadczenie. Aby dow…" at bounding box center [686, 446] width 1372 height 892
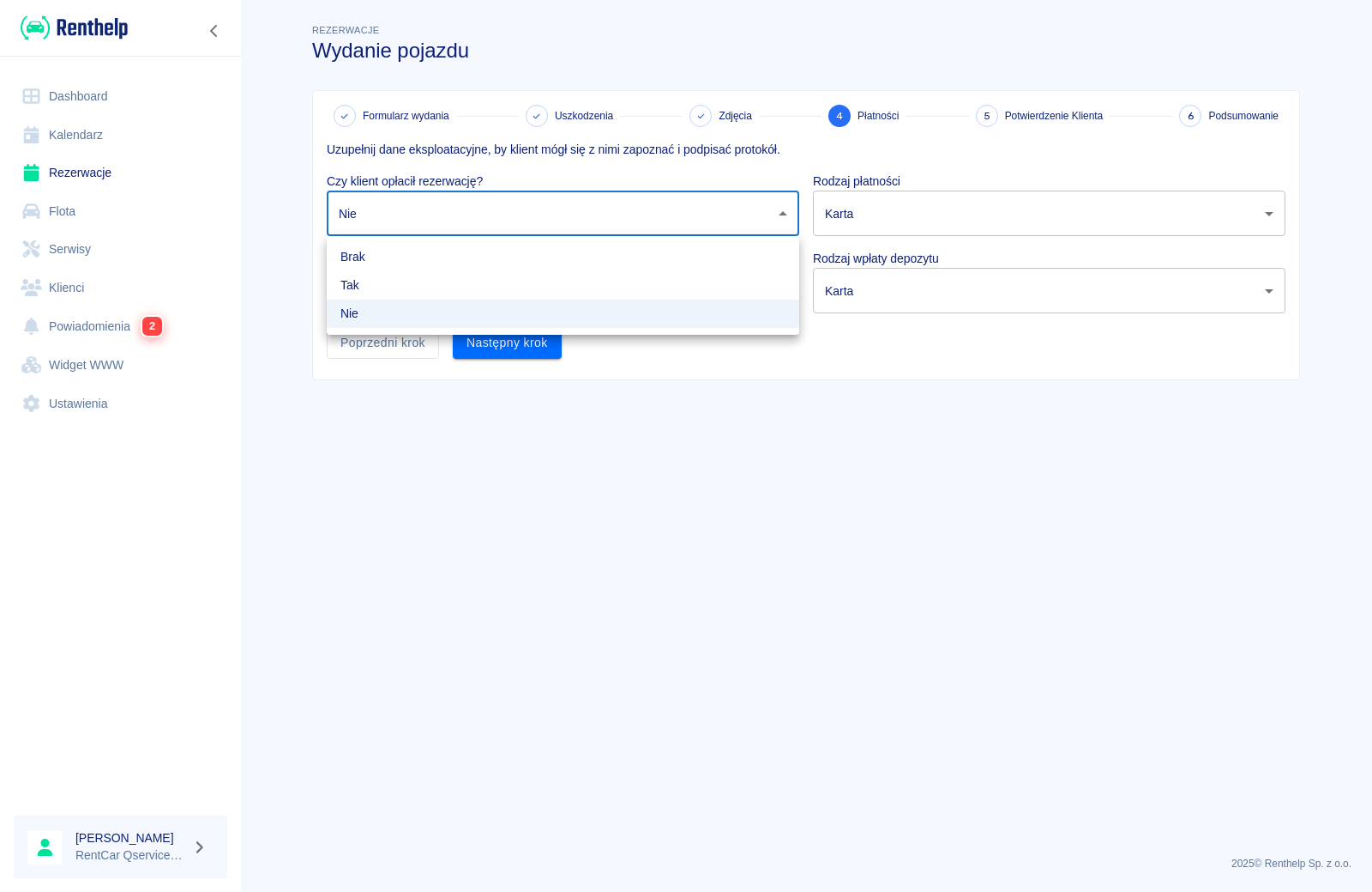
click at [460, 281] on li "Tak" at bounding box center [563, 285] width 473 height 28
type input "true"
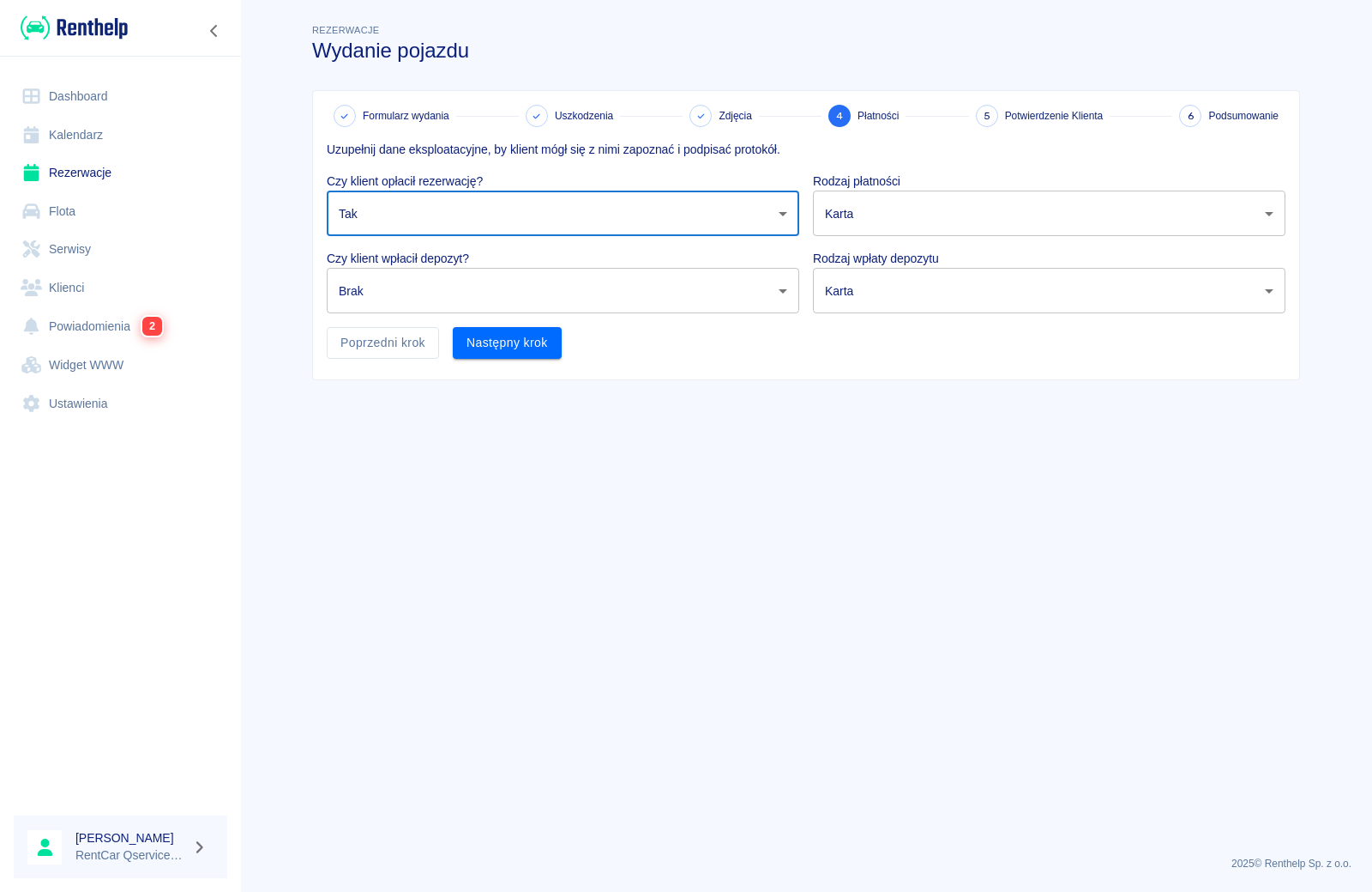
click at [460, 285] on body "Używamy plików Cookies, by zapewnić Ci najlepsze możliwe doświadczenie. Aby dow…" at bounding box center [686, 446] width 1372 height 892
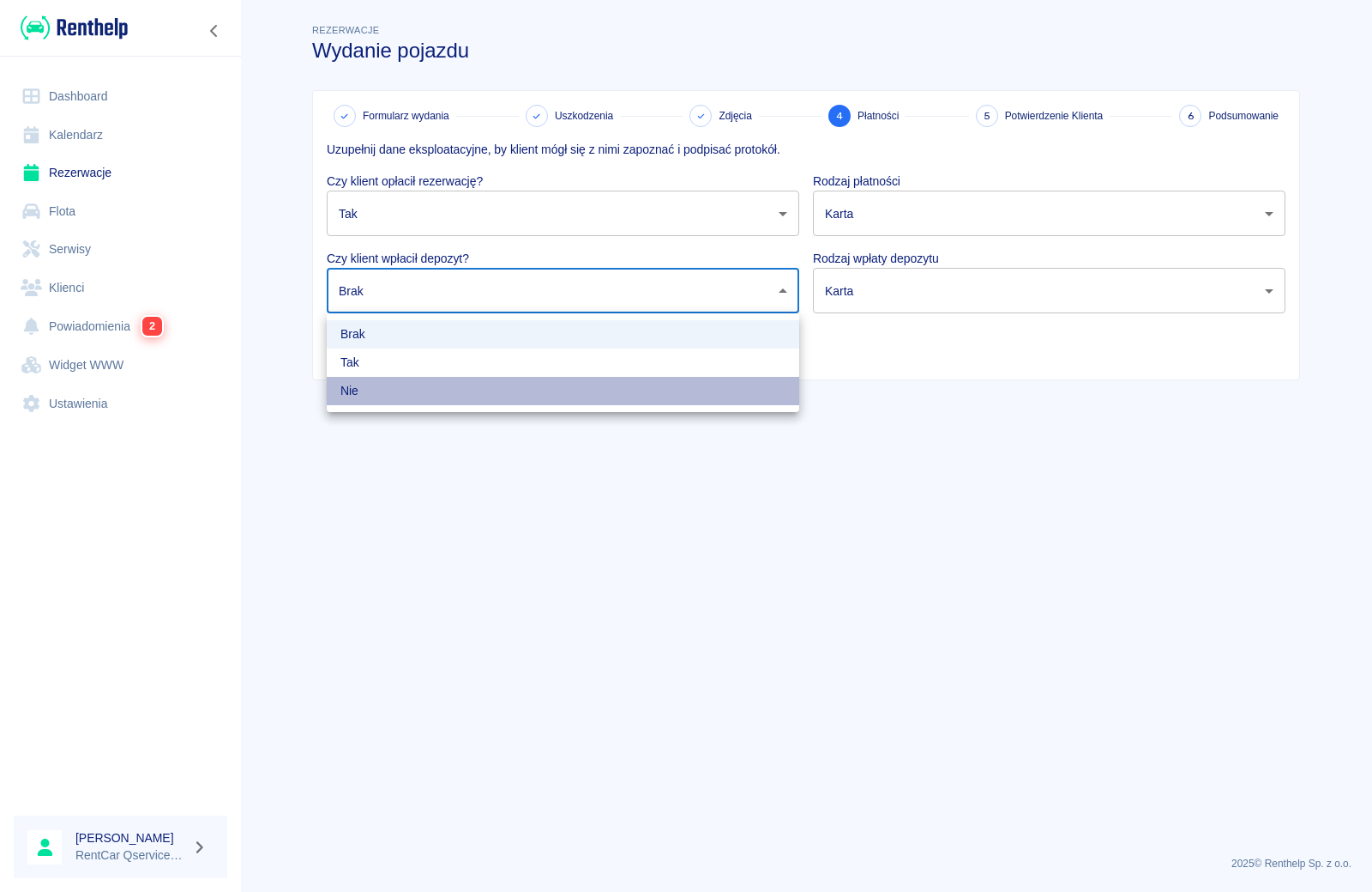
click at [465, 387] on li "Nie" at bounding box center [563, 391] width 473 height 28
type input "false"
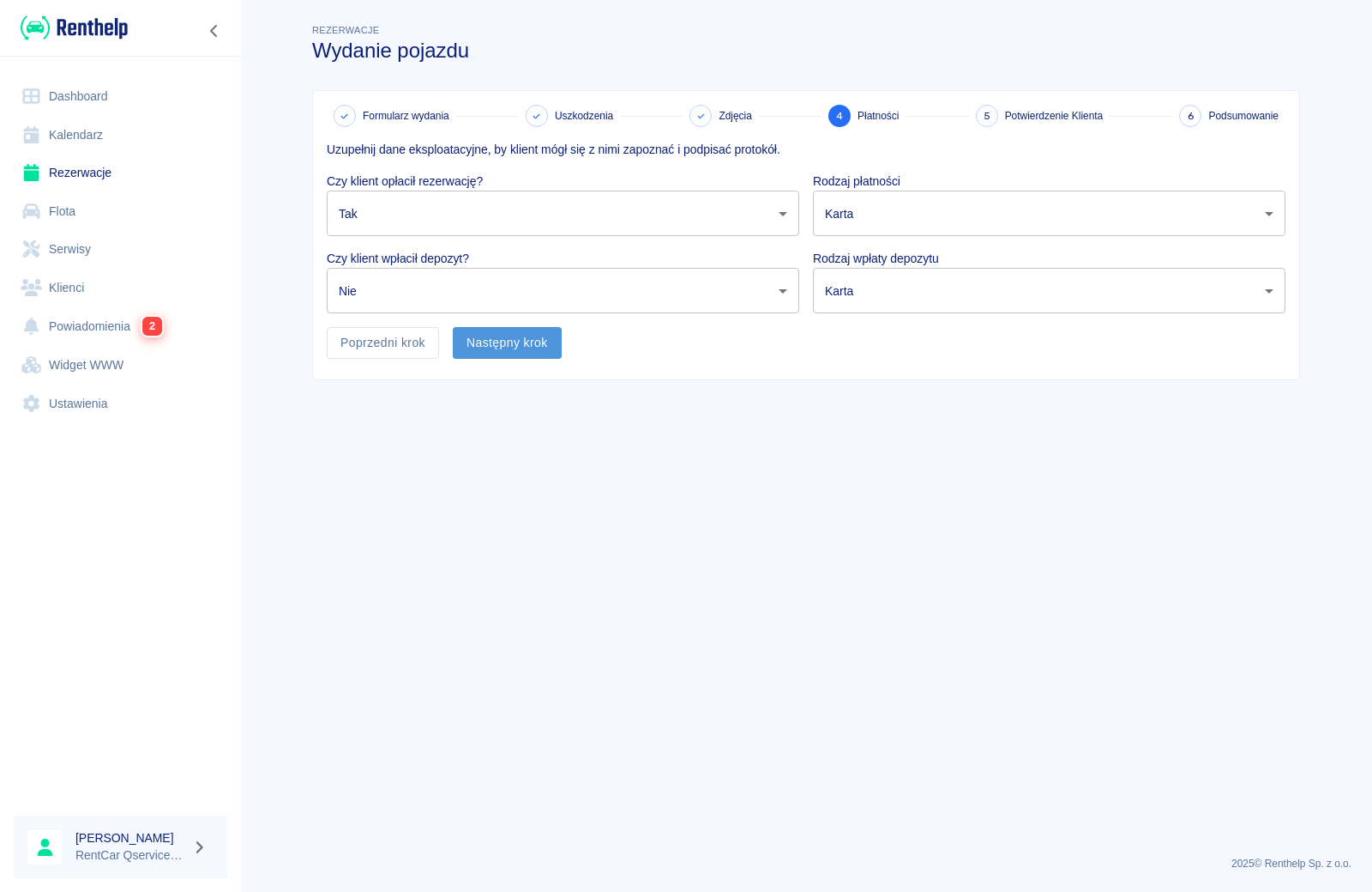
click at [490, 341] on button "Następny krok" at bounding box center [507, 342] width 109 height 31
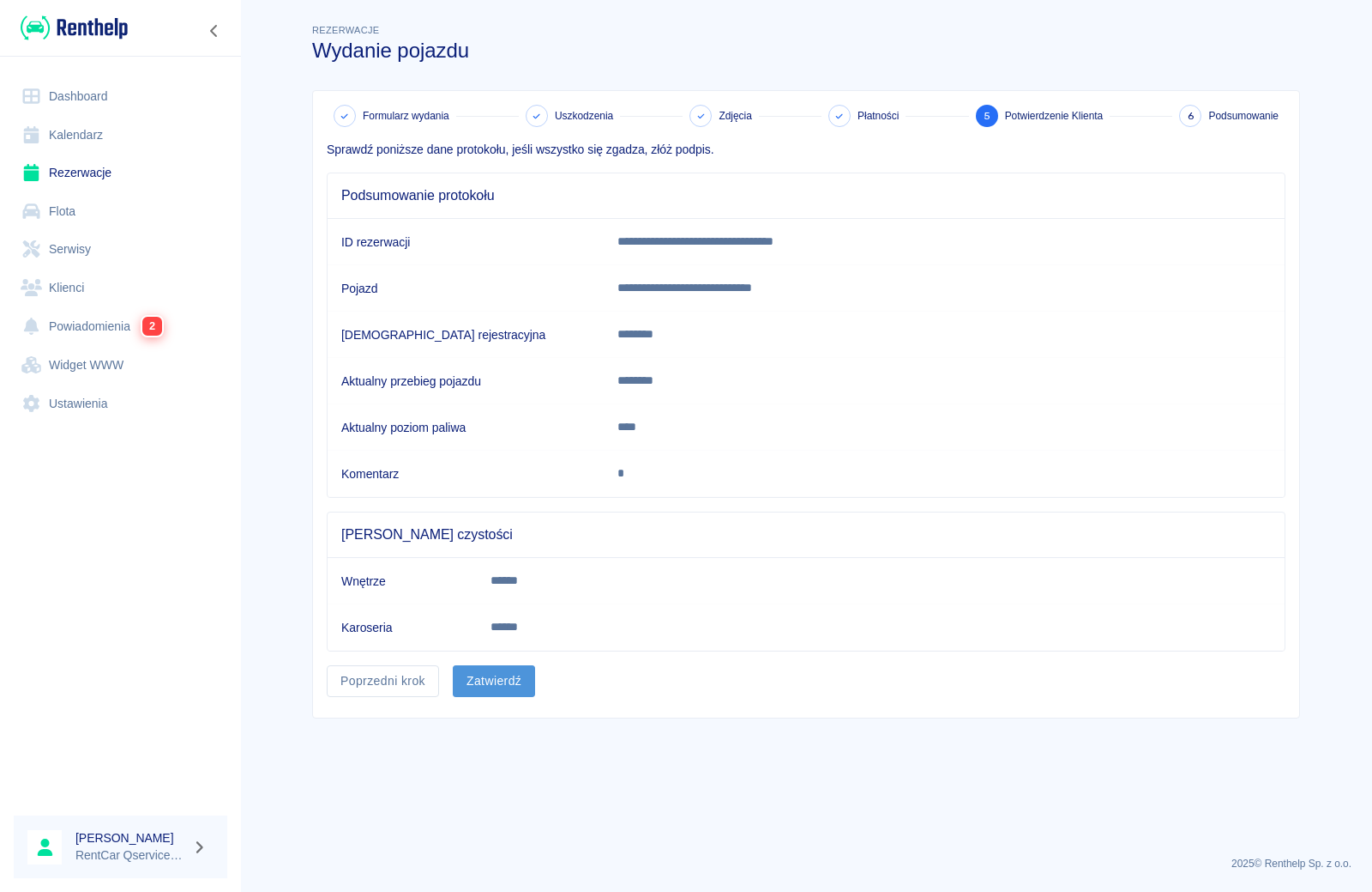
click at [494, 687] on button "Zatwierdź" at bounding box center [494, 681] width 82 height 31
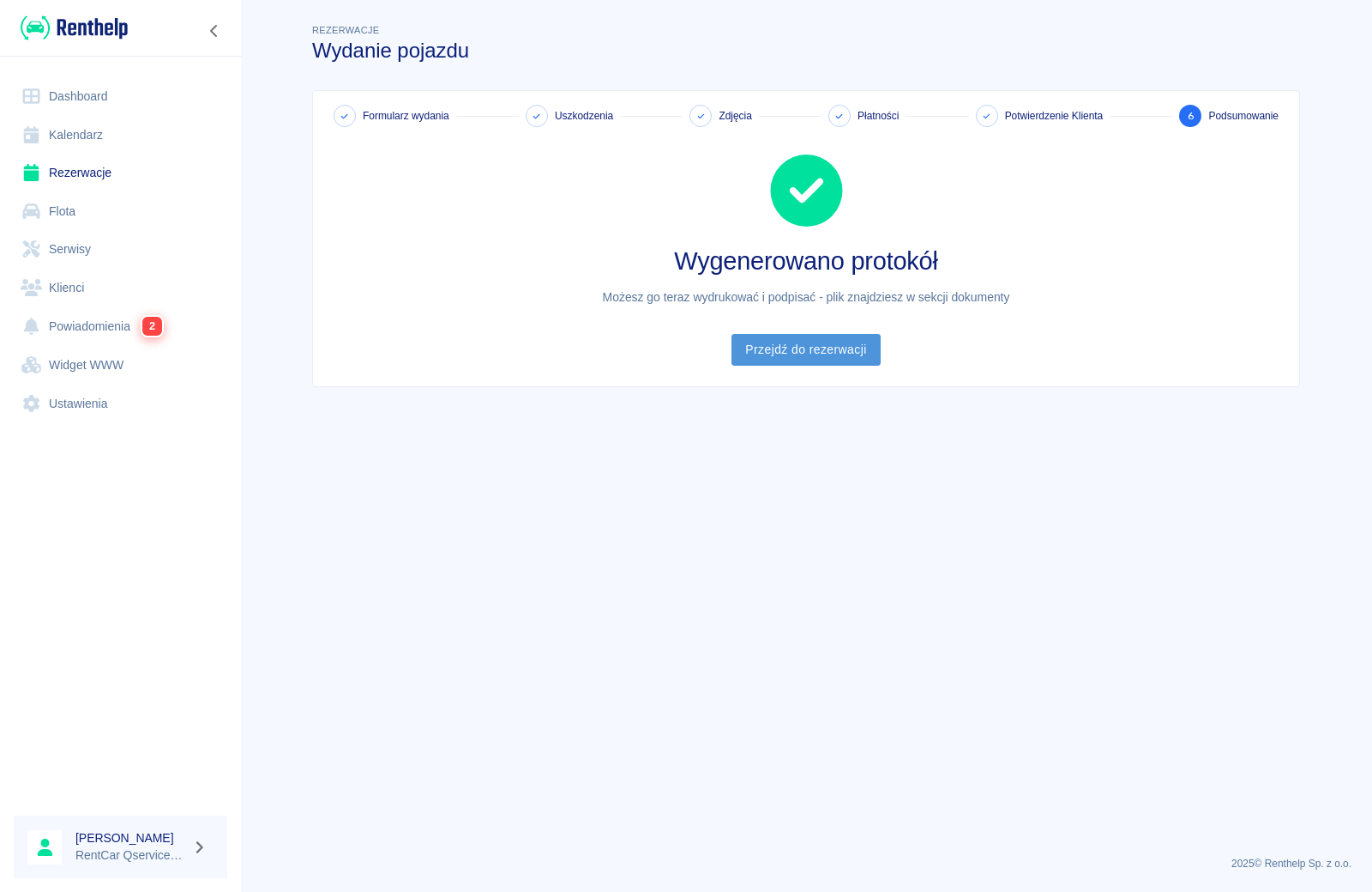
click at [823, 348] on link "Przejdź do rezerwacji" at bounding box center [805, 349] width 149 height 31
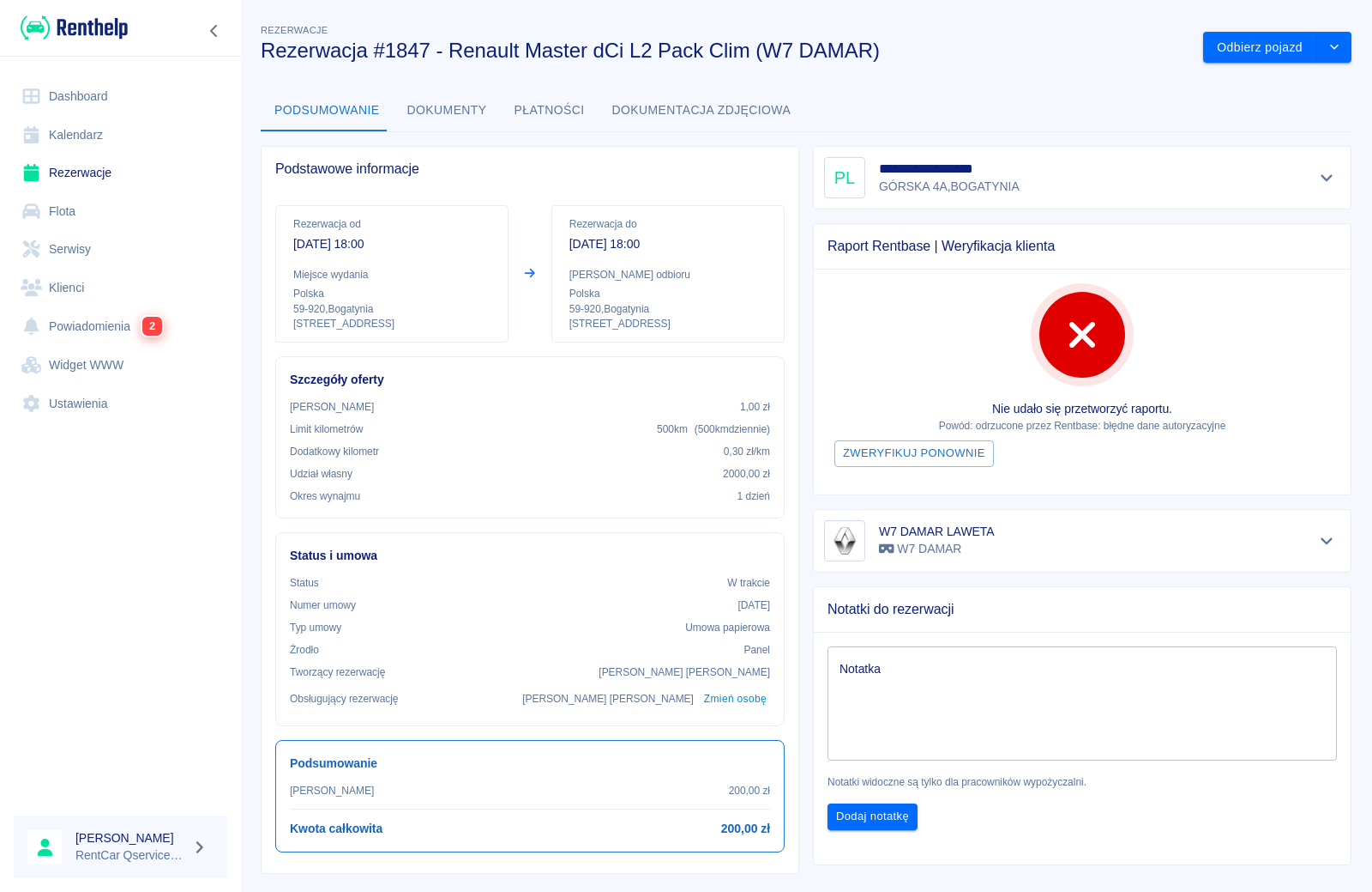
click at [436, 124] on button "Dokumenty" at bounding box center [447, 110] width 107 height 41
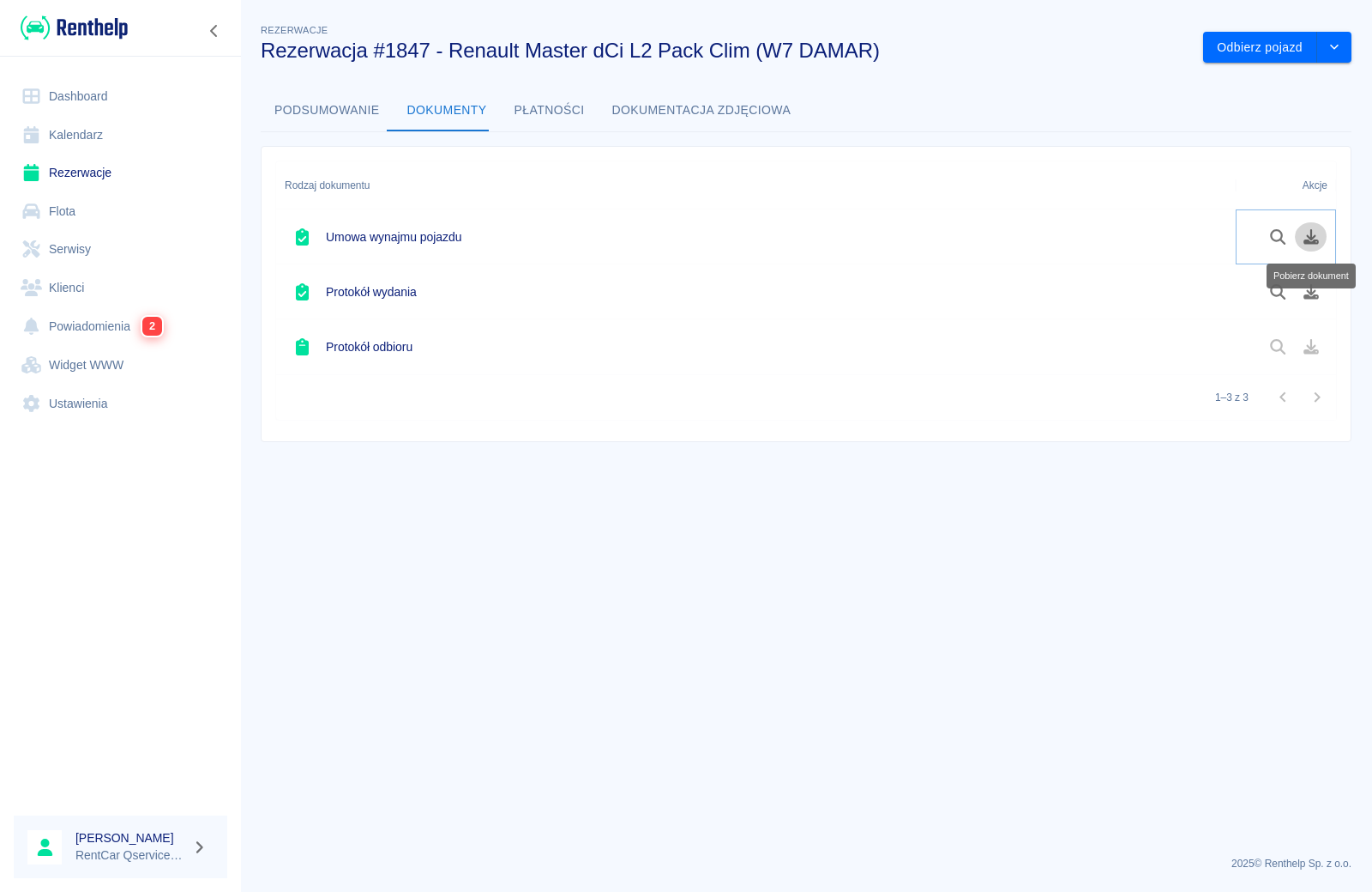
click at [1316, 231] on icon "Pobierz dokument" at bounding box center [1311, 237] width 20 height 15
click at [1309, 299] on icon "Pobierz dokument" at bounding box center [1311, 292] width 15 height 15
